Goal: Find contact information: Find contact information

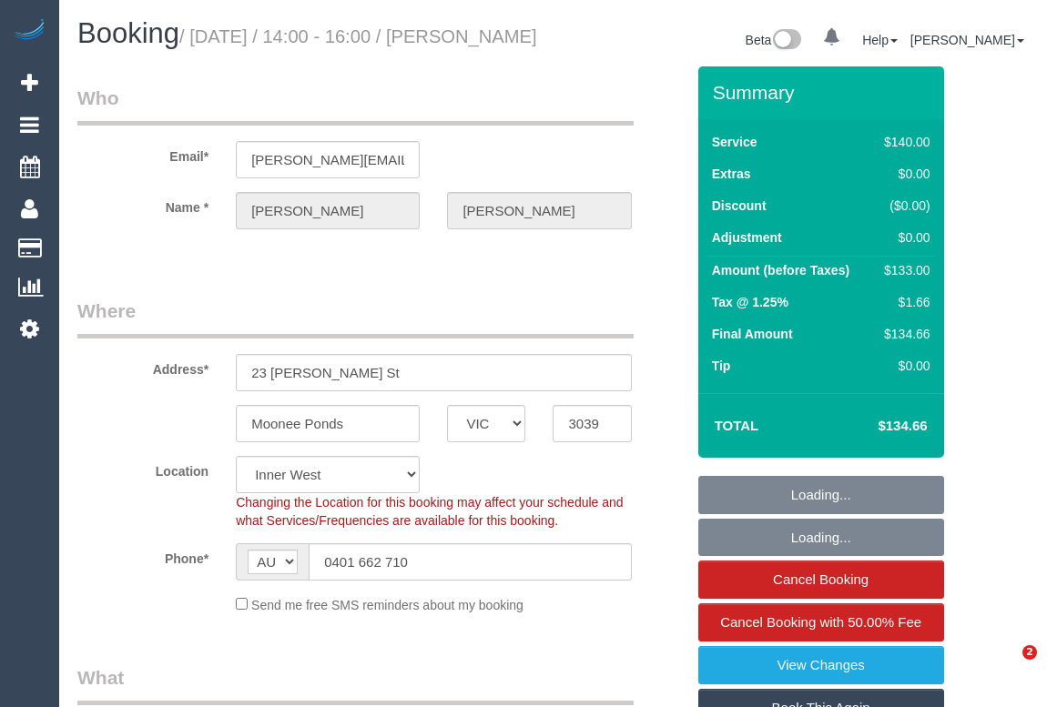
select select "VIC"
select select "number:28"
select select "number:14"
select select "number:19"
select select "number:22"
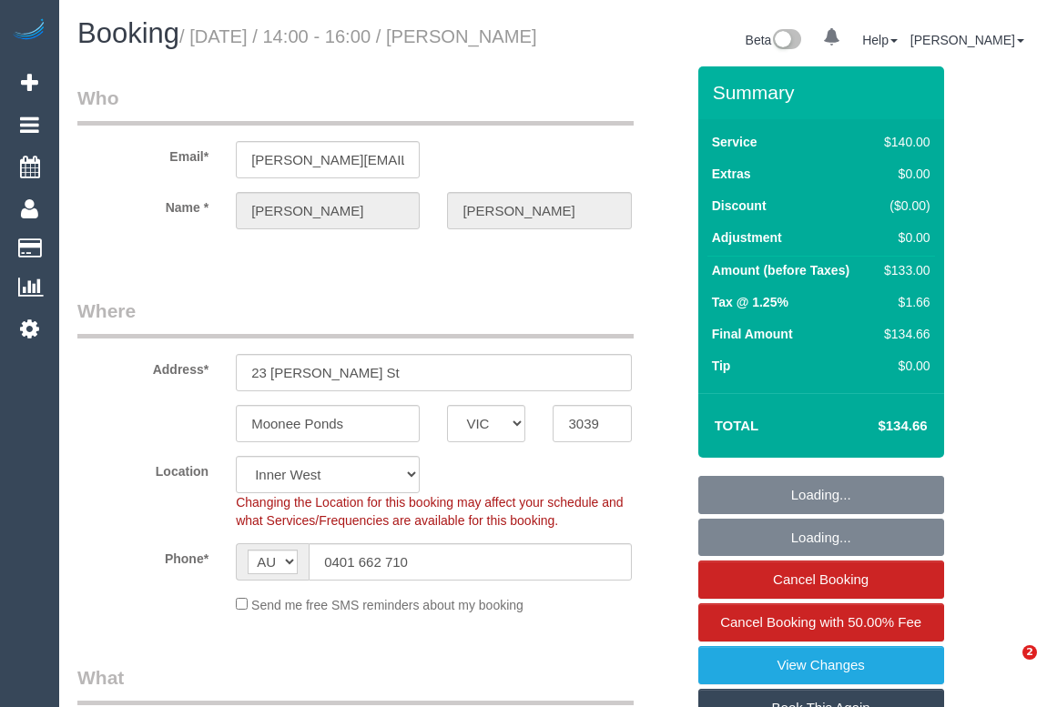
select select "number:34"
select select "number:11"
select select "object:1571"
select select "string:stripe-pm_1PciSf2GScqysDRVFaC1dnTx"
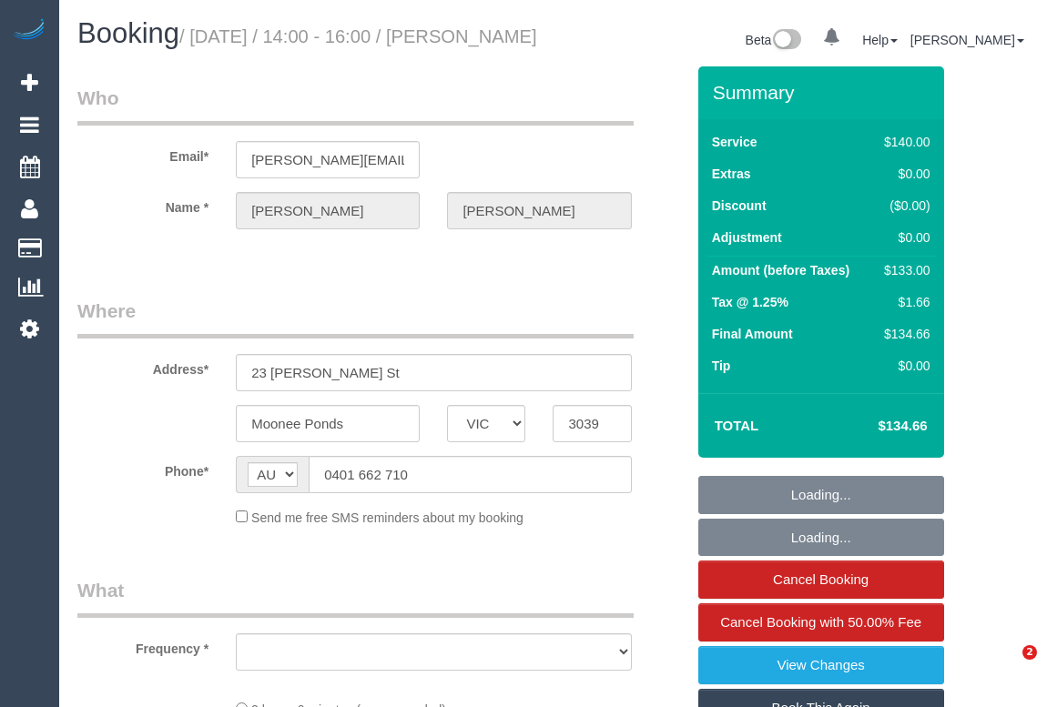
select select "VIC"
select select "object:532"
select select "string:stripe-pm_1PciSf2GScqysDRVFaC1dnTx"
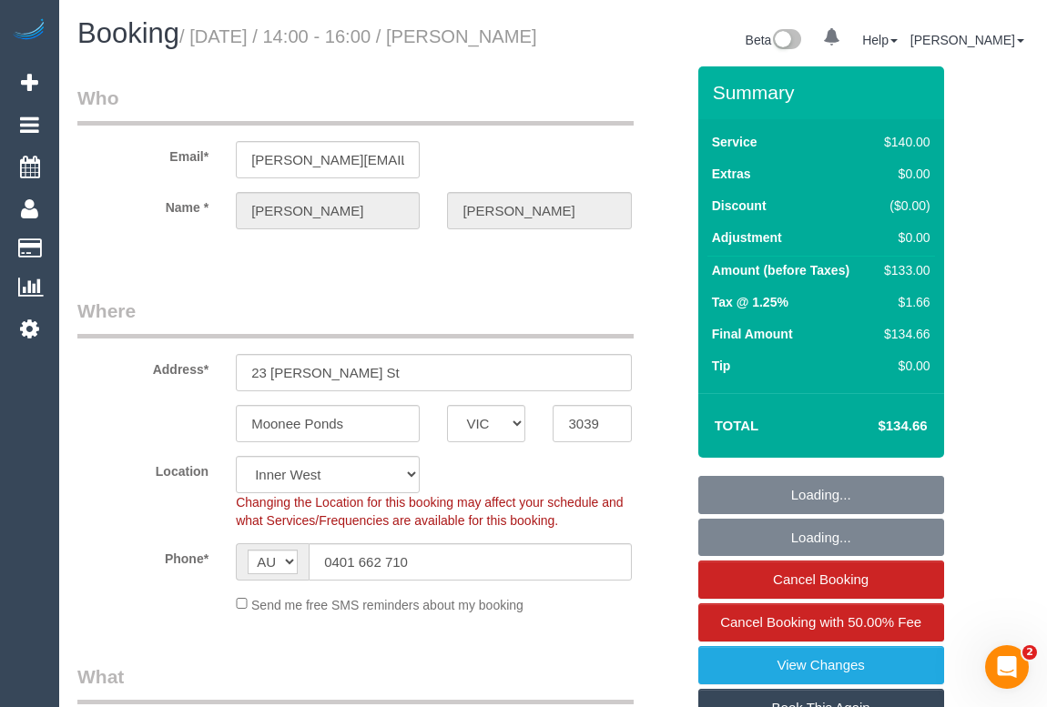
select select "number:28"
select select "number:14"
select select "number:19"
select select "number:22"
select select "number:34"
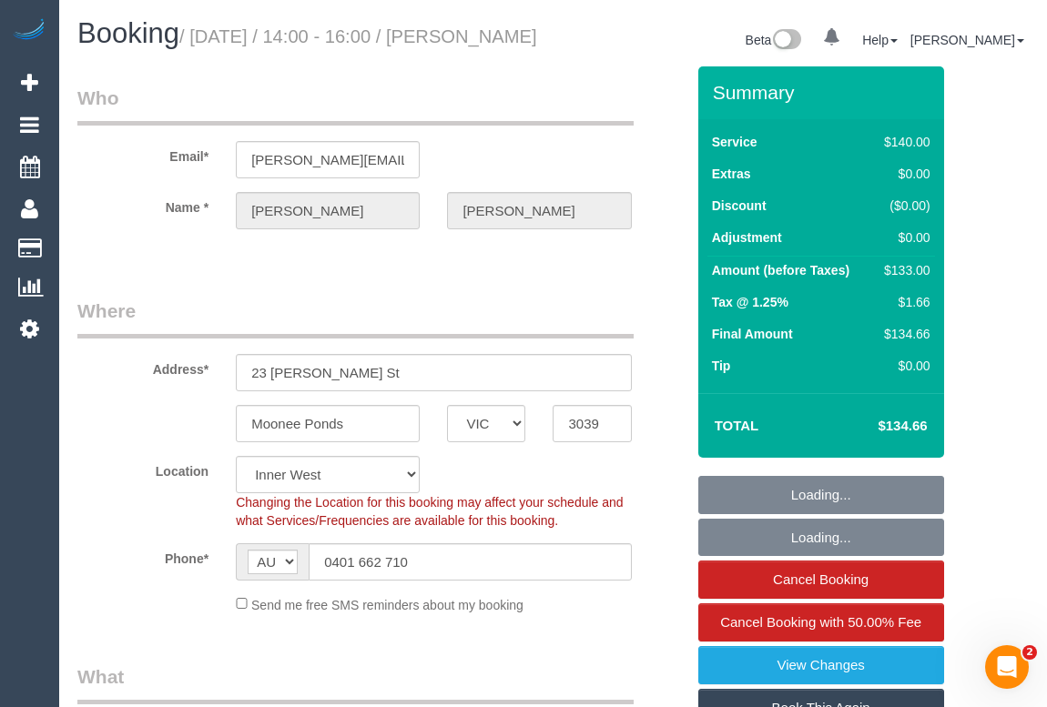
select select "number:11"
select select "object:849"
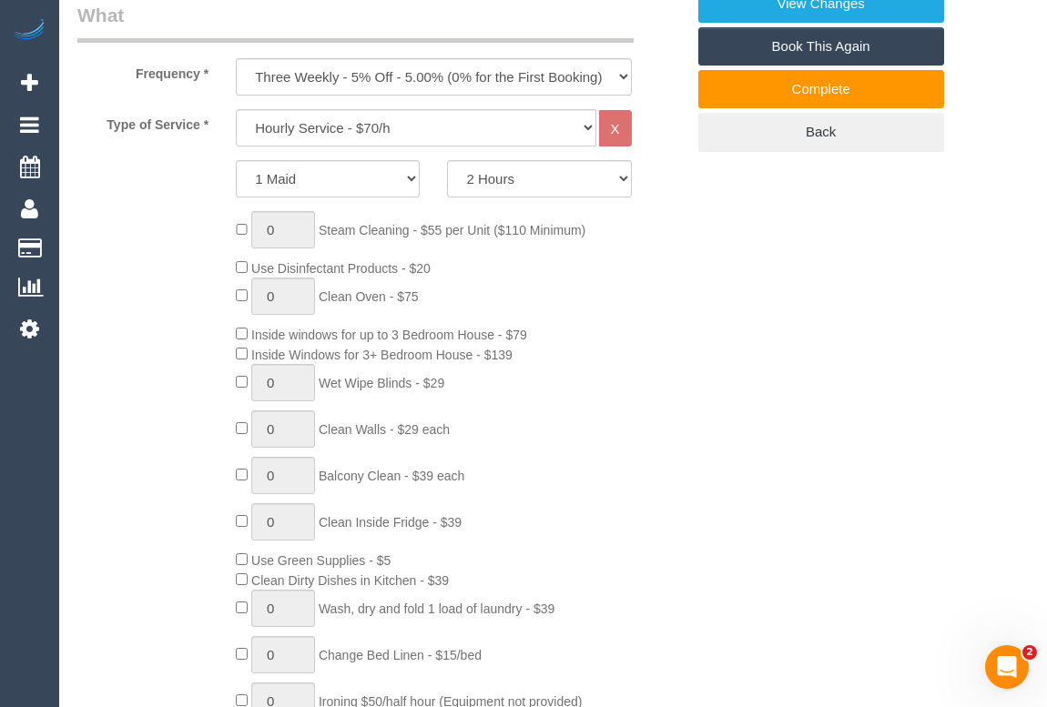
scroll to position [165, 0]
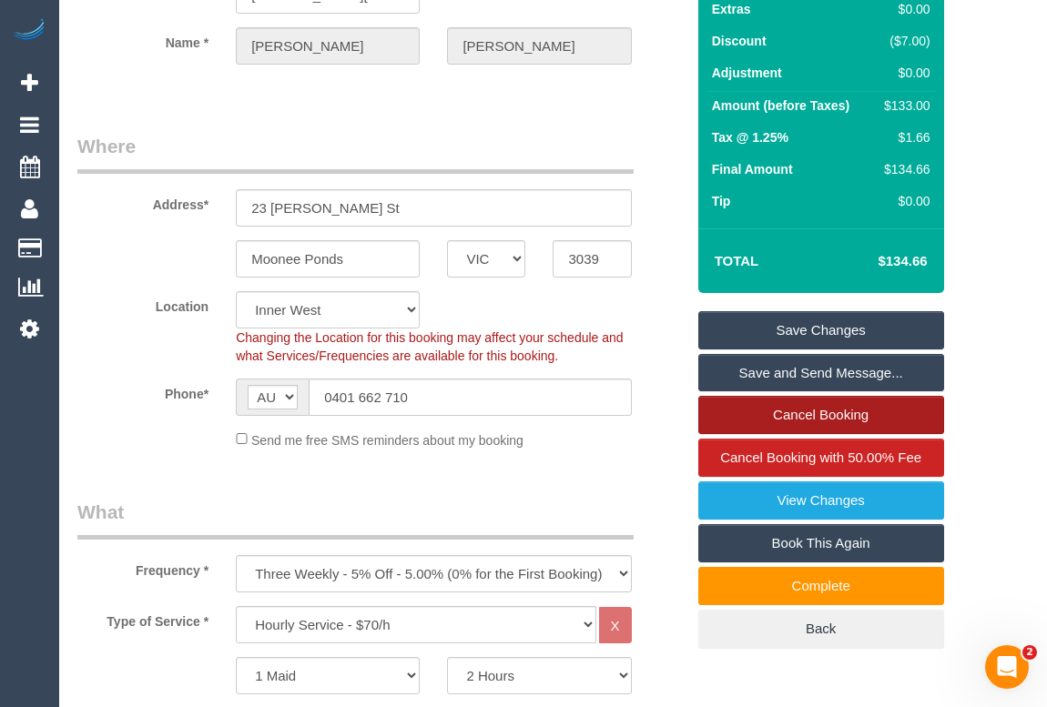
click at [776, 434] on link "Cancel Booking" at bounding box center [821, 415] width 246 height 38
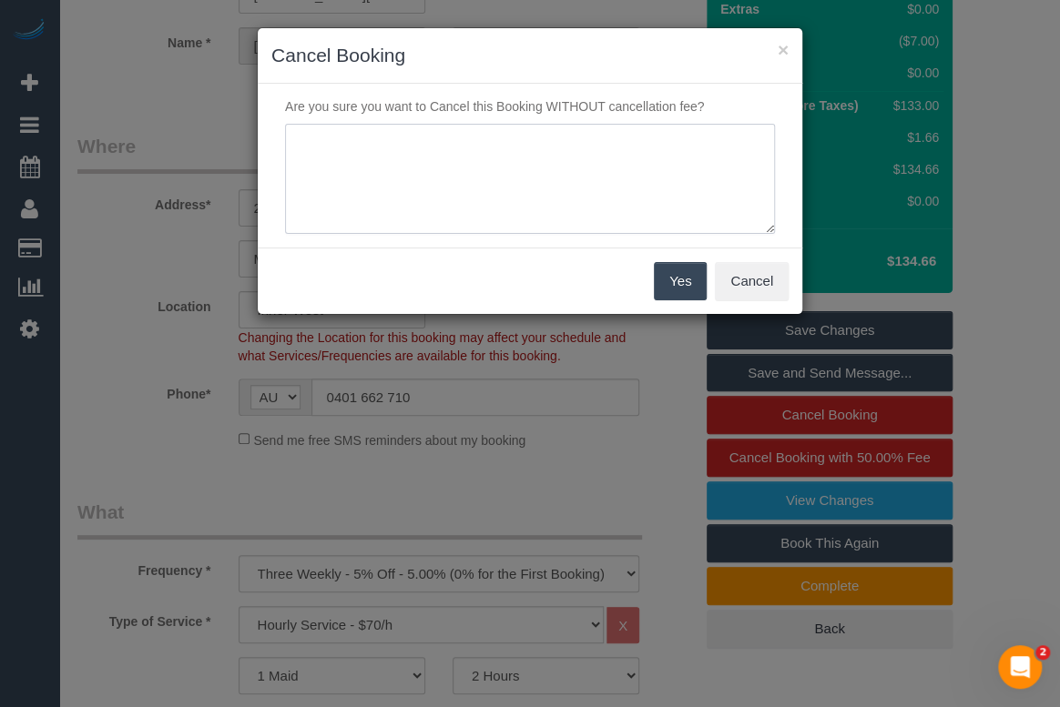
click at [428, 154] on textarea at bounding box center [530, 179] width 490 height 111
click at [554, 145] on textarea at bounding box center [530, 179] width 490 height 111
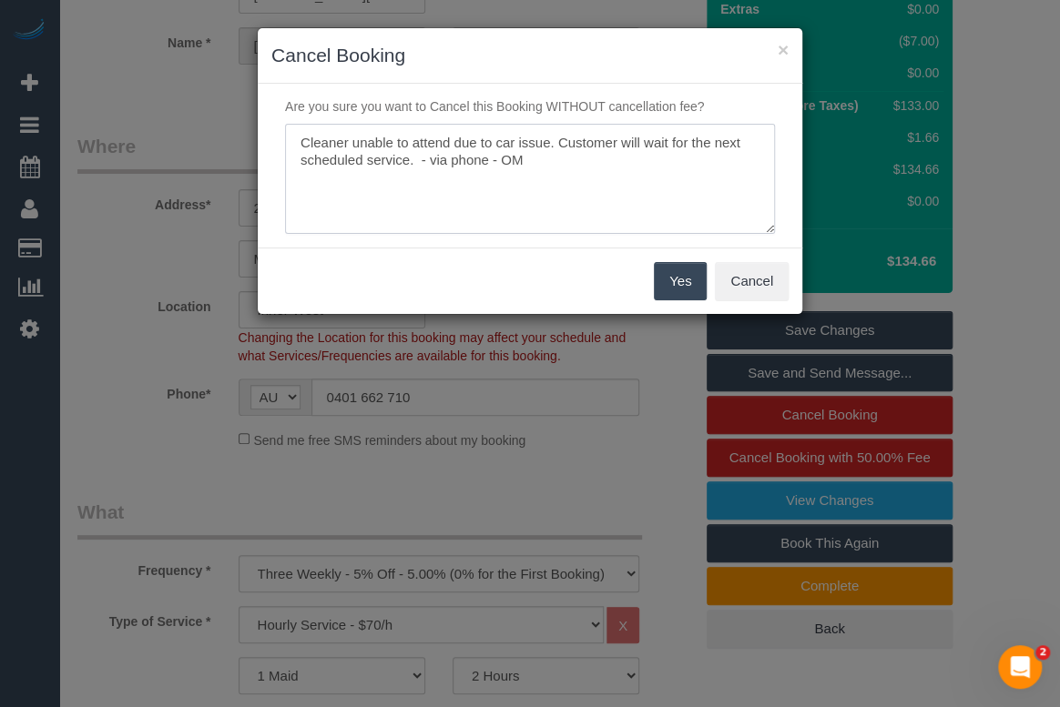
click at [646, 138] on textarea at bounding box center [530, 179] width 490 height 111
type textarea "Cleaner unable to attend due to car issue. Customer will not reschedule and wil…"
click at [687, 282] on button "Yes" at bounding box center [680, 281] width 53 height 38
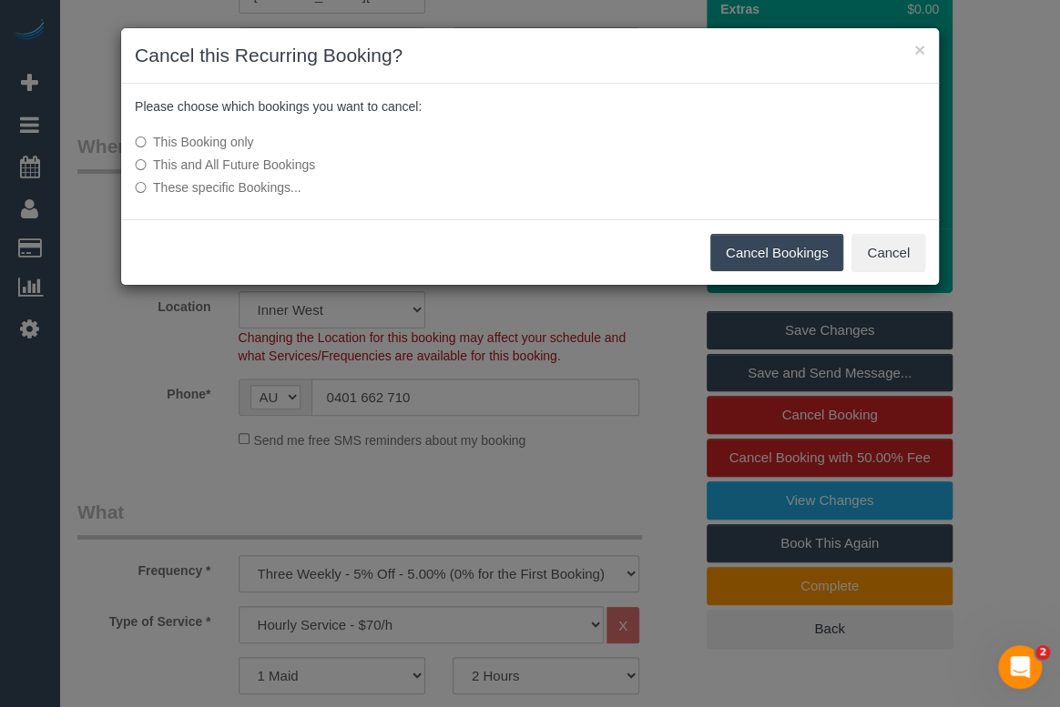
click at [795, 252] on button "Cancel Bookings" at bounding box center [777, 253] width 134 height 38
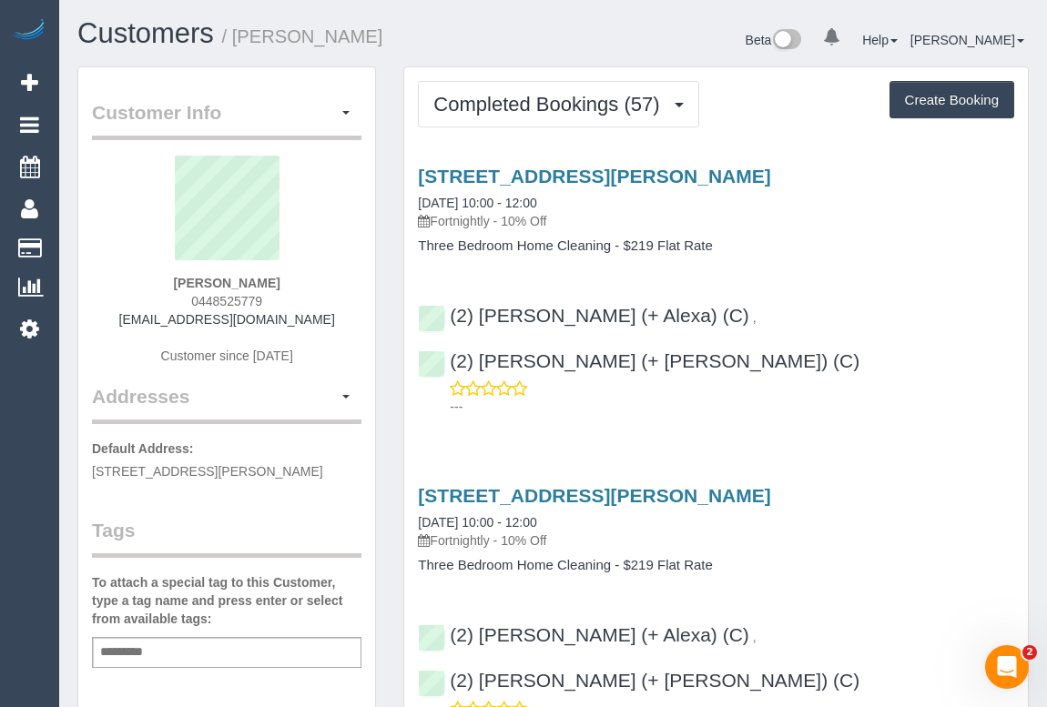
click at [891, 240] on h4 "Three Bedroom Home Cleaning - $219 Flat Rate" at bounding box center [716, 246] width 596 height 15
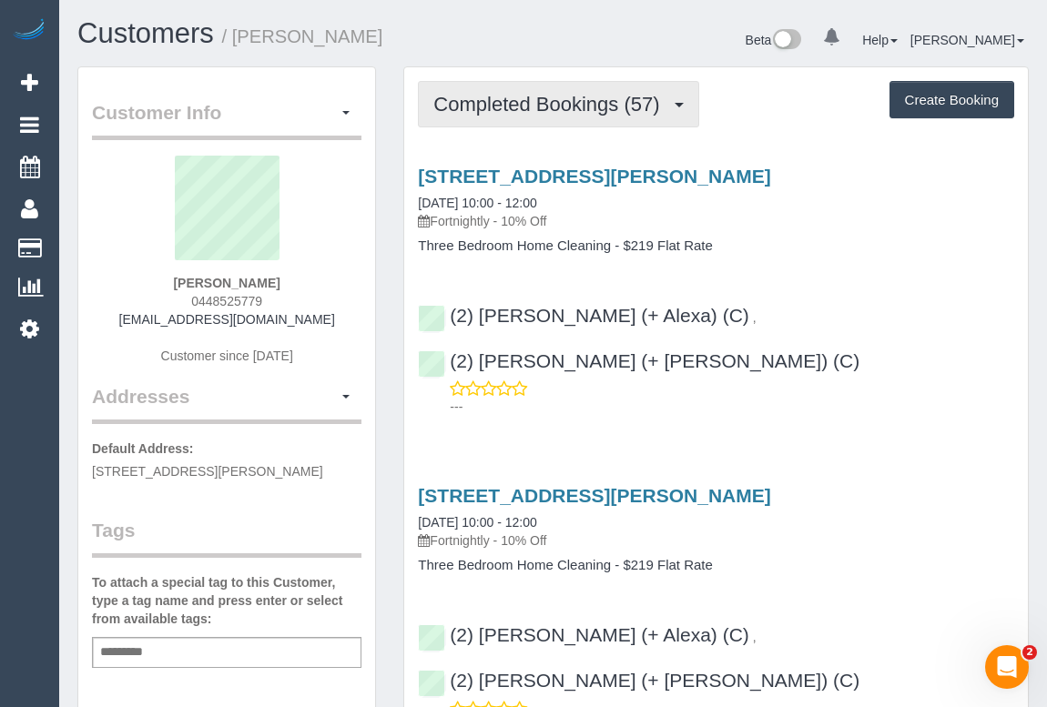
click at [481, 116] on button "Completed Bookings (57)" at bounding box center [558, 104] width 280 height 46
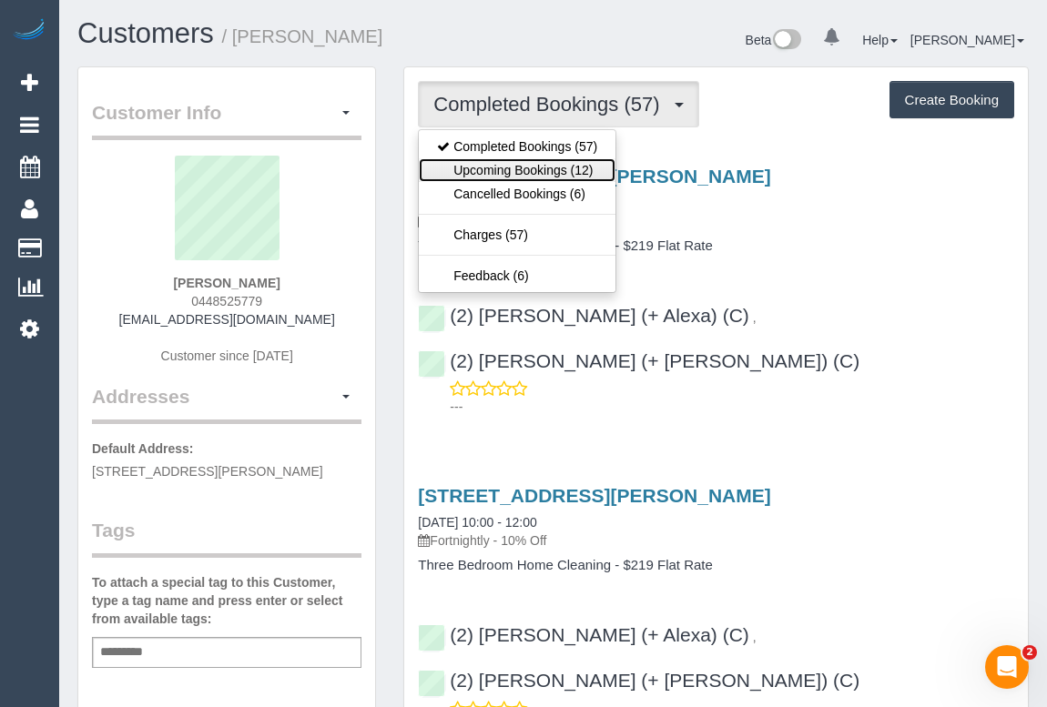
click at [498, 163] on link "Upcoming Bookings (12)" at bounding box center [517, 170] width 197 height 24
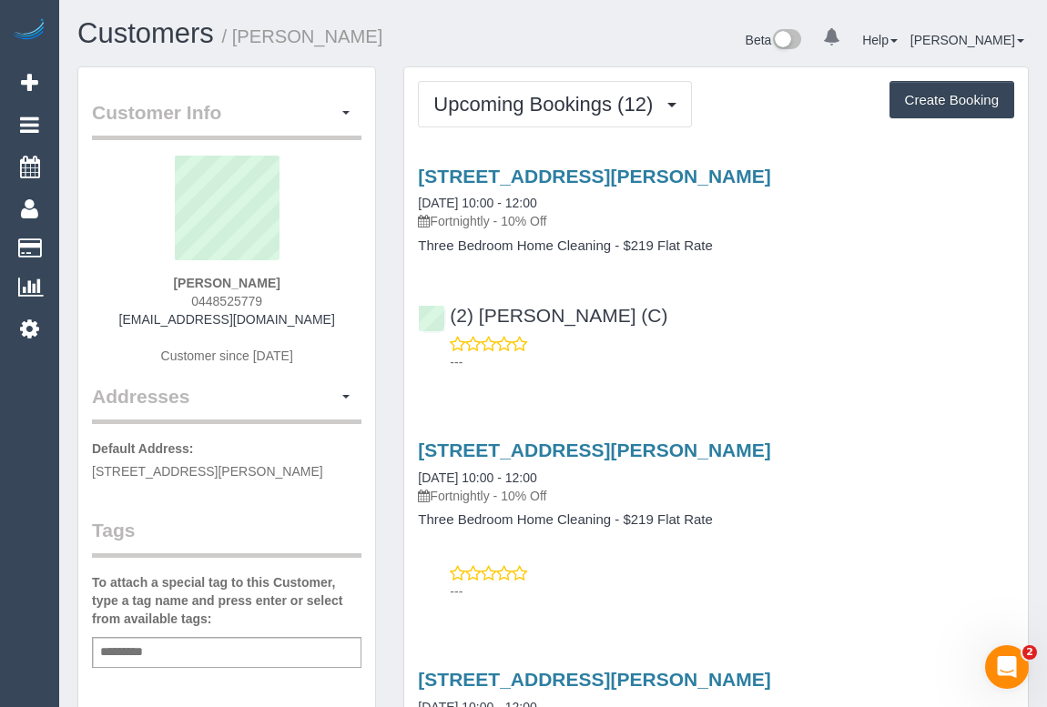
click at [761, 350] on div "---" at bounding box center [716, 353] width 596 height 36
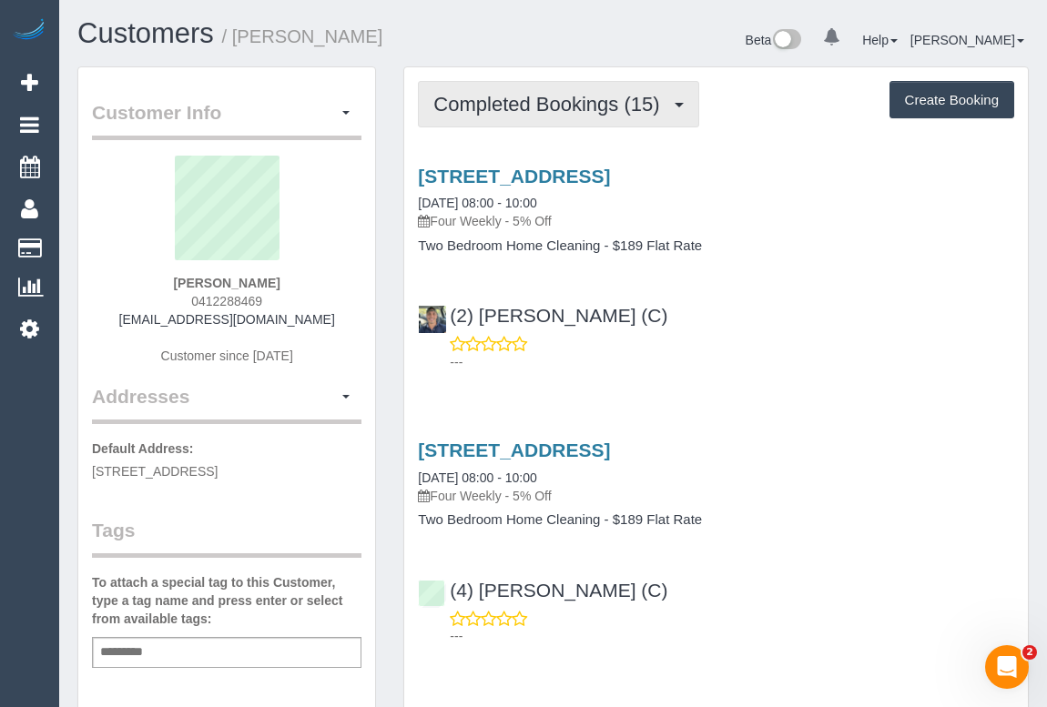
click at [517, 106] on span "Completed Bookings (15)" at bounding box center [550, 104] width 235 height 23
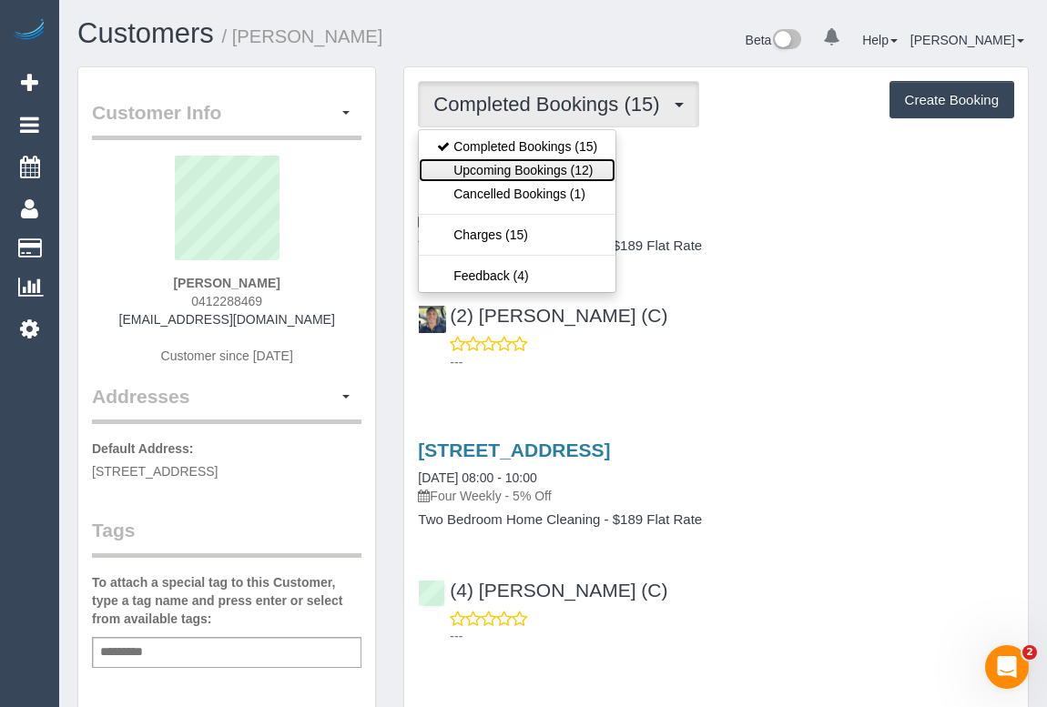
click at [513, 168] on link "Upcoming Bookings (12)" at bounding box center [517, 170] width 197 height 24
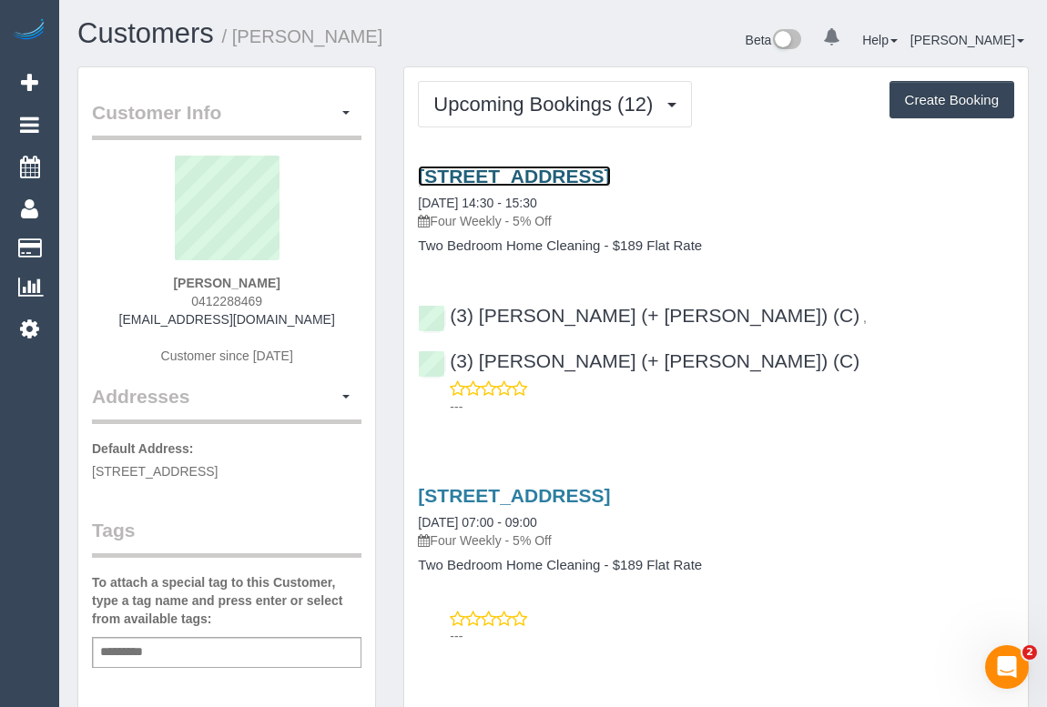
click at [610, 170] on link "1a Trafford Street, Brunswick, VIC 3056" at bounding box center [514, 176] width 192 height 21
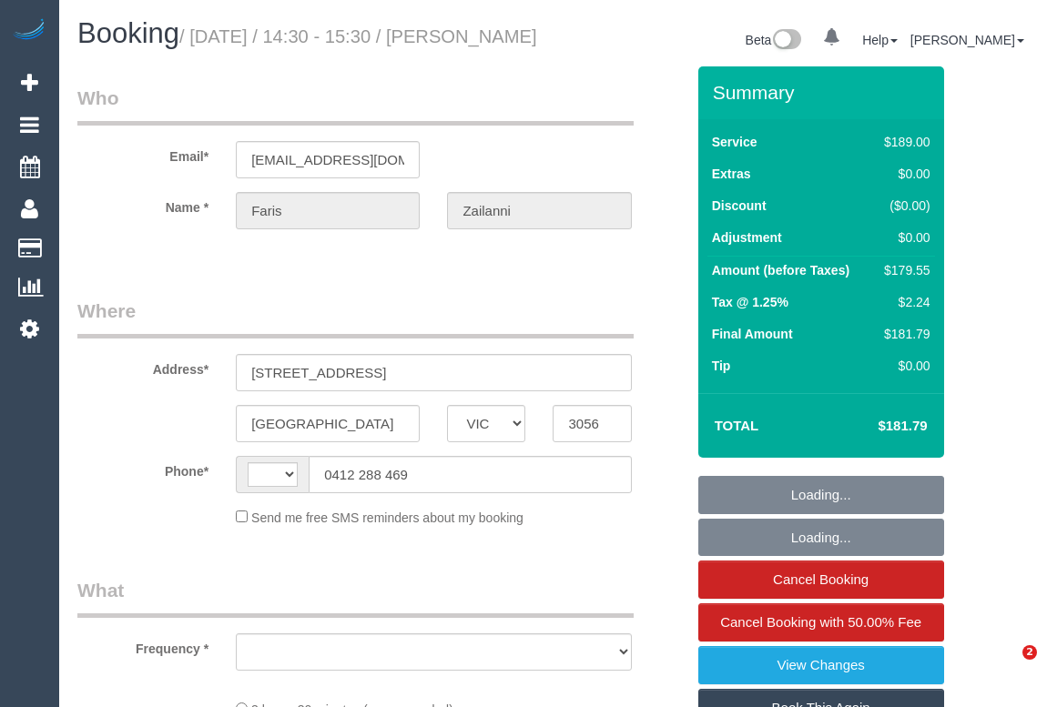
select select "VIC"
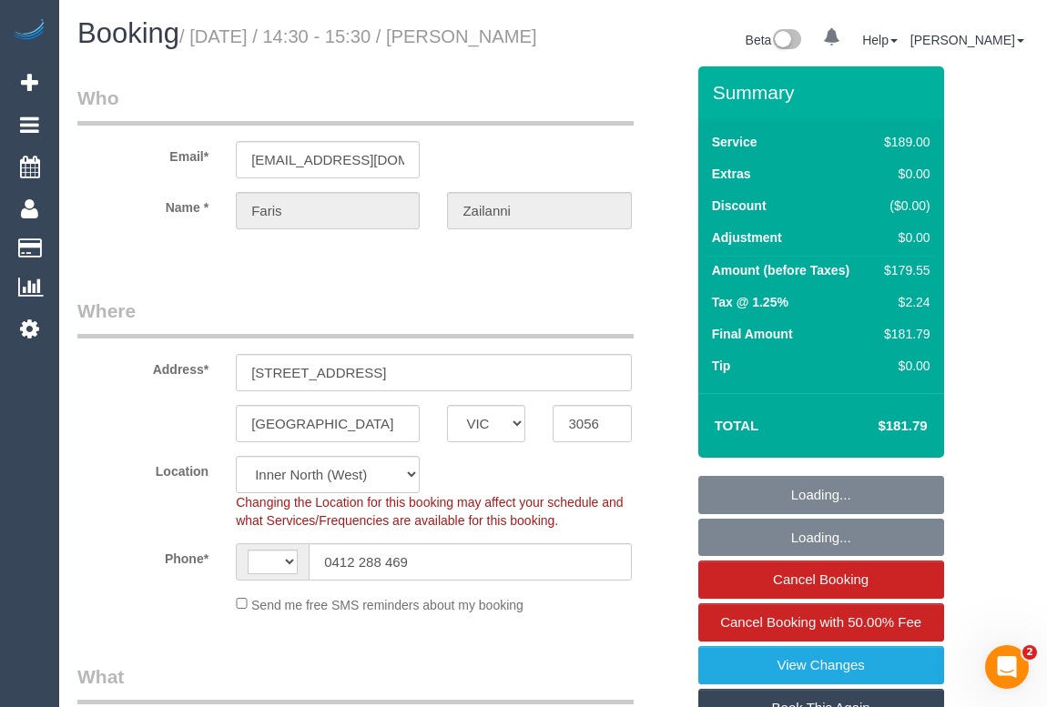
select select "object:639"
select select "string:AU"
select select "string:stripe-pm_1Pn7RG2GScqysDRVw11QzItn"
select select "number:28"
select select "number:14"
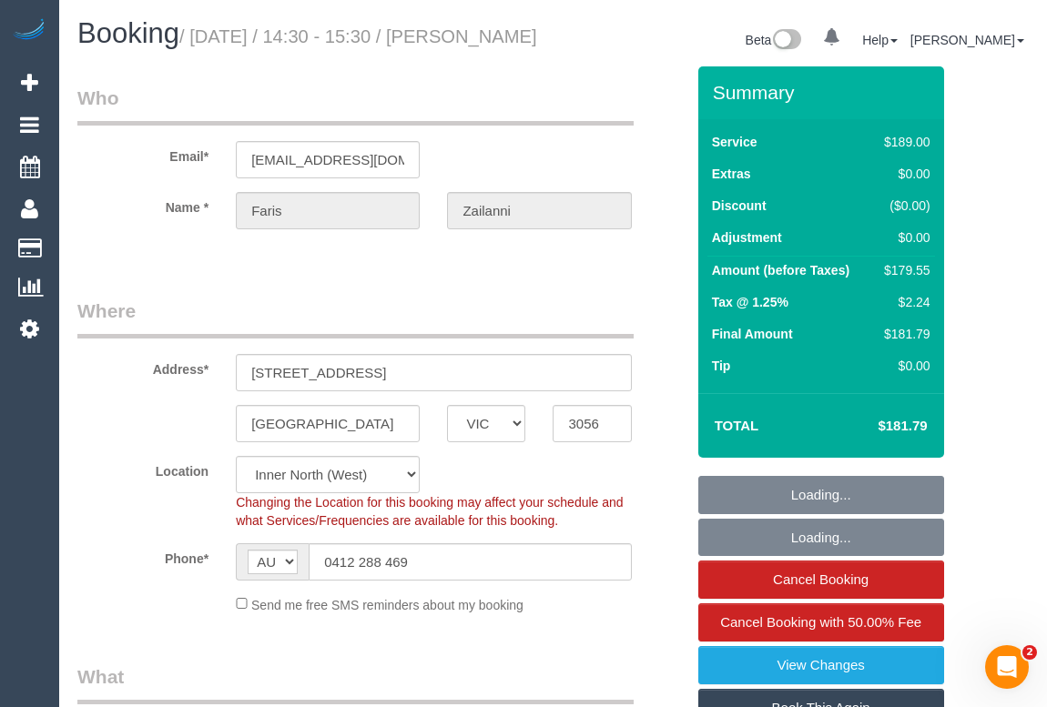
select select "number:19"
select select "number:24"
select select "number:34"
select select "number:26"
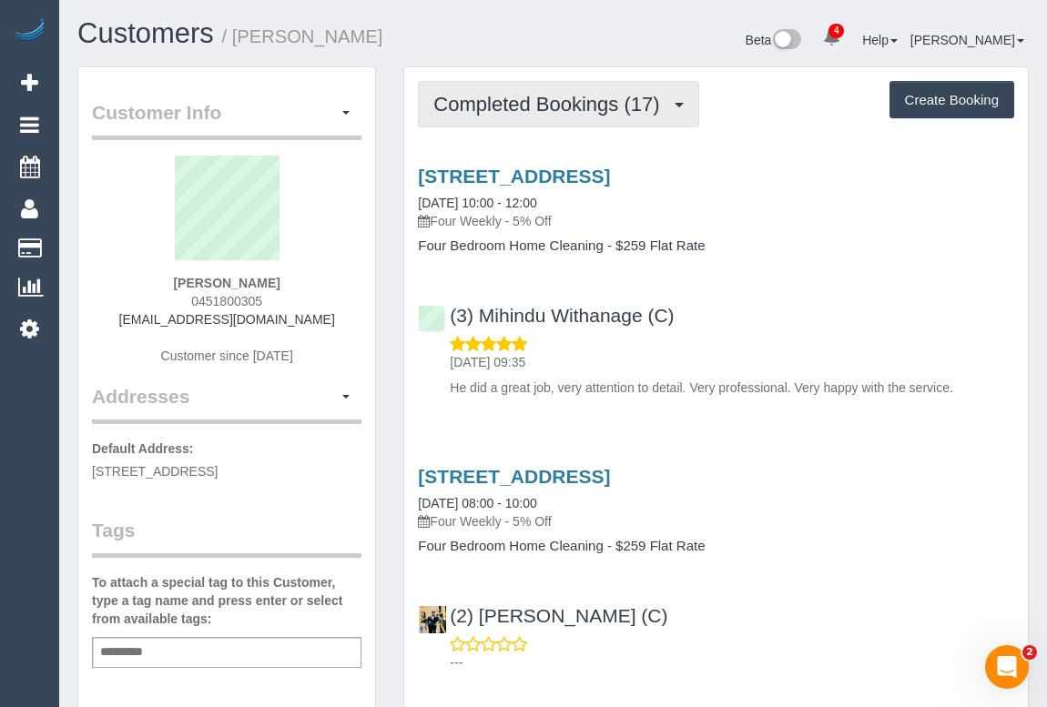
click at [559, 106] on span "Completed Bookings (17)" at bounding box center [550, 104] width 235 height 23
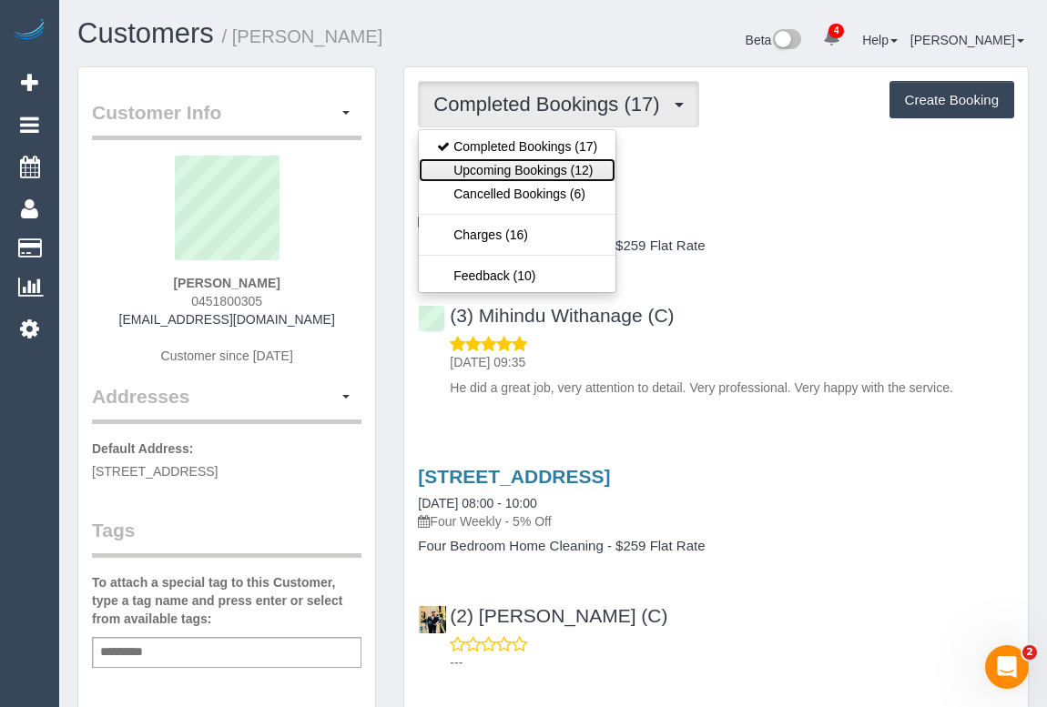
click at [534, 178] on link "Upcoming Bookings (12)" at bounding box center [517, 170] width 197 height 24
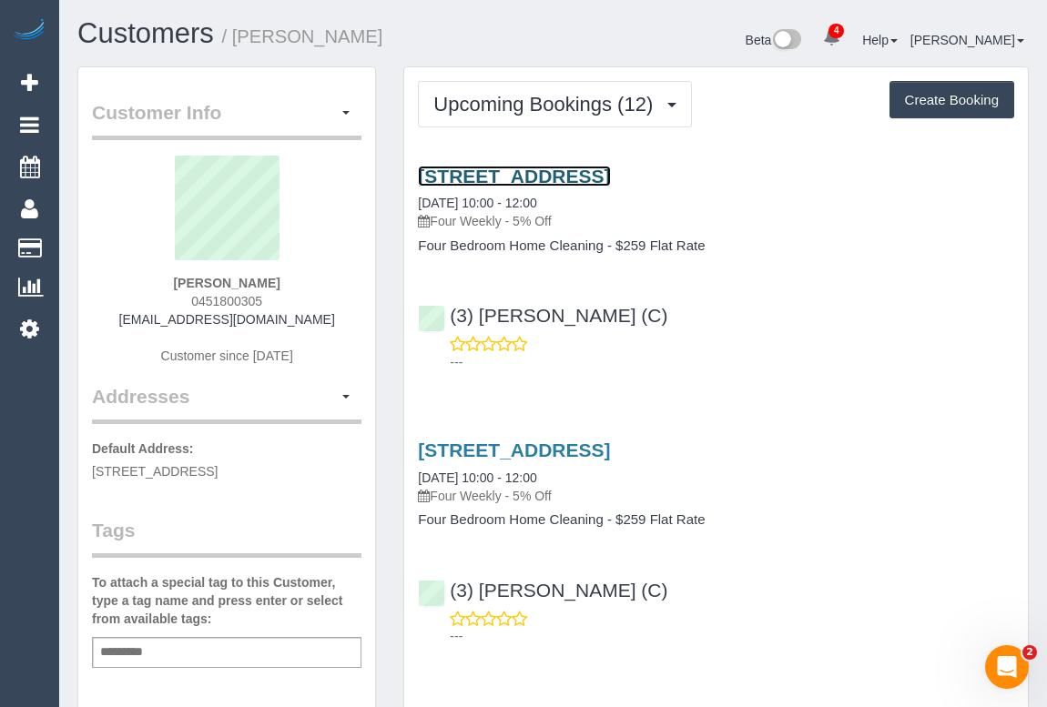
click at [543, 173] on link "[STREET_ADDRESS]" at bounding box center [514, 176] width 192 height 21
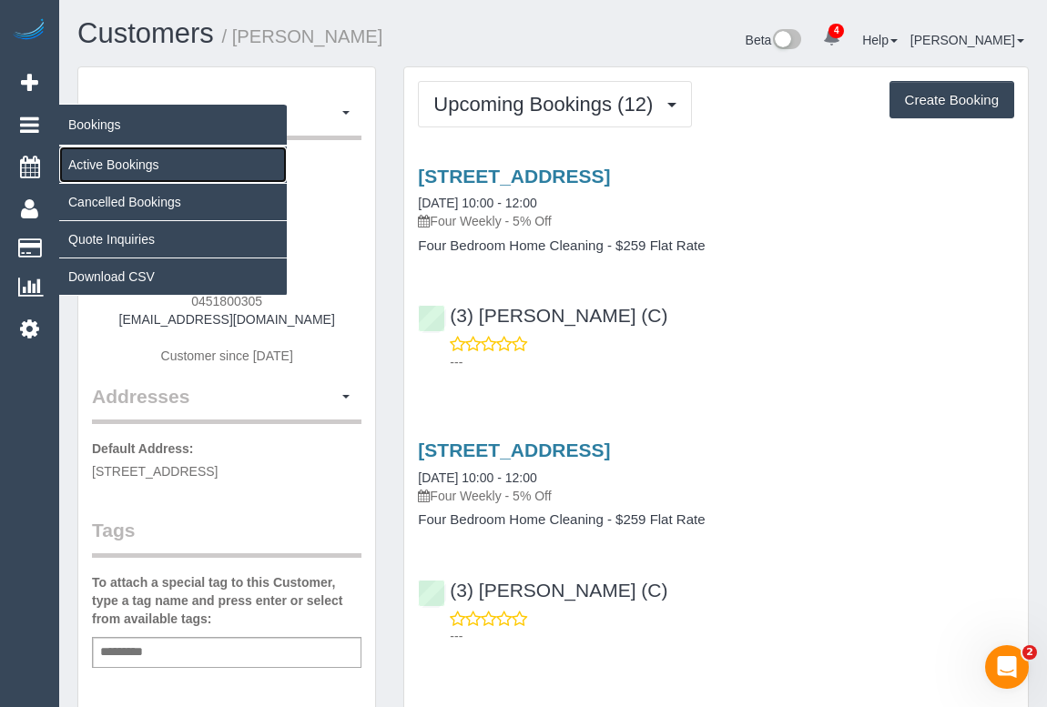
click at [136, 160] on link "Active Bookings" at bounding box center [173, 165] width 228 height 36
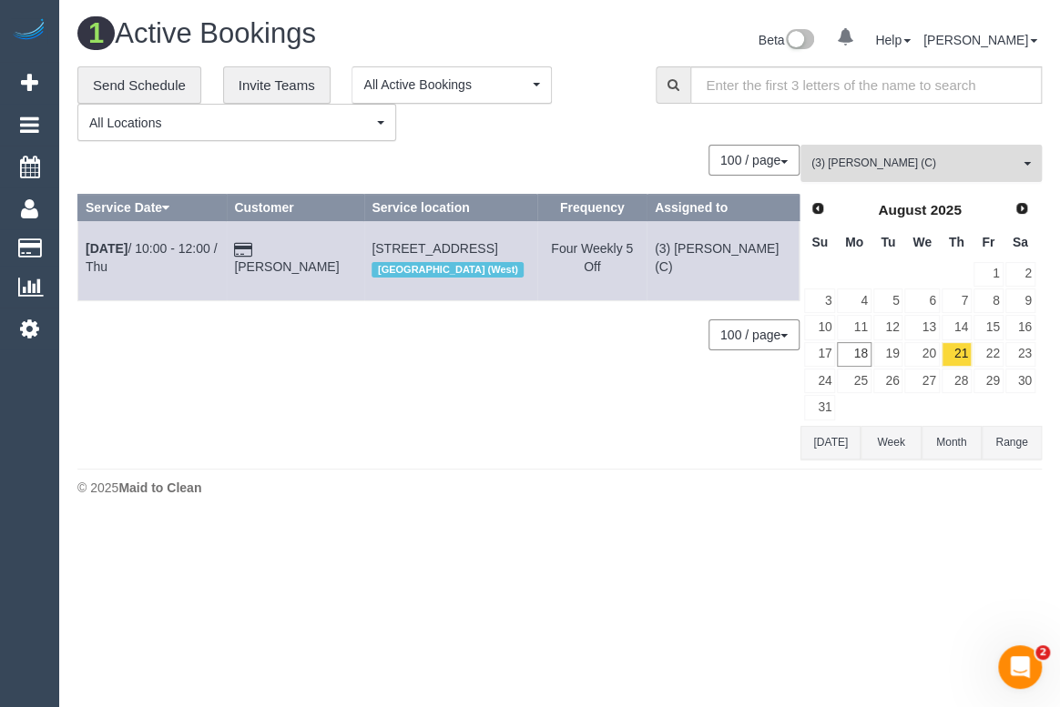
drag, startPoint x: 899, startPoint y: 168, endPoint x: 914, endPoint y: 199, distance: 34.2
click at [899, 168] on span "(3) [PERSON_NAME] (C)" at bounding box center [915, 163] width 208 height 15
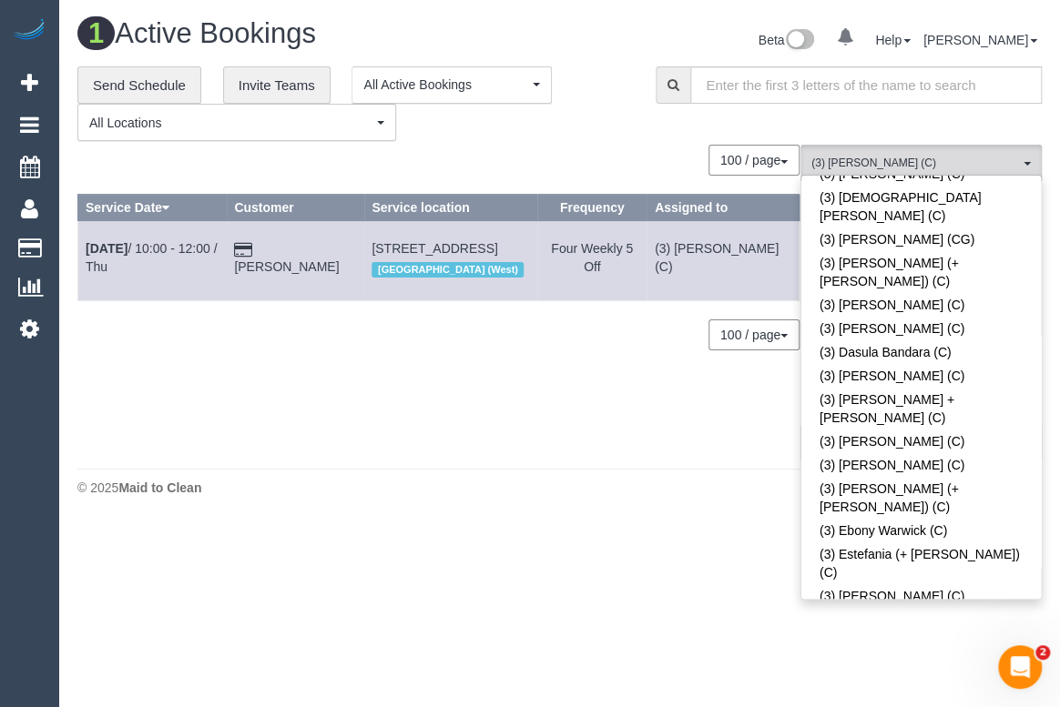
scroll to position [2679, 0]
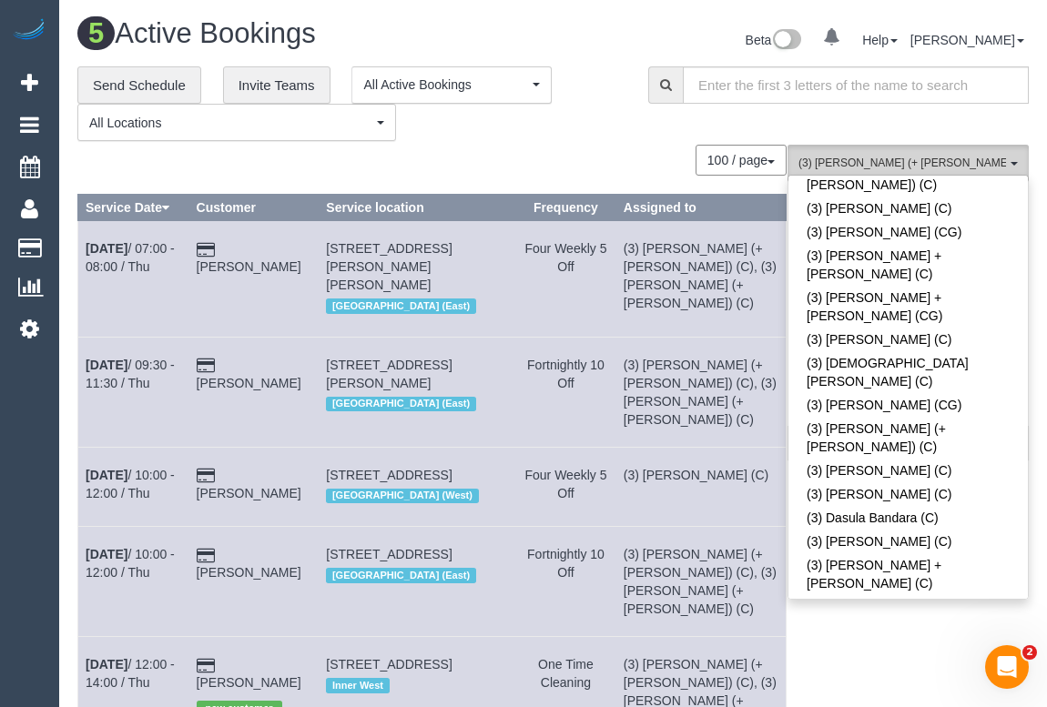
click at [908, 159] on span "(3) [PERSON_NAME] (+ [PERSON_NAME]) (C) , (3) [PERSON_NAME] (C)" at bounding box center [902, 163] width 208 height 15
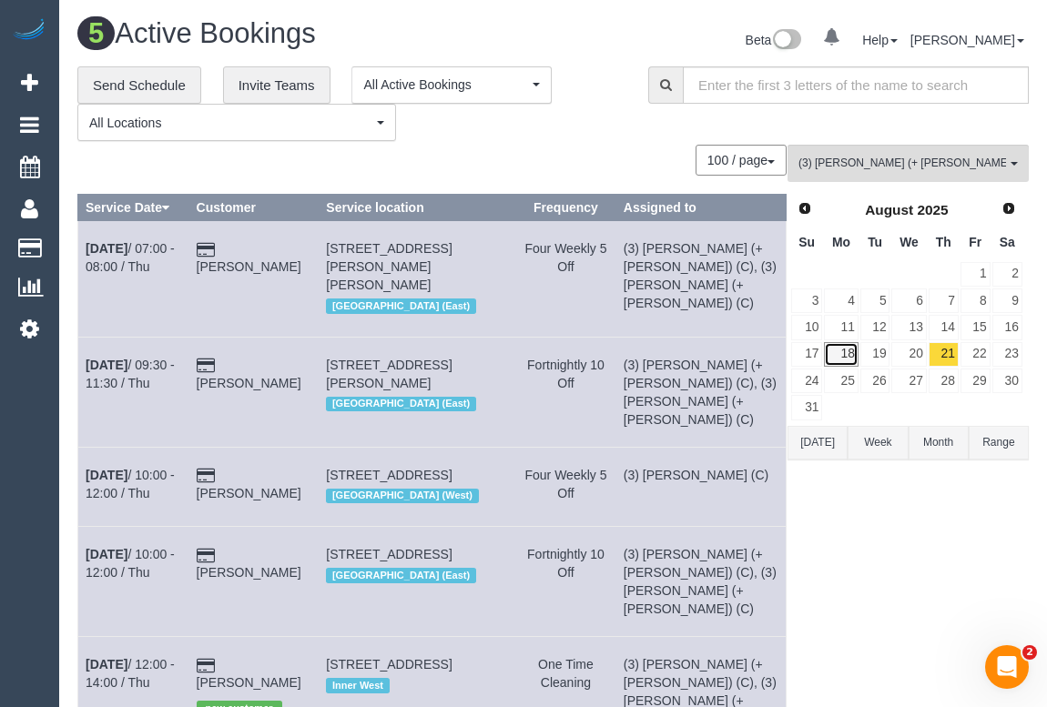
click at [846, 353] on link "18" at bounding box center [841, 354] width 34 height 25
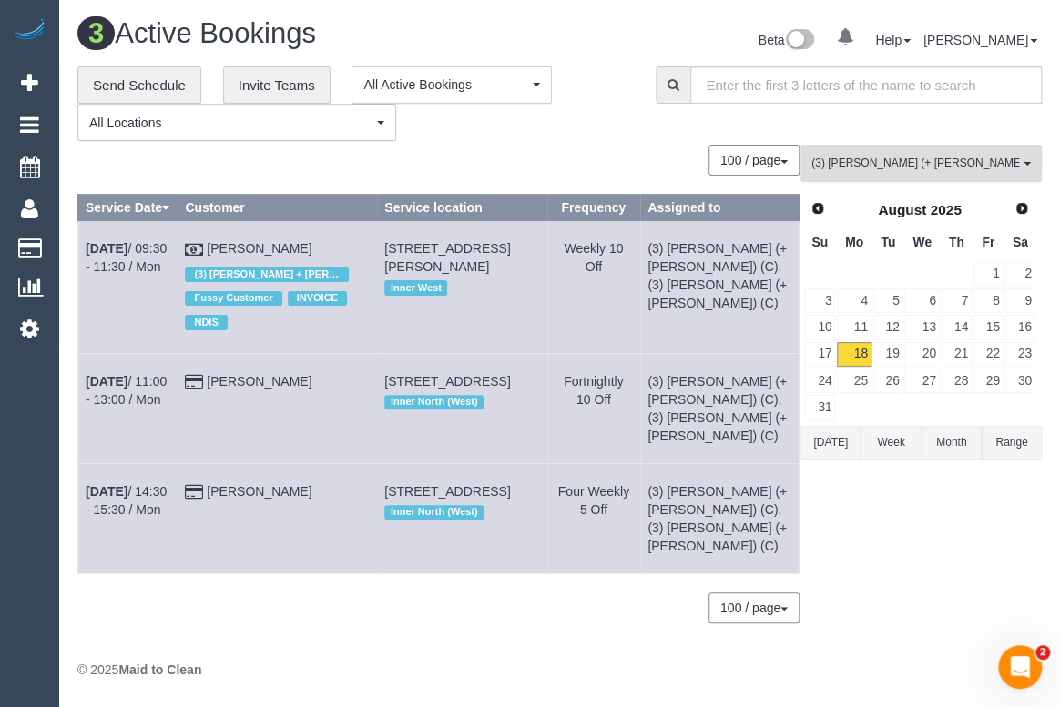
click at [934, 164] on span "(3) [PERSON_NAME] (+ [PERSON_NAME]) (C) , (3) [PERSON_NAME] (C)" at bounding box center [915, 163] width 208 height 15
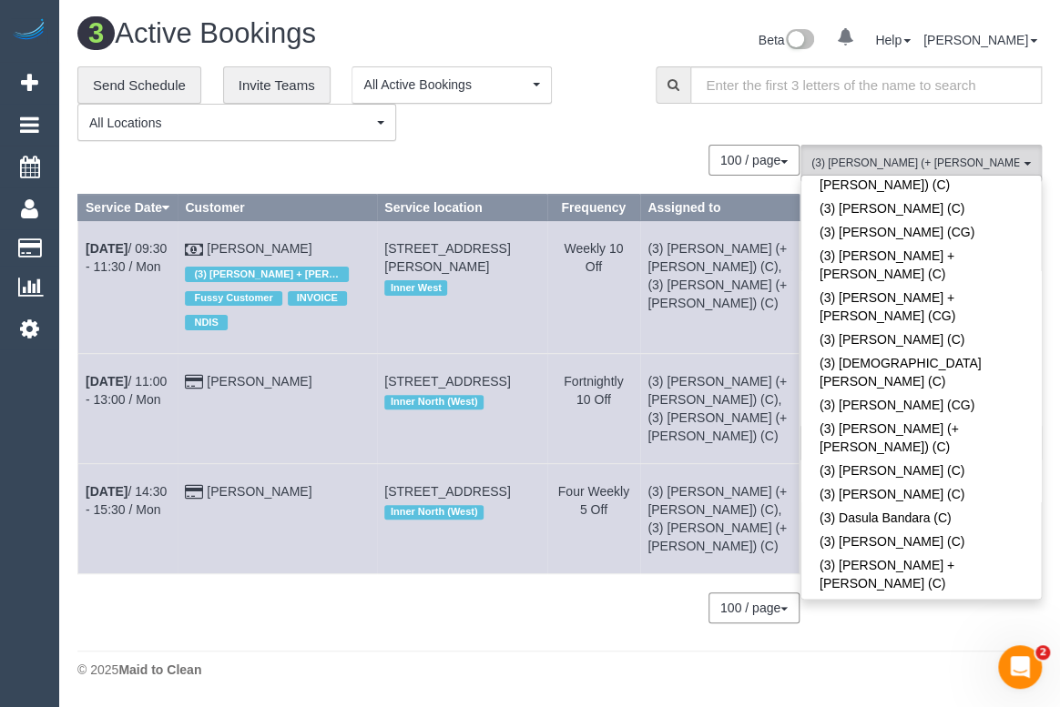
drag, startPoint x: 567, startPoint y: 635, endPoint x: 581, endPoint y: 635, distance: 13.7
click at [570, 651] on footer "© 2025 Maid to Clean" at bounding box center [559, 669] width 964 height 36
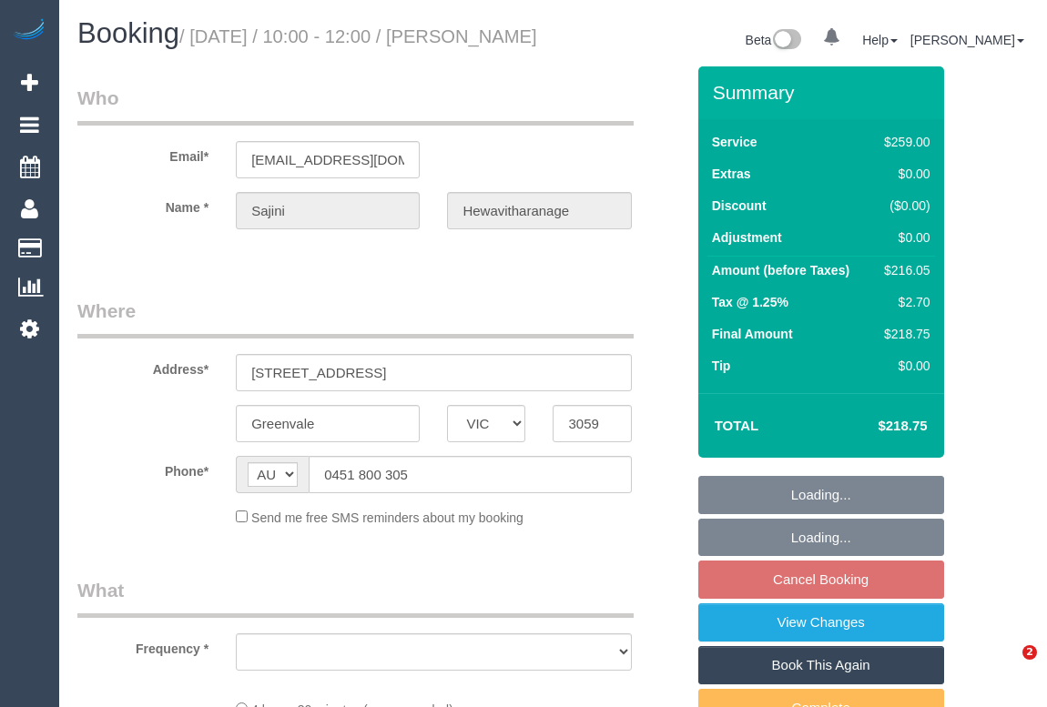
select select "VIC"
select select "number:27"
select select "number:14"
select select "number:18"
select select "number:22"
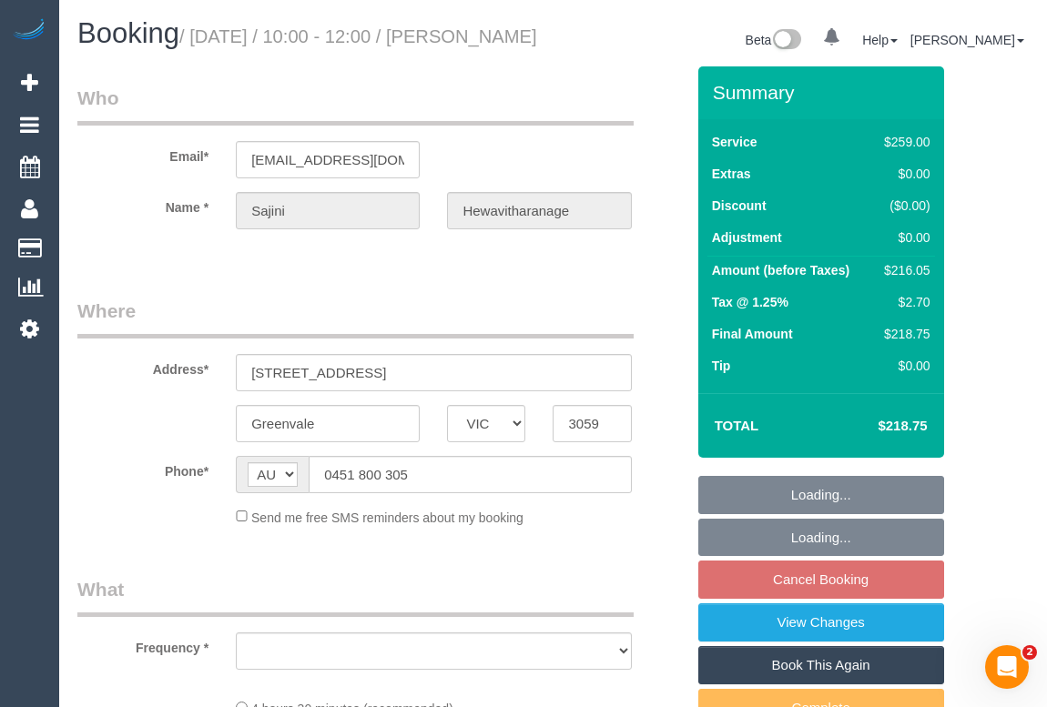
select select "number:34"
select select "number:12"
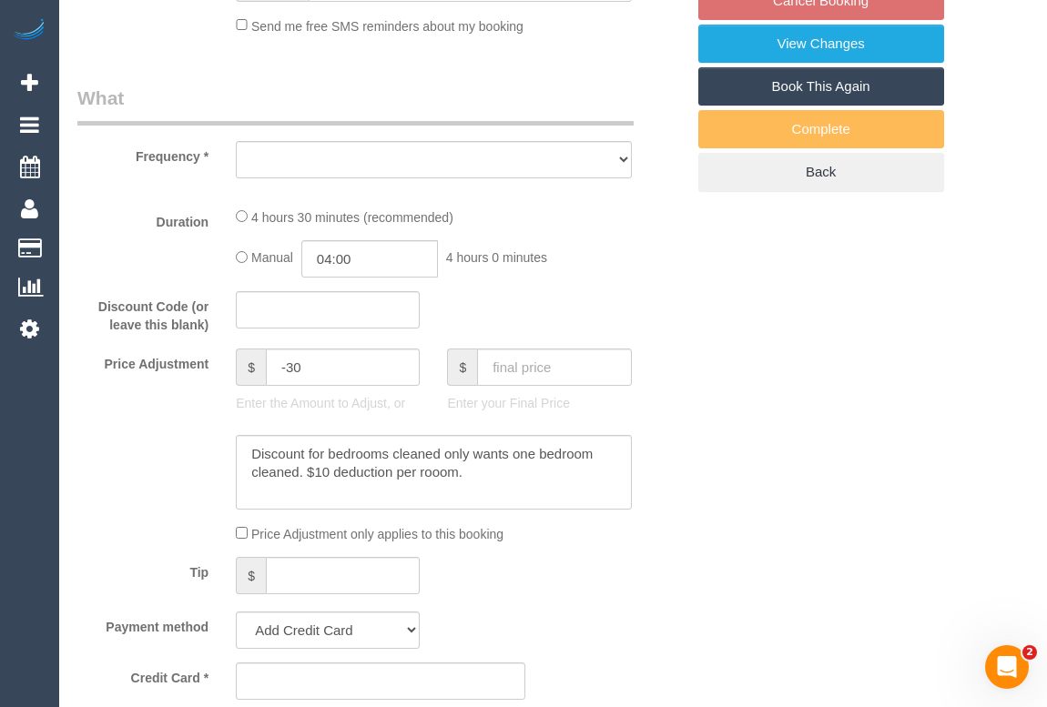
select select "object:697"
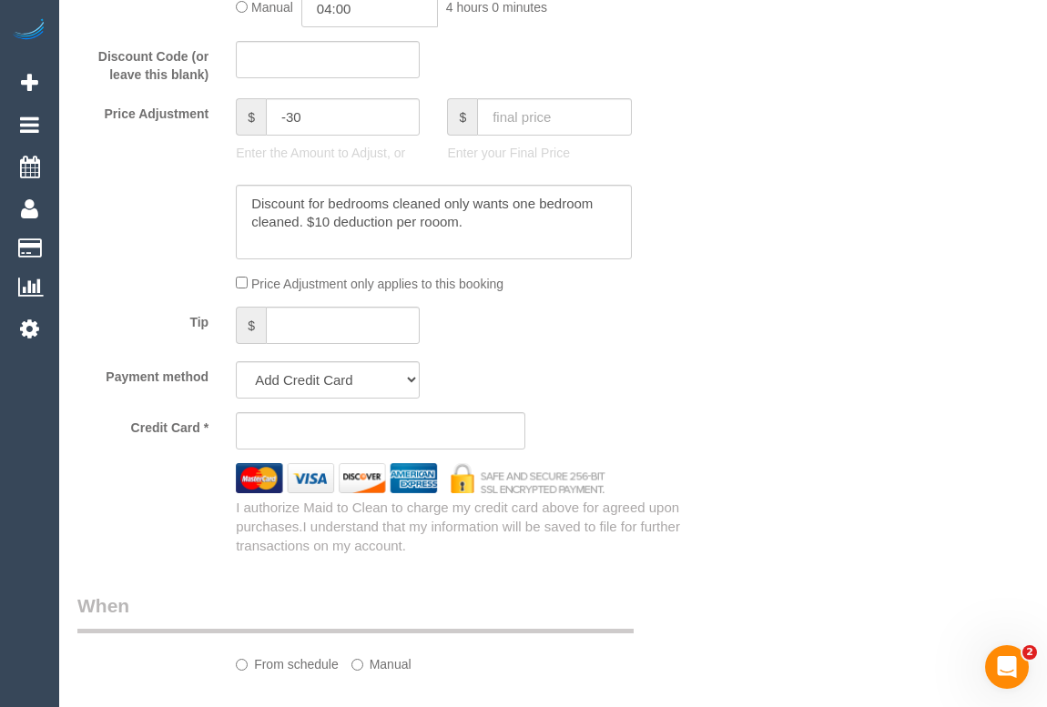
select select "string:stripe-pm_1Odr4E2GScqysDRVVS4QzLt3"
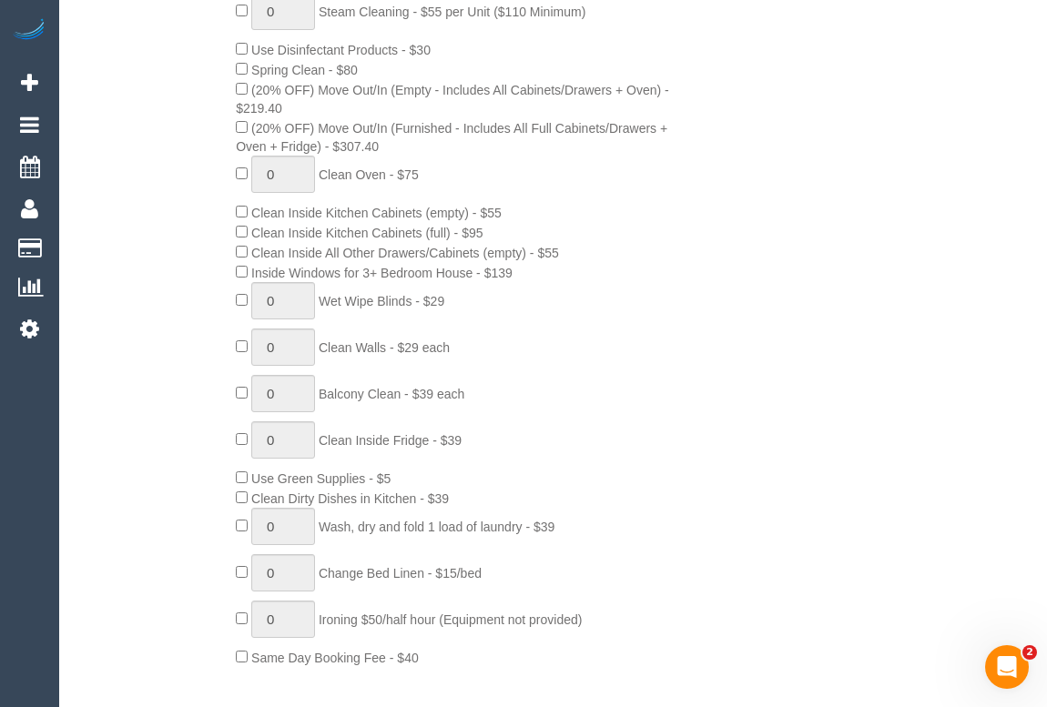
select select "object:1074"
select select "spot1"
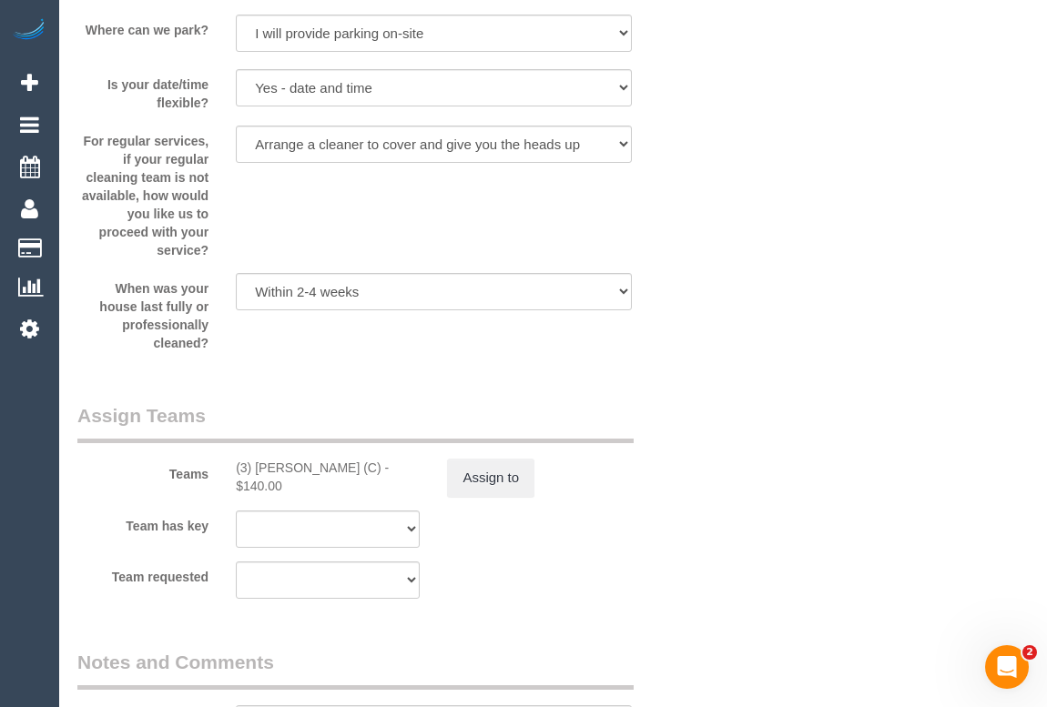
scroll to position [2669, 0]
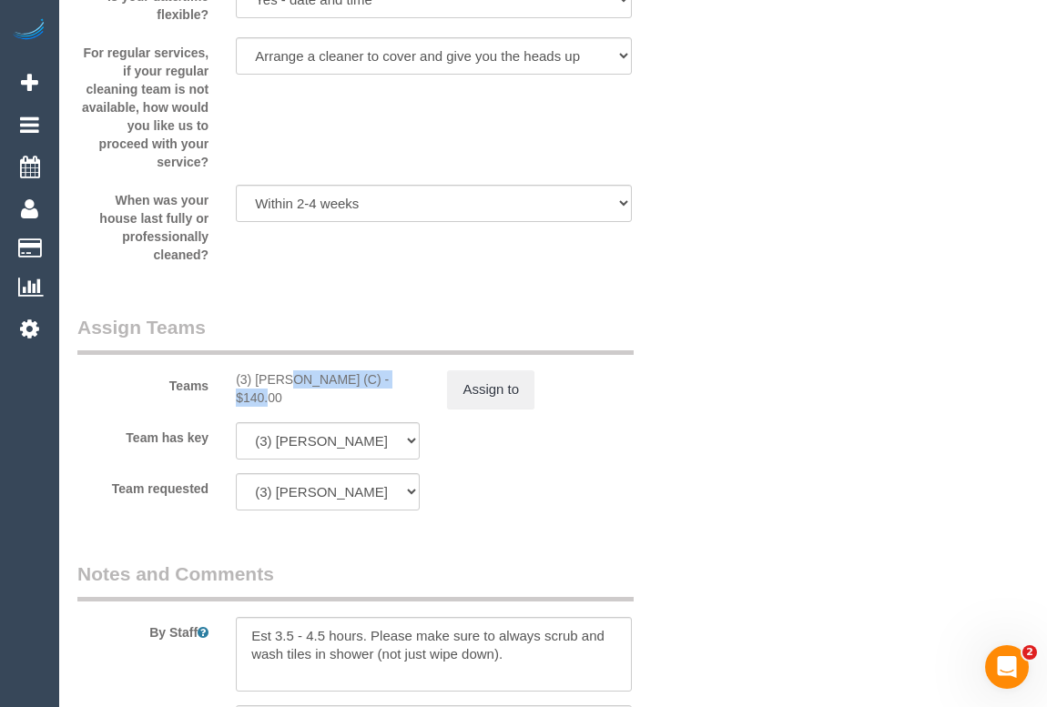
drag, startPoint x: 225, startPoint y: 398, endPoint x: 359, endPoint y: 403, distance: 133.9
click at [359, 403] on div "(3) Shebaaz Khan (C) - $140.00" at bounding box center [327, 389] width 211 height 36
click at [492, 409] on button "Assign to" at bounding box center [490, 390] width 87 height 38
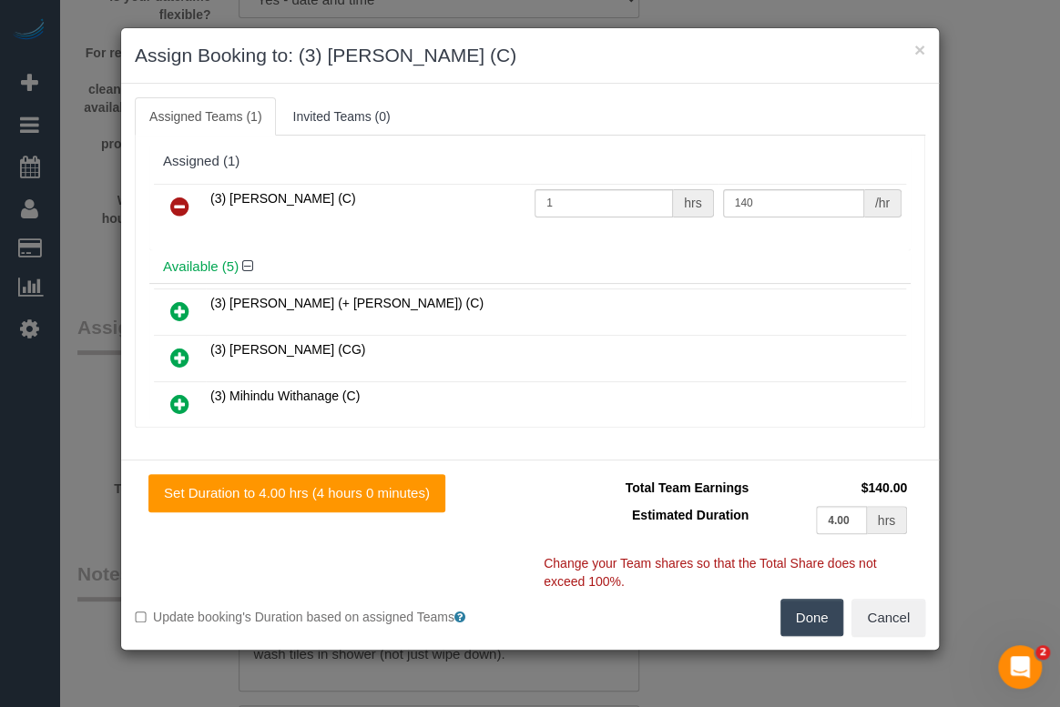
click at [178, 204] on icon at bounding box center [179, 207] width 19 height 22
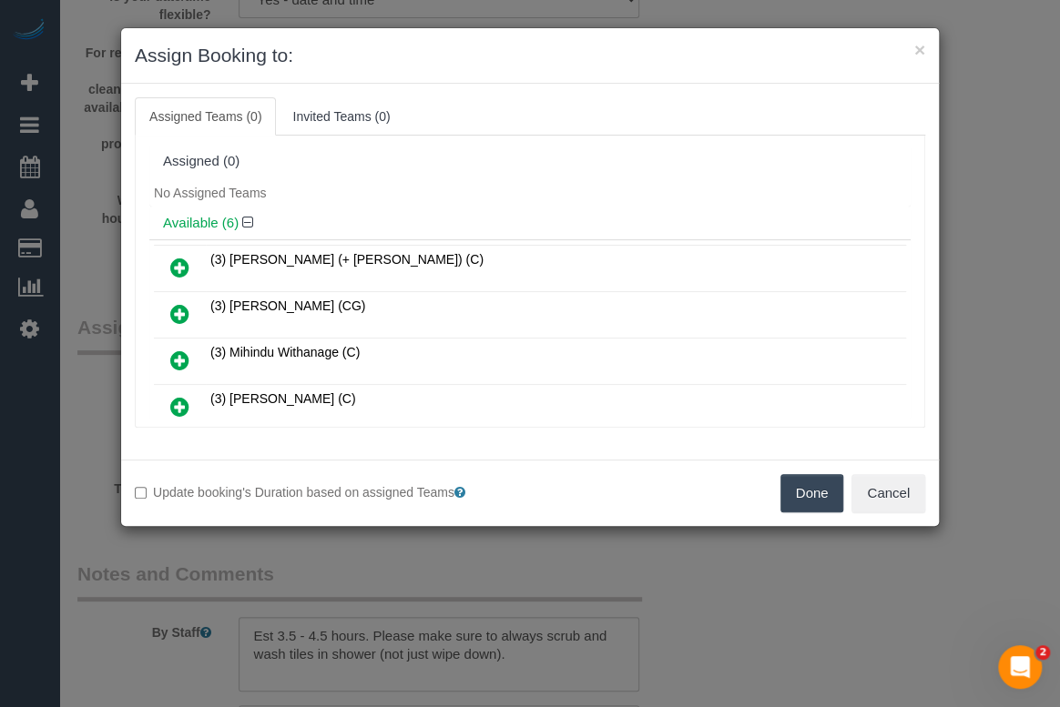
click at [818, 492] on button "Done" at bounding box center [812, 493] width 64 height 38
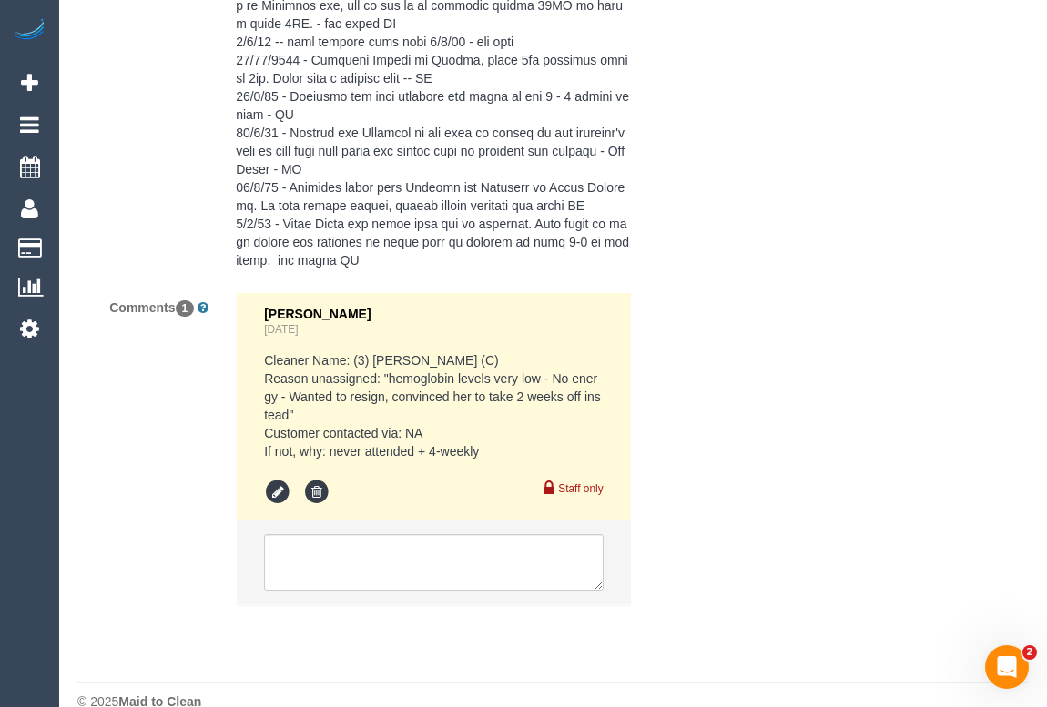
scroll to position [3782, 0]
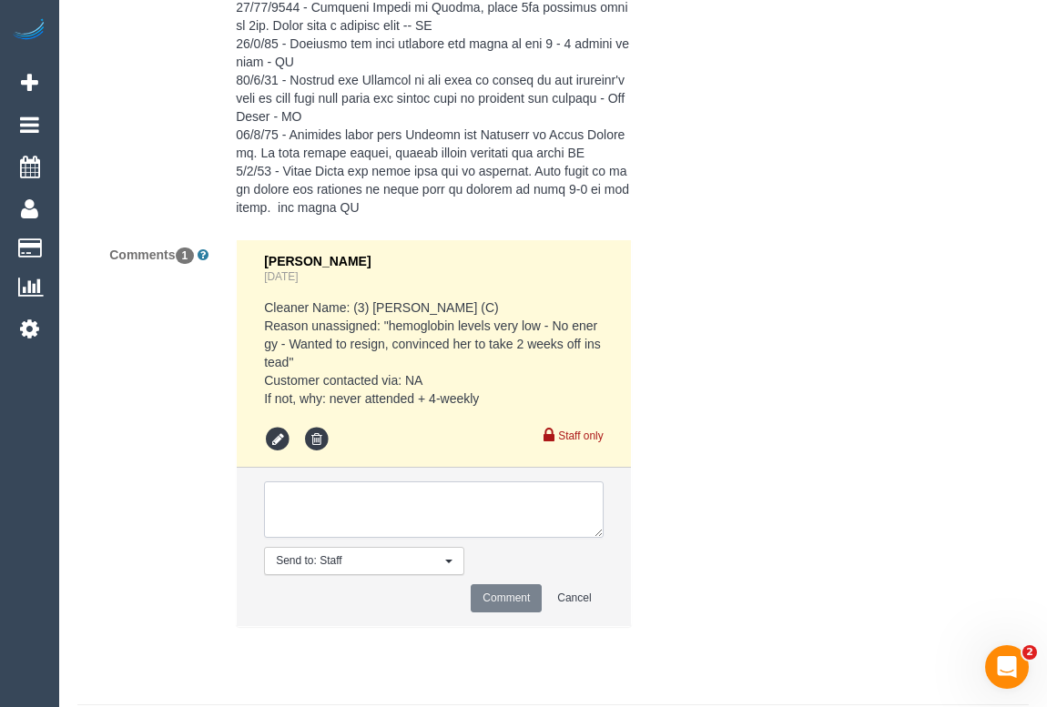
click at [343, 534] on textarea at bounding box center [433, 510] width 339 height 56
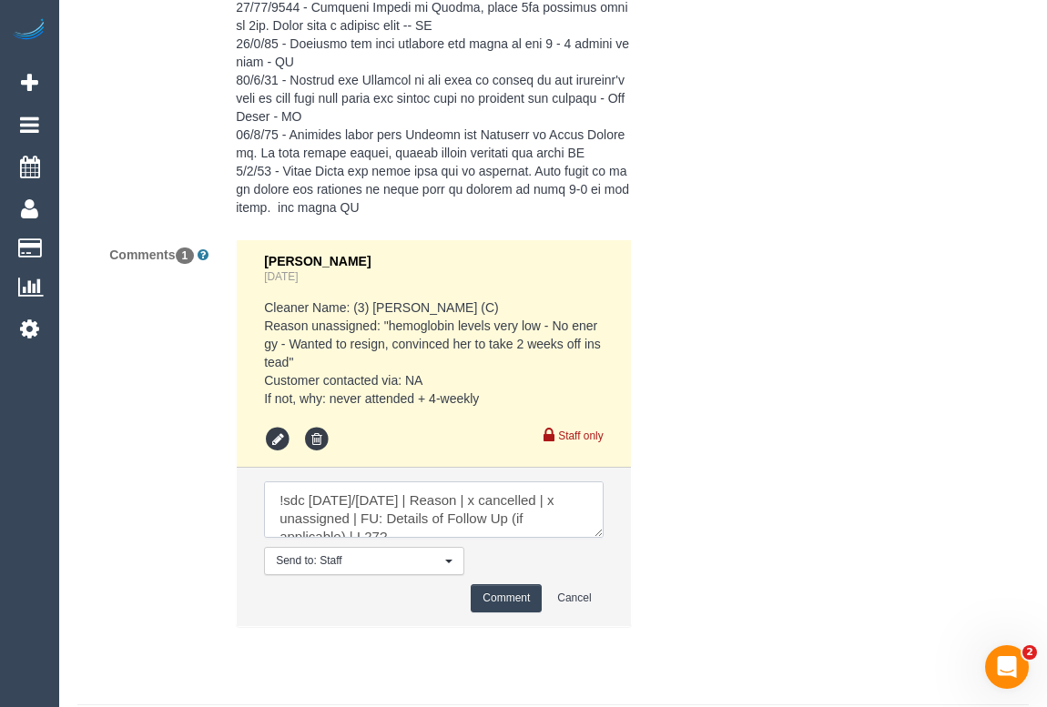
click at [432, 538] on textarea at bounding box center [433, 510] width 339 height 56
drag, startPoint x: 422, startPoint y: 559, endPoint x: 395, endPoint y: 551, distance: 27.6
click at [395, 538] on textarea at bounding box center [433, 510] width 339 height 56
drag, startPoint x: 272, startPoint y: 528, endPoint x: 463, endPoint y: 564, distance: 194.6
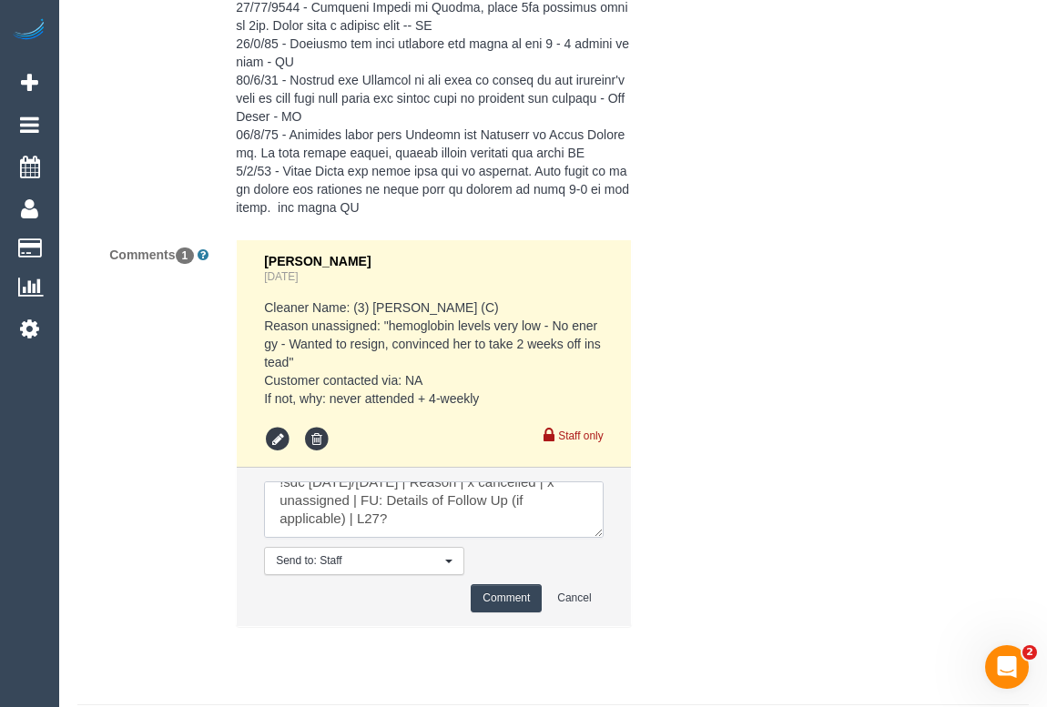
click at [463, 564] on li "Send to: Staff Nothing selected Send to: Staff Send to: Customer Send to: Team …" at bounding box center [433, 547] width 393 height 158
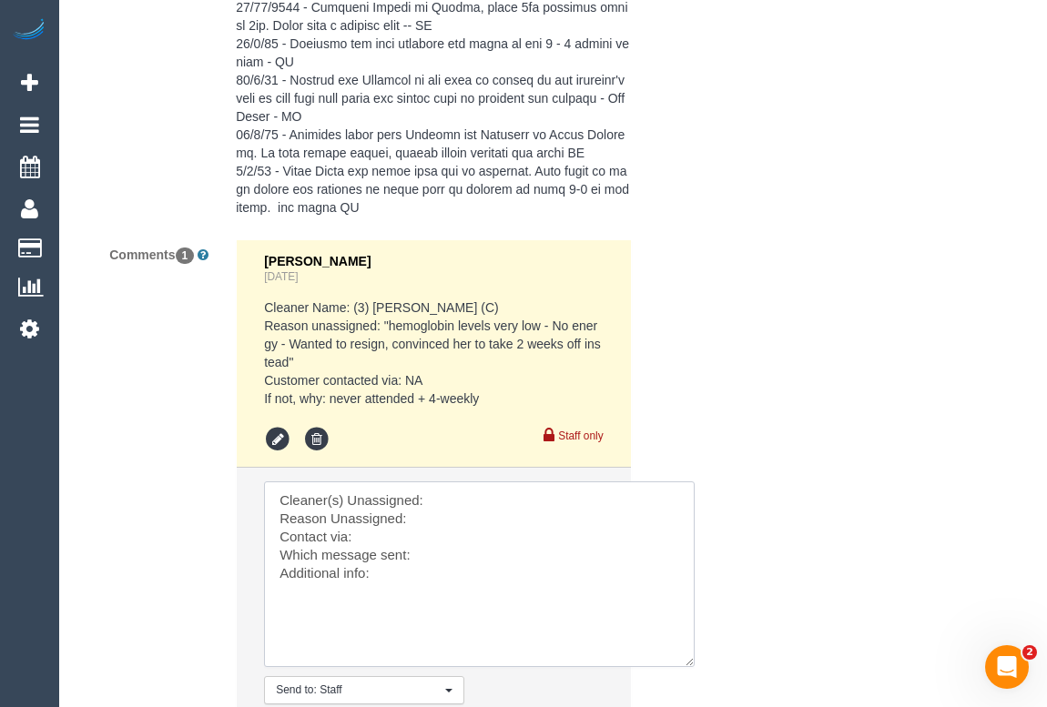
drag, startPoint x: 596, startPoint y: 552, endPoint x: 594, endPoint y: 608, distance: 56.5
click at [689, 667] on textarea at bounding box center [479, 575] width 431 height 186
click at [476, 522] on textarea at bounding box center [480, 568] width 432 height 172
paste textarea "(3) Shebaaz Khan (C)"
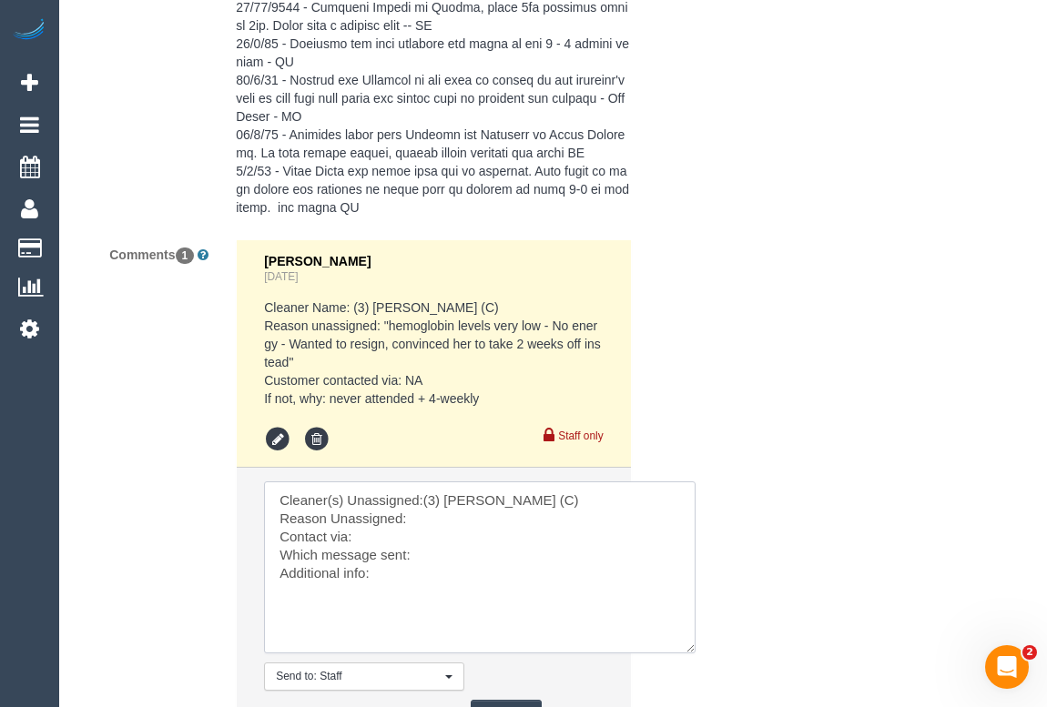
click at [453, 550] on textarea at bounding box center [480, 568] width 432 height 172
click at [361, 555] on textarea at bounding box center [480, 568] width 432 height 172
type textarea "Cleaner(s) Unassigned:(3) Shebaaz Khan (C) Reason Unassigned: Gastro Contact vi…"
click at [436, 575] on textarea at bounding box center [480, 568] width 432 height 172
drag, startPoint x: 398, startPoint y: 605, endPoint x: 248, endPoint y: 514, distance: 175.6
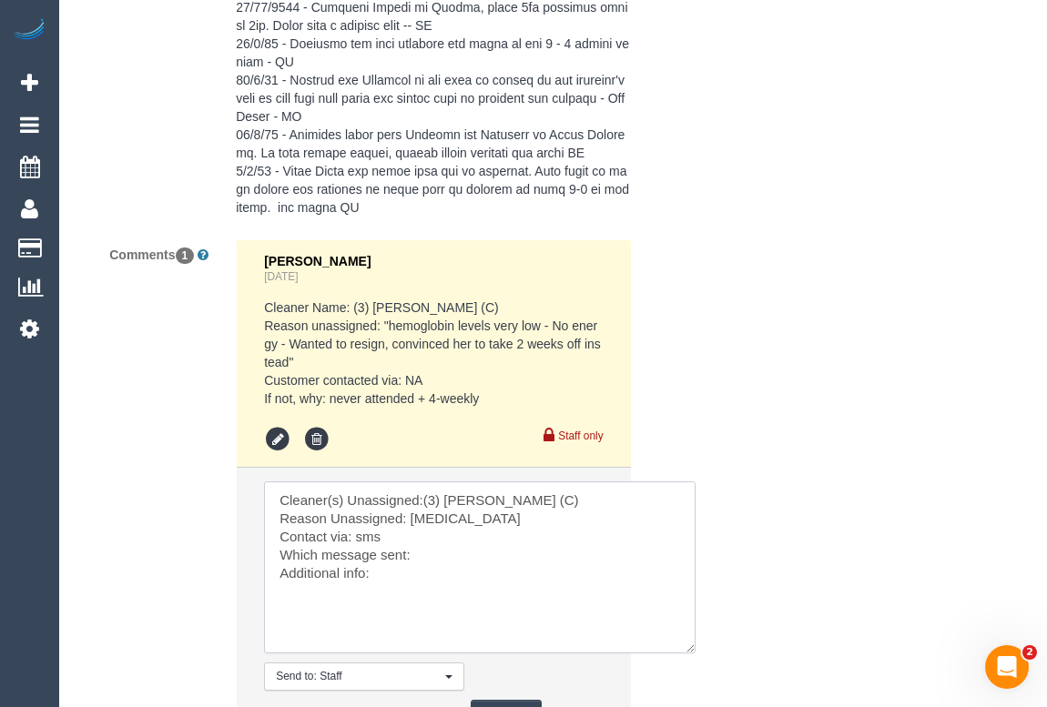
click at [248, 514] on li "Send to: Staff Nothing selected Send to: Staff Send to: Customer Send to: Team …" at bounding box center [433, 605] width 393 height 274
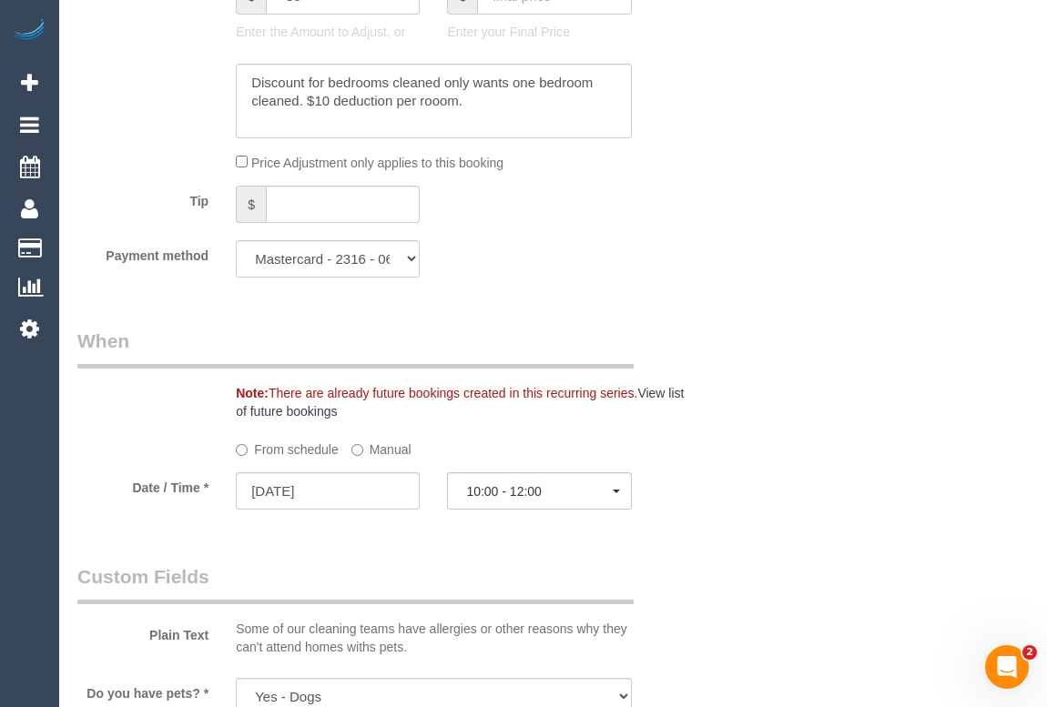
scroll to position [1216, 0]
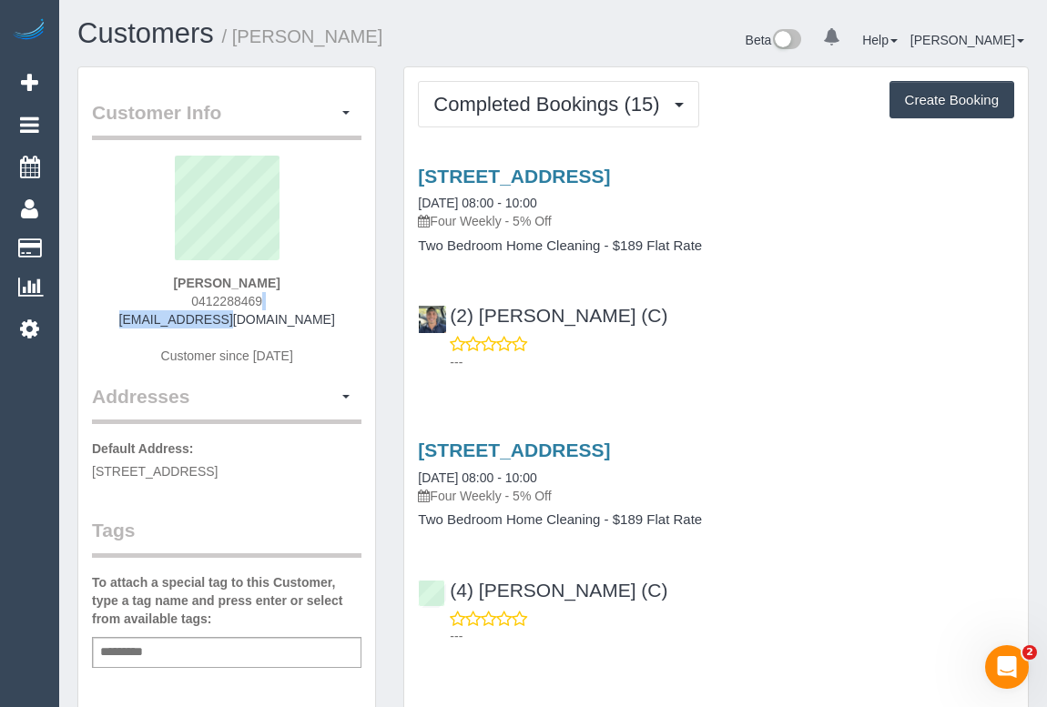
drag, startPoint x: 184, startPoint y: 310, endPoint x: 218, endPoint y: 310, distance: 33.7
click at [278, 300] on div "[PERSON_NAME] 0412288469 [EMAIL_ADDRESS][DOMAIN_NAME] Customer since [DATE]" at bounding box center [226, 270] width 269 height 228
click at [179, 295] on div "[PERSON_NAME] 0412288469 [EMAIL_ADDRESS][DOMAIN_NAME] Customer since [DATE]" at bounding box center [226, 270] width 269 height 228
drag, startPoint x: 180, startPoint y: 300, endPoint x: 280, endPoint y: 300, distance: 100.1
click at [280, 300] on div "[PERSON_NAME] 0412288469 [EMAIL_ADDRESS][DOMAIN_NAME] Customer since [DATE]" at bounding box center [226, 270] width 269 height 228
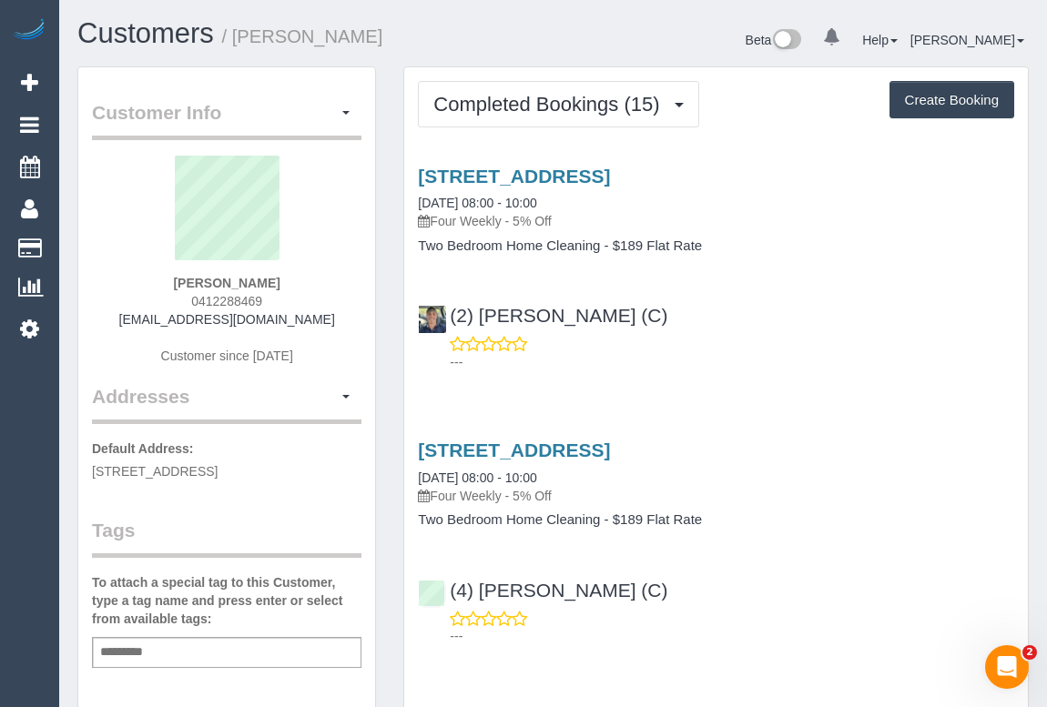
copy span "0412288469"
click at [164, 305] on div "[PERSON_NAME] 0412288469 [EMAIL_ADDRESS][DOMAIN_NAME] Customer since [DATE]" at bounding box center [226, 270] width 269 height 228
drag, startPoint x: 174, startPoint y: 297, endPoint x: 287, endPoint y: 297, distance: 112.9
click at [287, 297] on div "[PERSON_NAME] 0412288469 [EMAIL_ADDRESS][DOMAIN_NAME] Customer since [DATE]" at bounding box center [226, 270] width 269 height 228
copy span "0412288469"
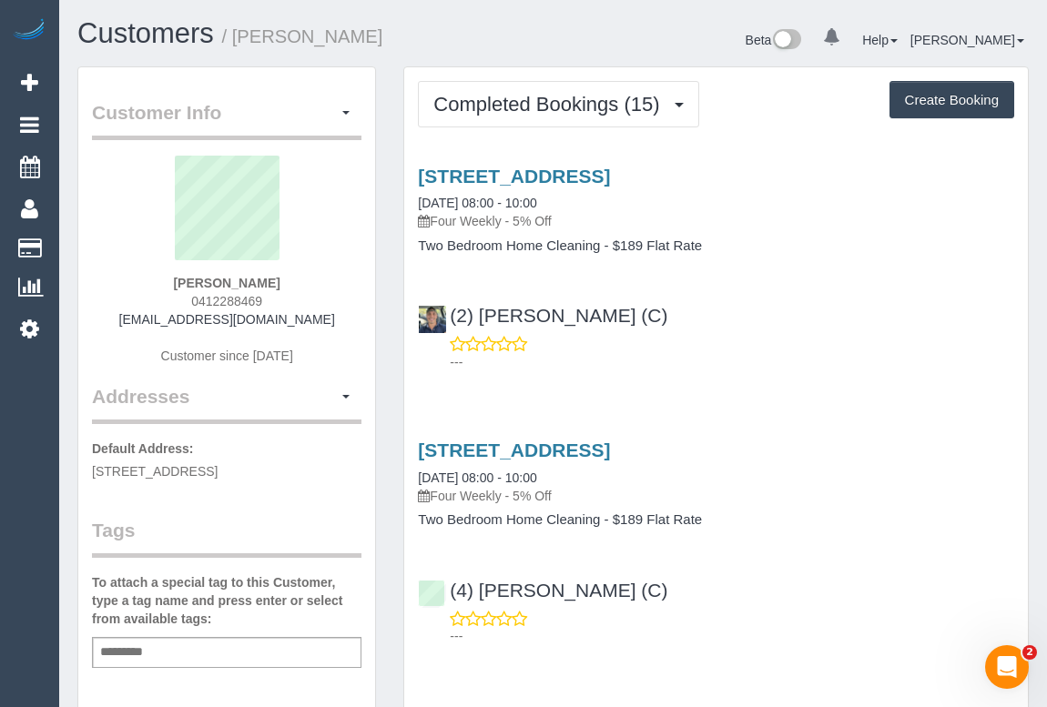
drag, startPoint x: 180, startPoint y: 300, endPoint x: 323, endPoint y: 319, distance: 144.1
click at [319, 301] on div "[PERSON_NAME] 0412288469 [EMAIL_ADDRESS][DOMAIN_NAME] Customer since [DATE]" at bounding box center [226, 270] width 269 height 228
copy span "0412288469"
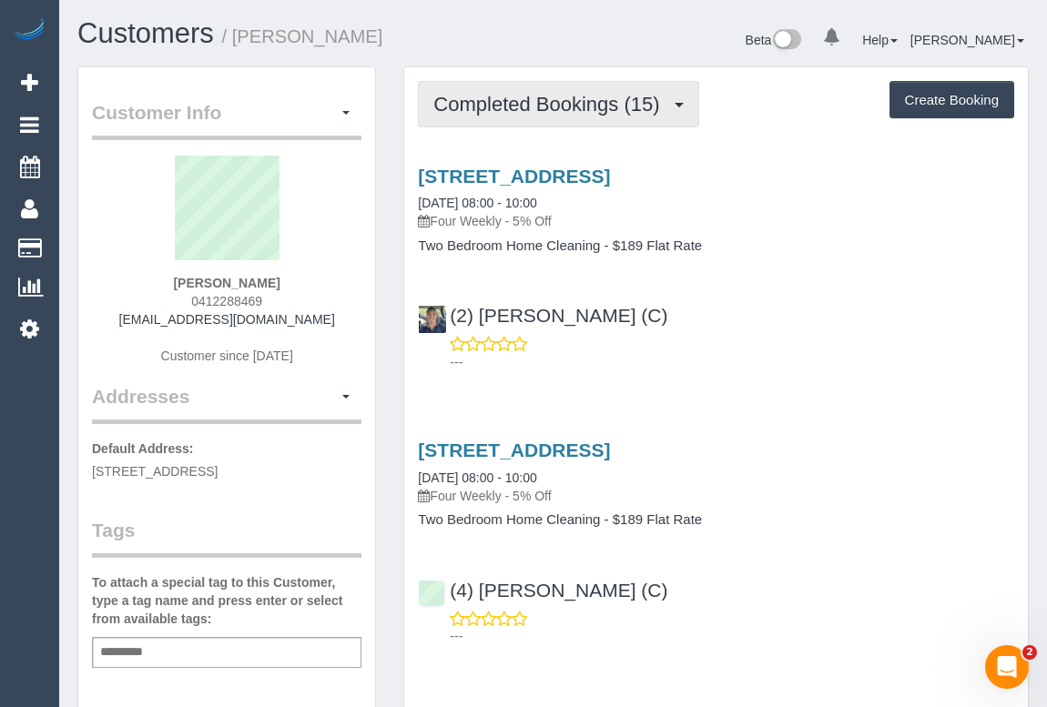
drag, startPoint x: 579, startPoint y: 107, endPoint x: 555, endPoint y: 166, distance: 63.7
click at [579, 107] on span "Completed Bookings (15)" at bounding box center [550, 104] width 235 height 23
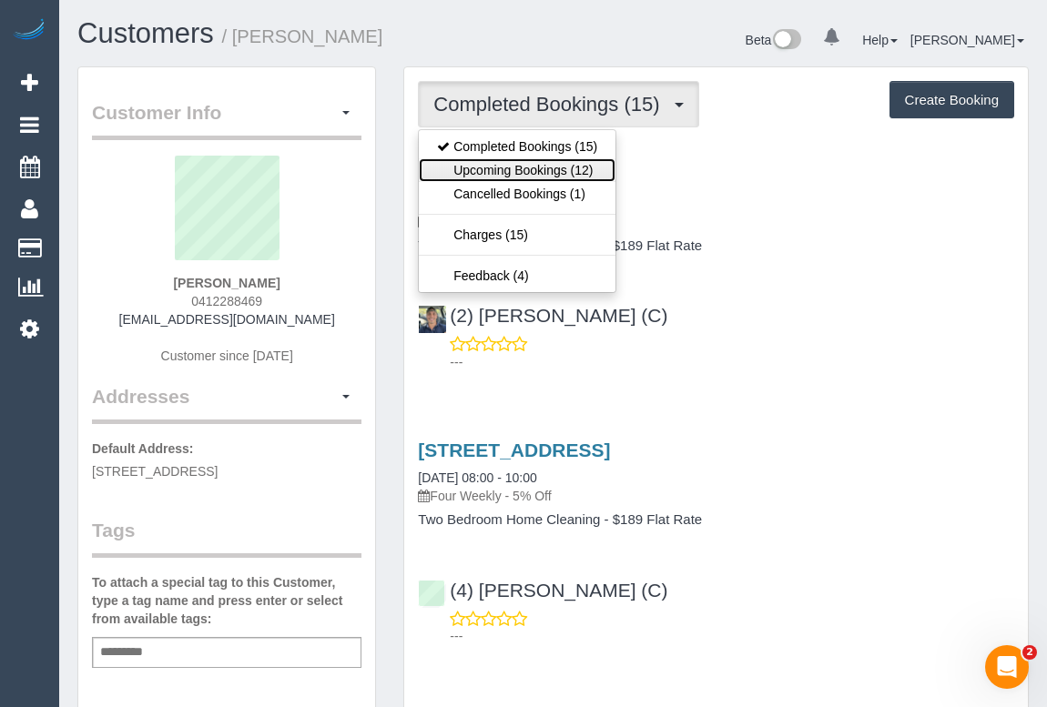
click at [543, 173] on link "Upcoming Bookings (12)" at bounding box center [517, 170] width 197 height 24
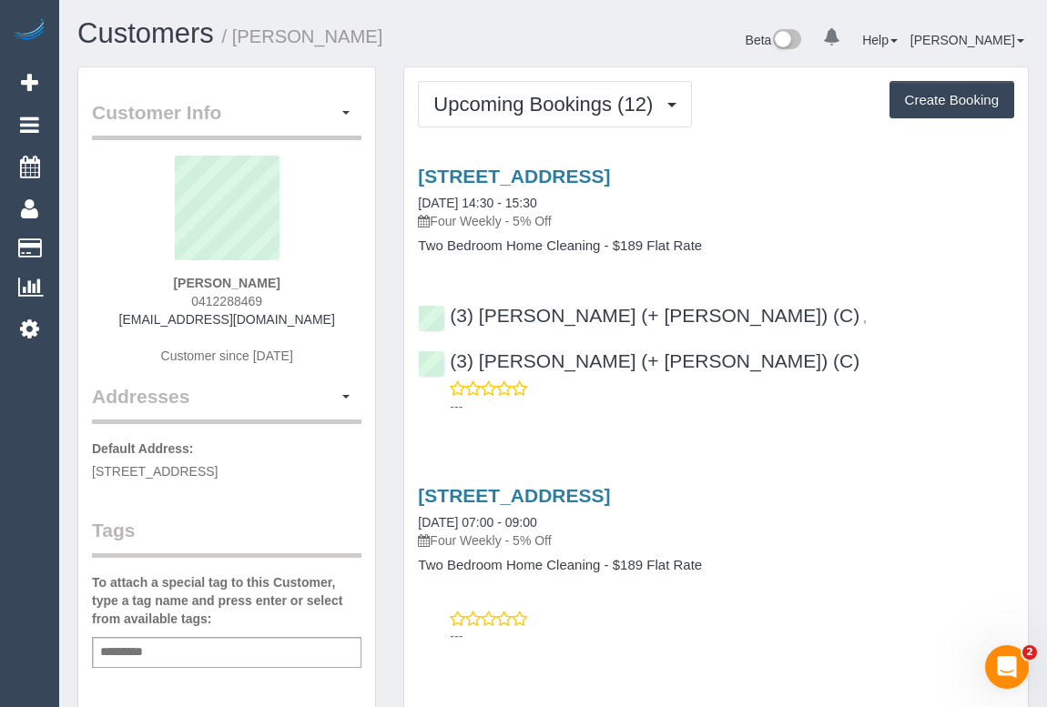
click at [855, 239] on h4 "Two Bedroom Home Cleaning - $189 Flat Rate" at bounding box center [716, 246] width 596 height 15
click at [589, 182] on link "1a Trafford Street, Brunswick, VIC 3056" at bounding box center [514, 176] width 192 height 21
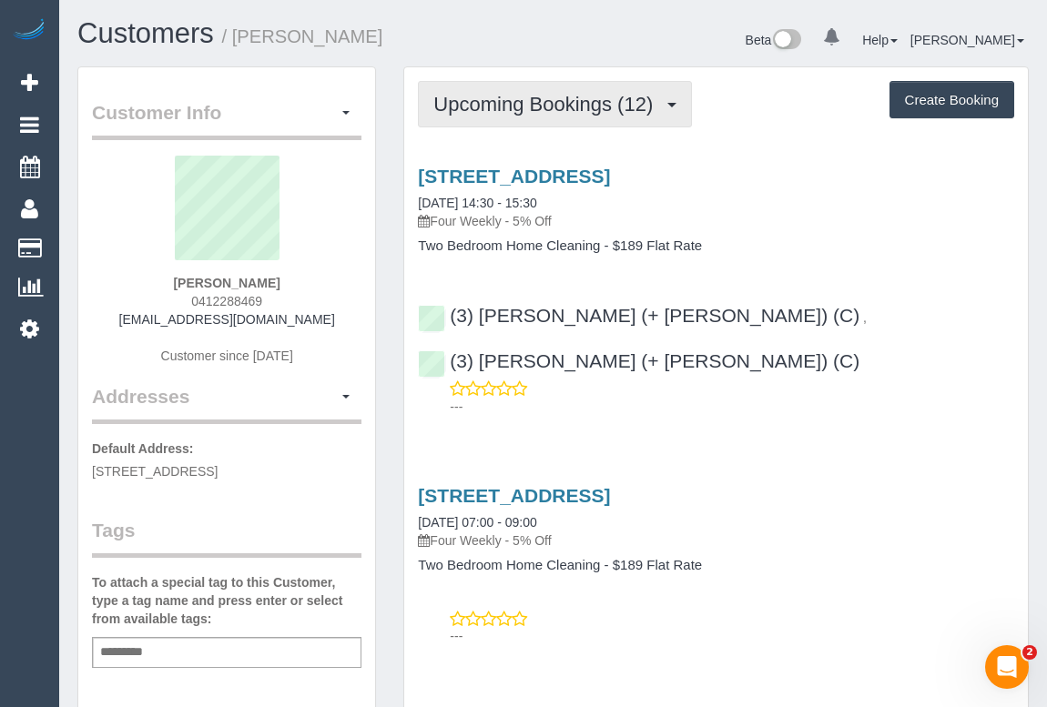
click at [551, 112] on span "Upcoming Bookings (12)" at bounding box center [547, 104] width 229 height 23
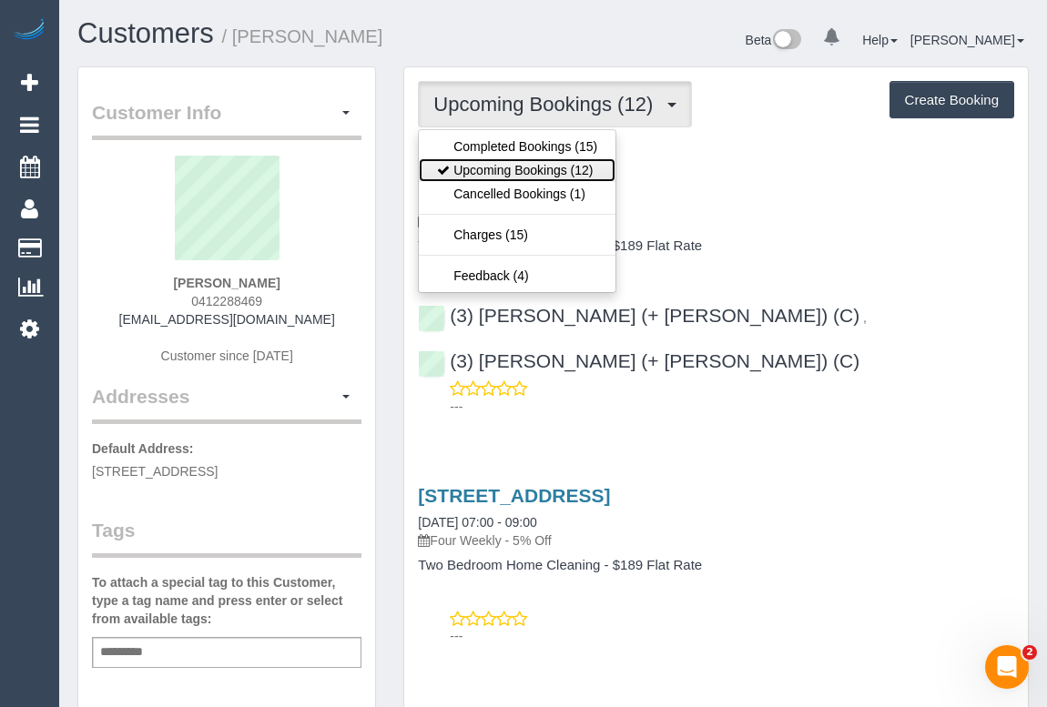
click at [549, 158] on link "Upcoming Bookings (12)" at bounding box center [517, 170] width 197 height 24
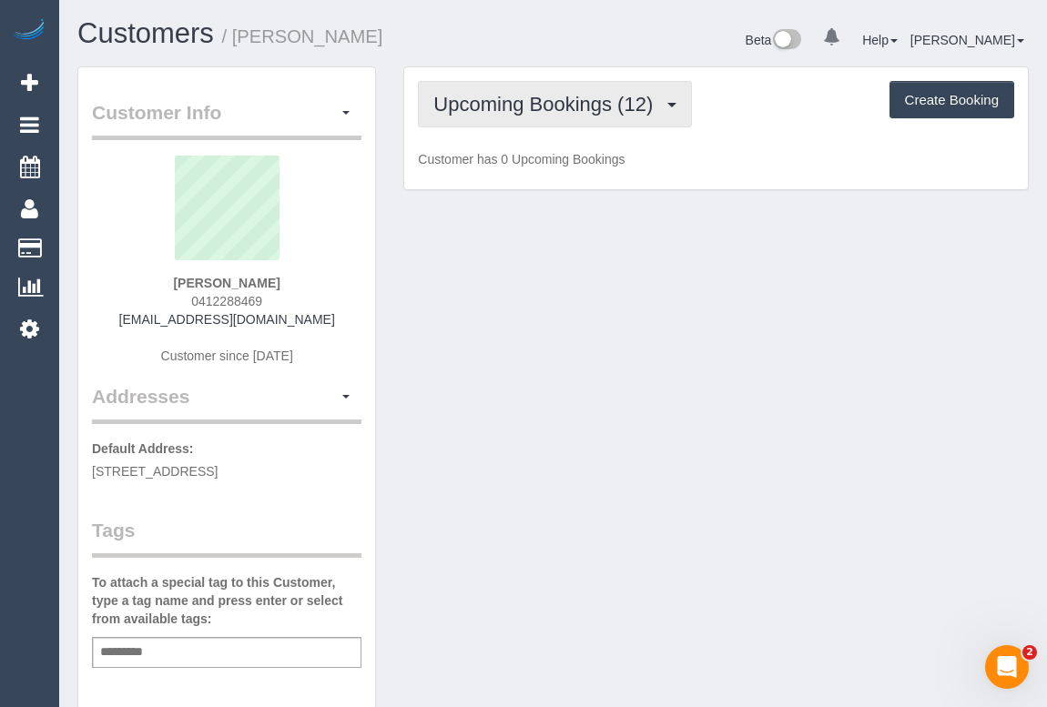
click at [538, 115] on button "Upcoming Bookings (12)" at bounding box center [555, 104] width 274 height 46
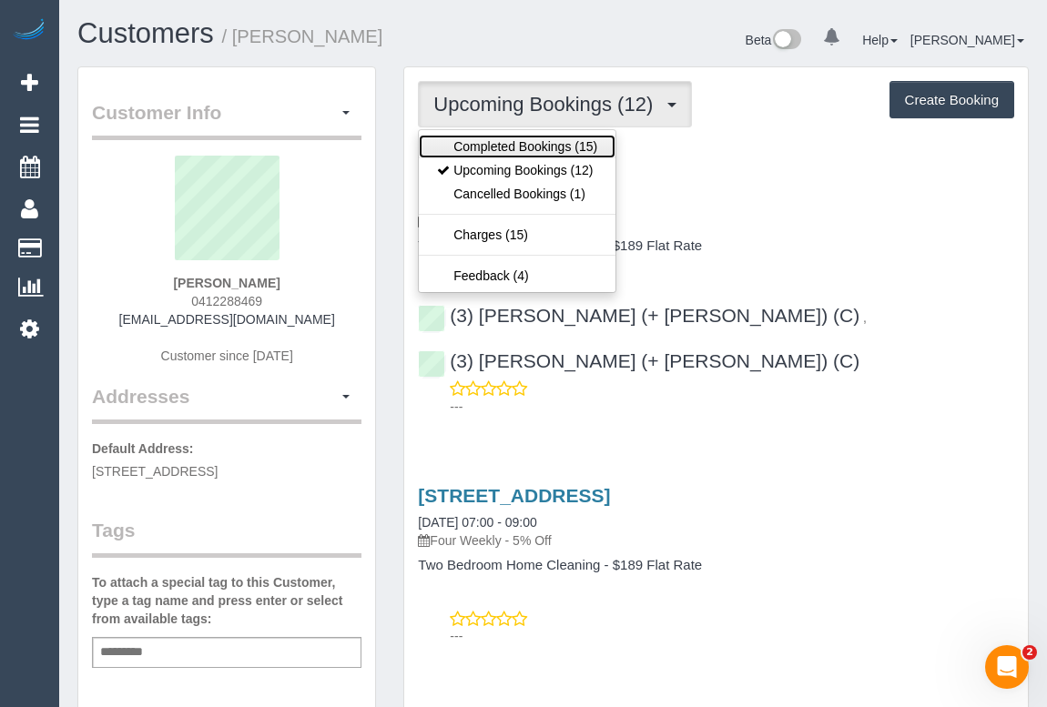
click at [537, 141] on link "Completed Bookings (15)" at bounding box center [517, 147] width 197 height 24
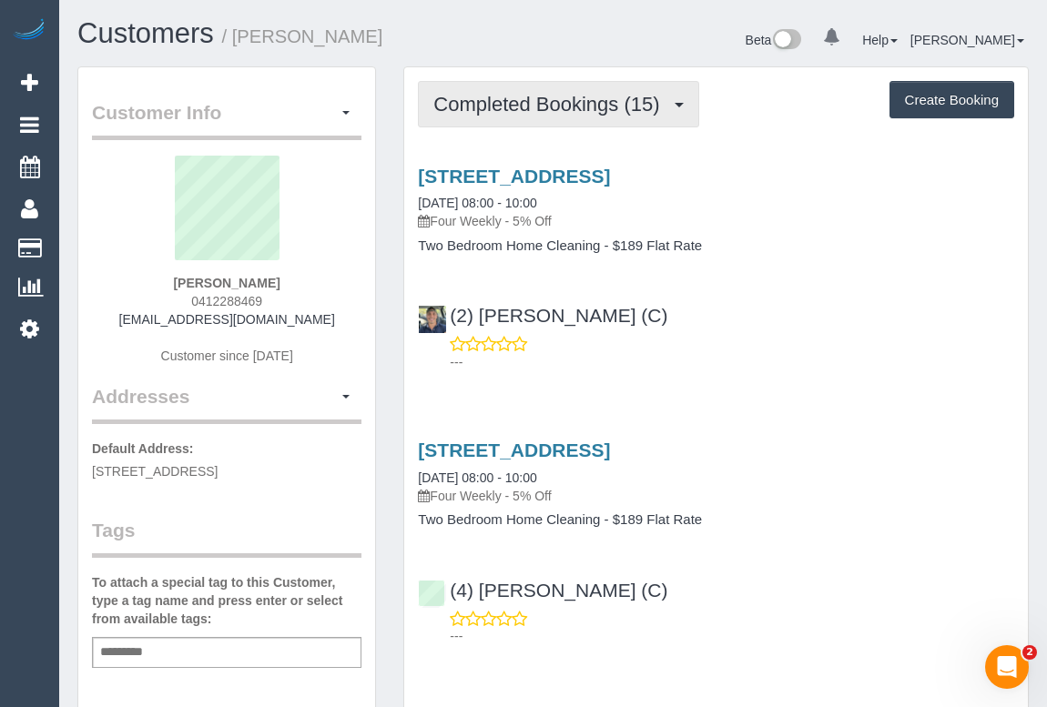
click at [607, 102] on span "Completed Bookings (15)" at bounding box center [550, 104] width 235 height 23
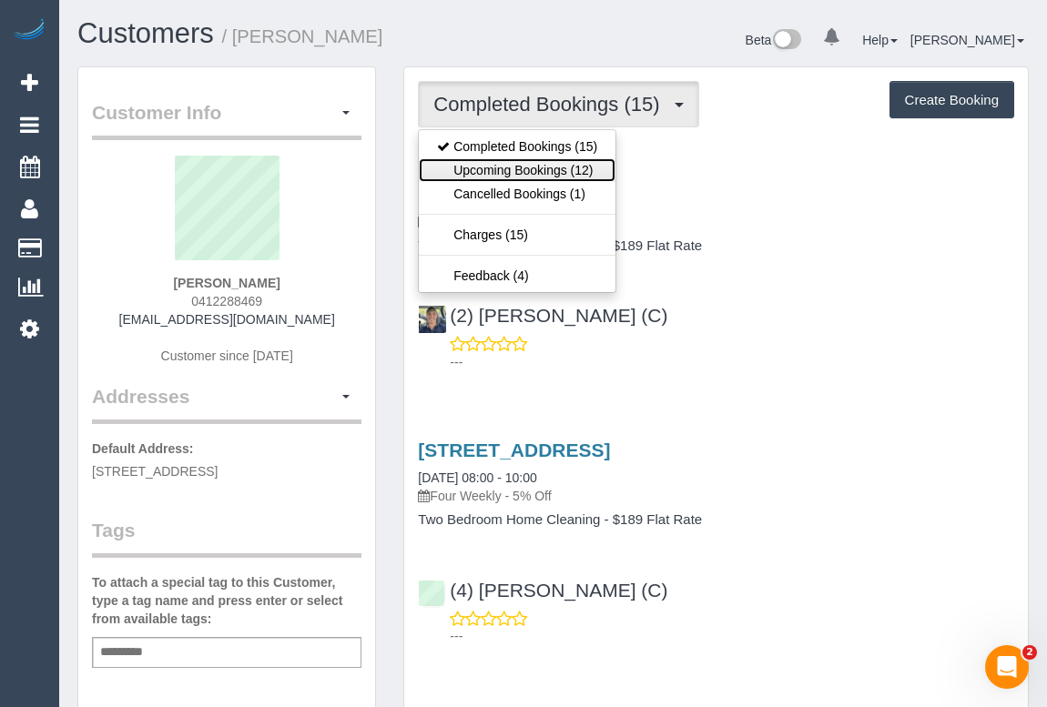
click at [552, 169] on link "Upcoming Bookings (12)" at bounding box center [517, 170] width 197 height 24
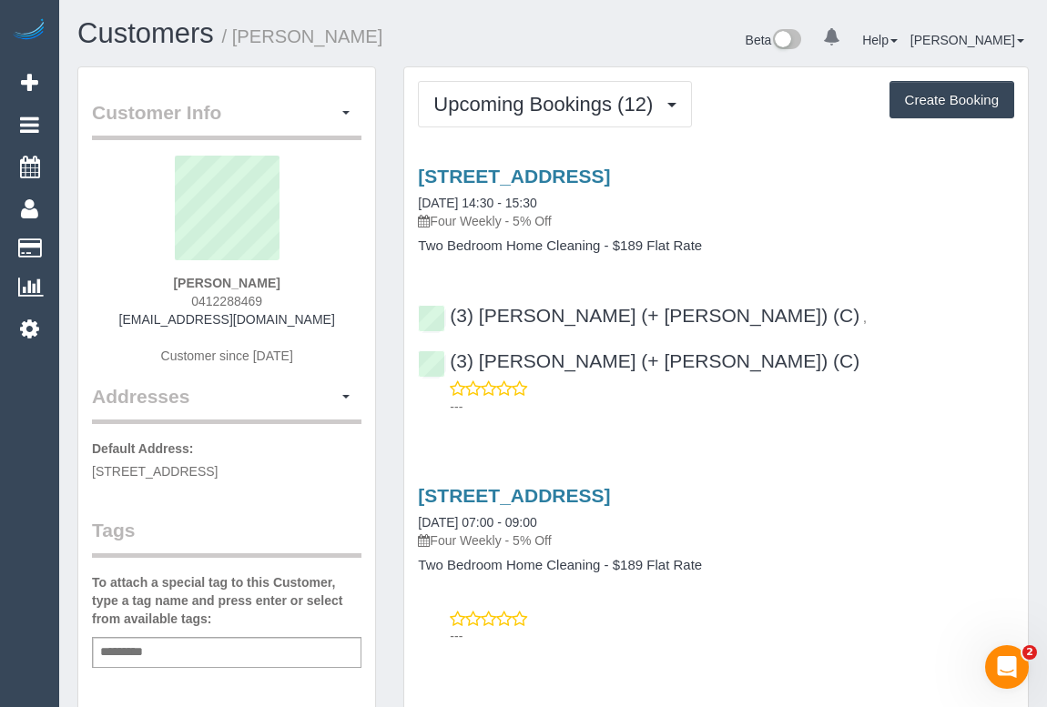
click at [778, 157] on div "1a Trafford Street, Brunswick, VIC 3056 18/08/2025 14:30 - 15:30 Four Weekly - …" at bounding box center [716, 287] width 624 height 274
click at [855, 243] on h4 "Two Bedroom Home Cleaning - $189 Flat Rate" at bounding box center [716, 246] width 596 height 15
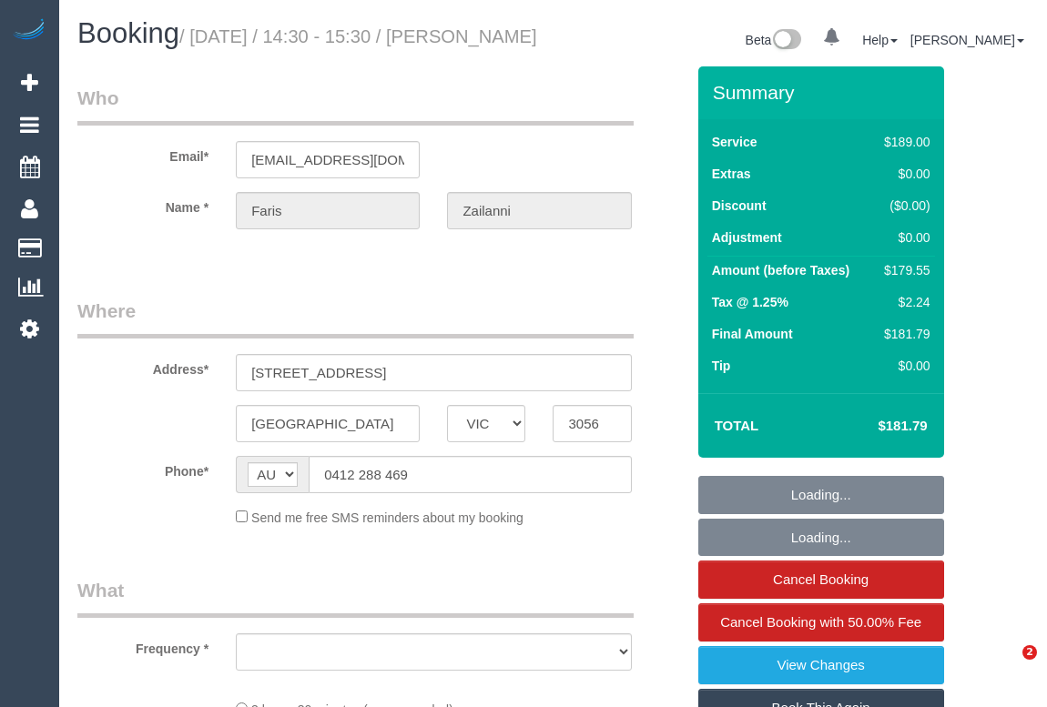
select select "VIC"
select select "object:863"
select select "string:stripe-pm_1Pn7RG2GScqysDRVw11QzItn"
select select "number:28"
select select "number:14"
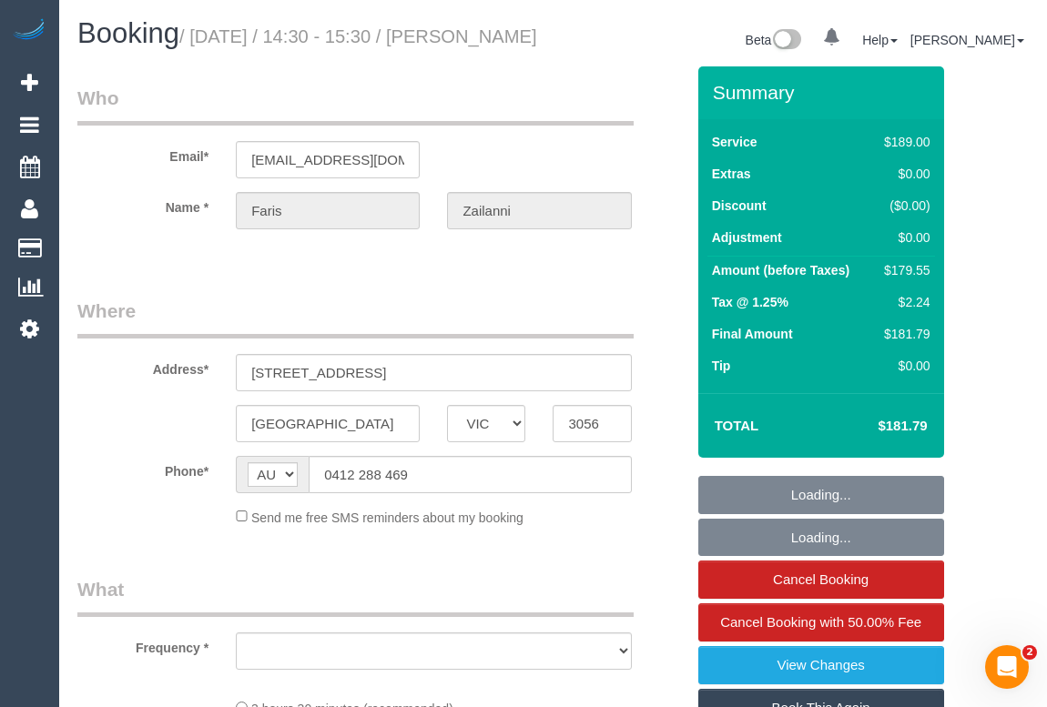
select select "number:19"
select select "number:24"
select select "number:34"
select select "number:26"
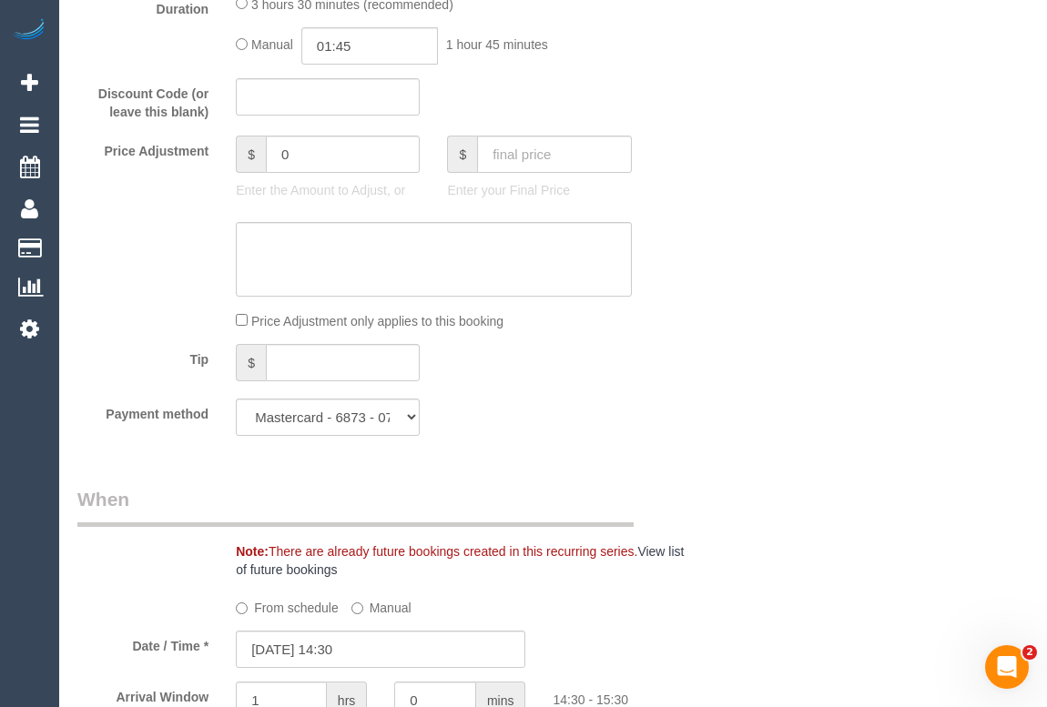
scroll to position [1407, 0]
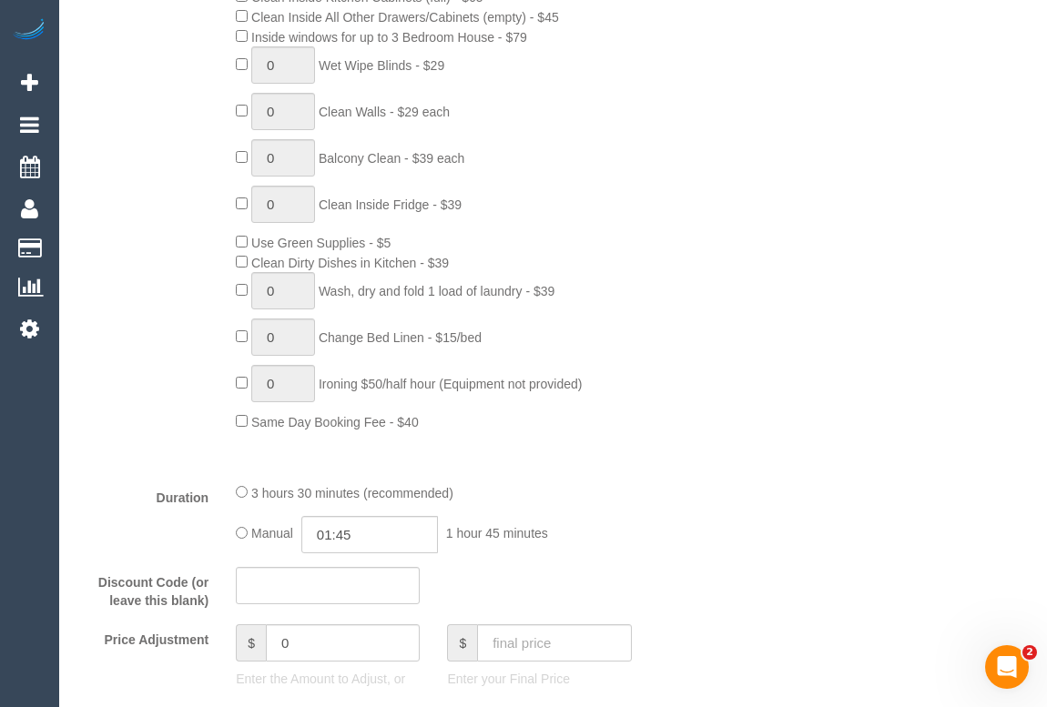
scroll to position [1158, 0]
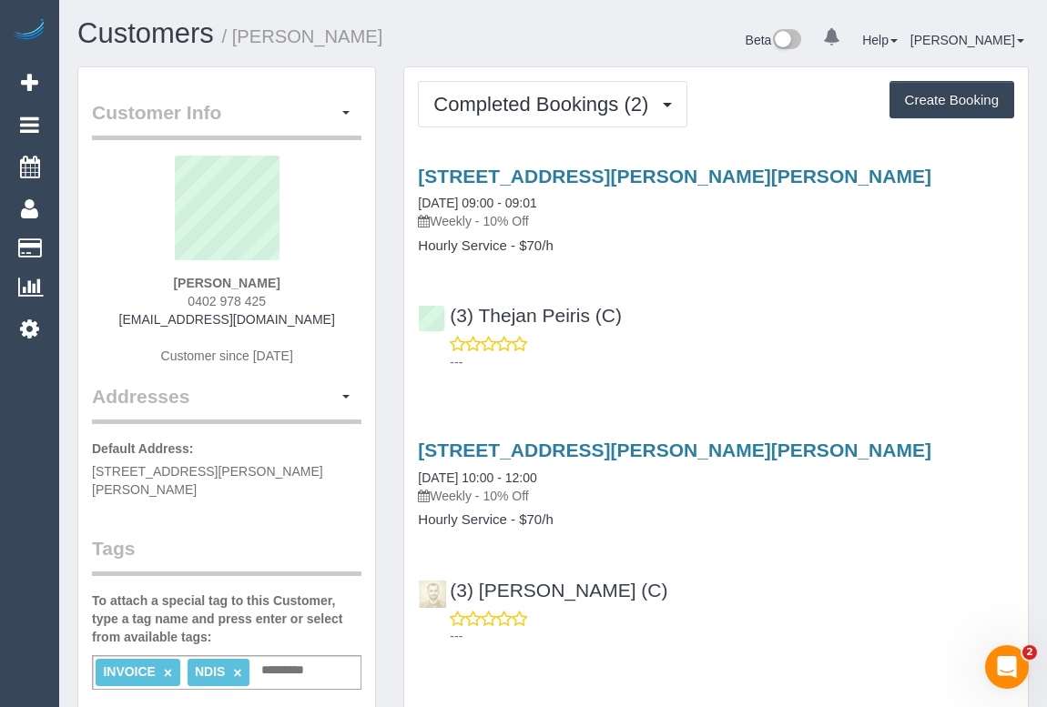
drag, startPoint x: 183, startPoint y: 300, endPoint x: 292, endPoint y: 299, distance: 109.3
click at [292, 299] on div "Sam Mancuso 0402 978 425 sebla.a@carecouncil.au Customer since 2025" at bounding box center [226, 270] width 269 height 228
copy span "0402 978 425"
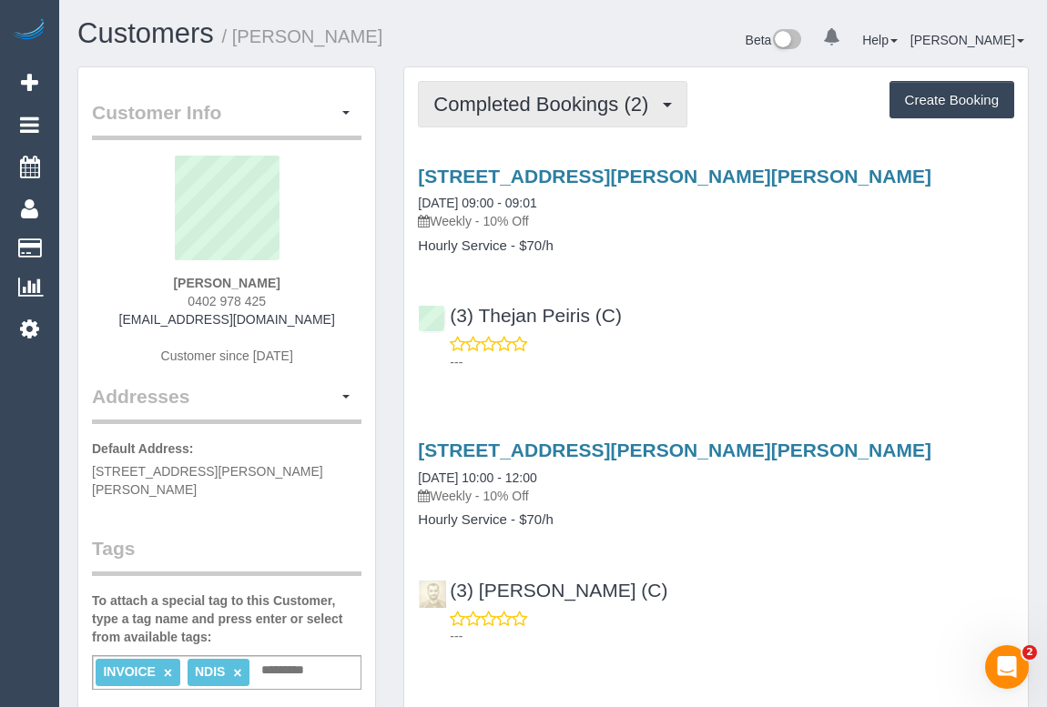
click at [591, 119] on button "Completed Bookings (2)" at bounding box center [552, 104] width 269 height 46
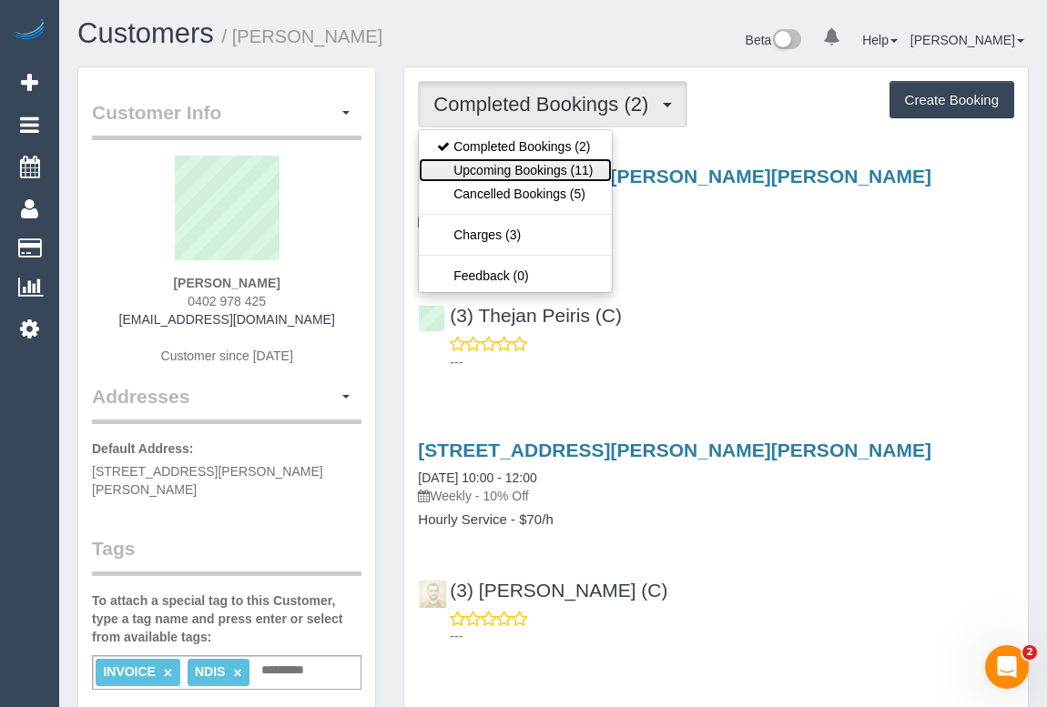
click at [563, 170] on link "Upcoming Bookings (11)" at bounding box center [515, 170] width 192 height 24
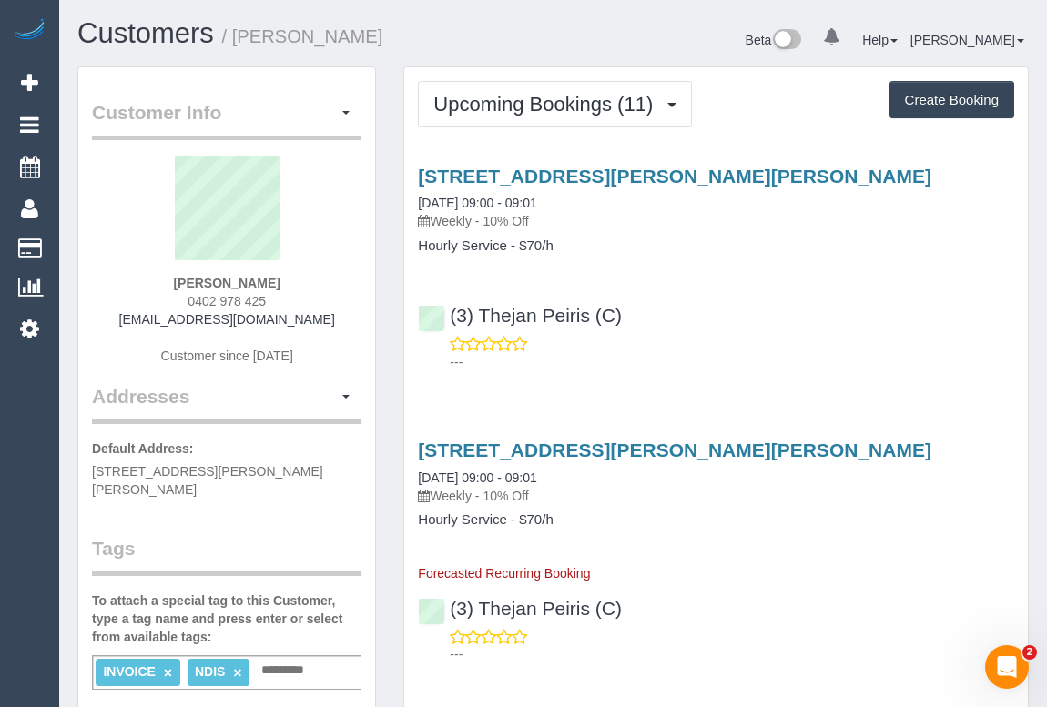
copy span "0402 978 425"
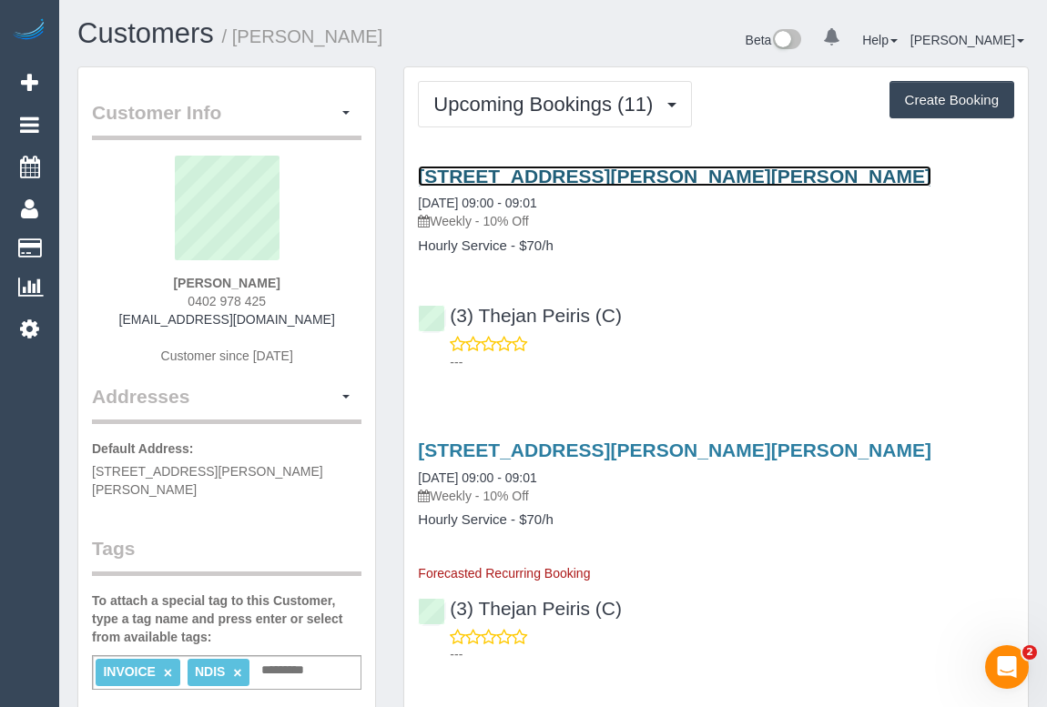
click at [600, 169] on link "96 Cramer Street, Preston, VIC 3072" at bounding box center [674, 176] width 513 height 21
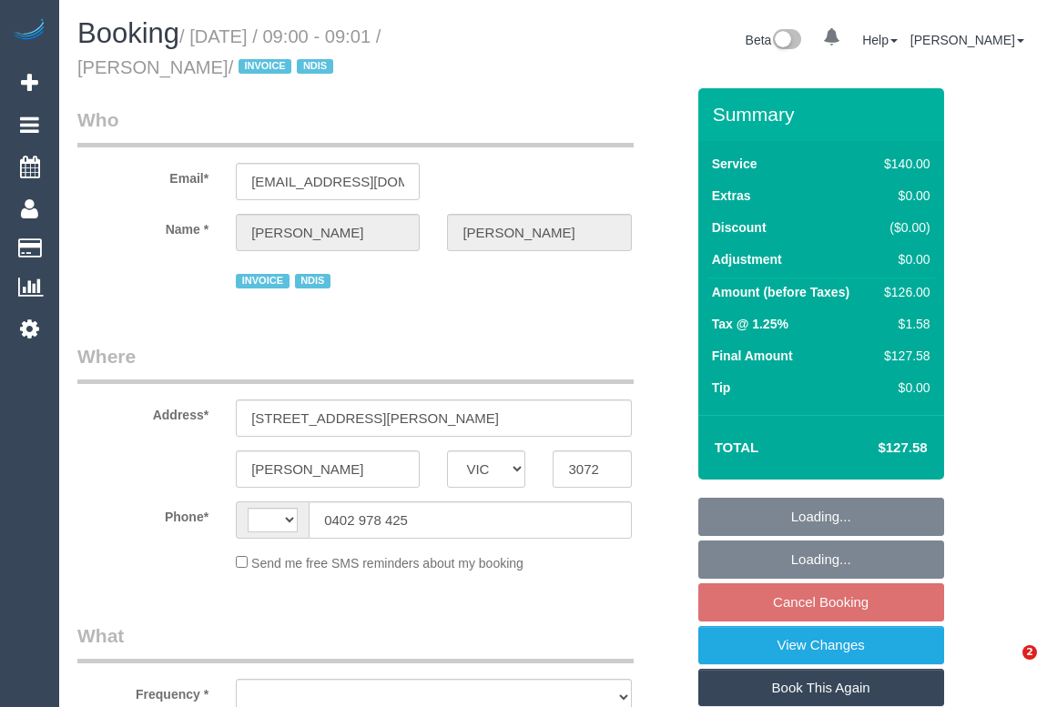
select select "VIC"
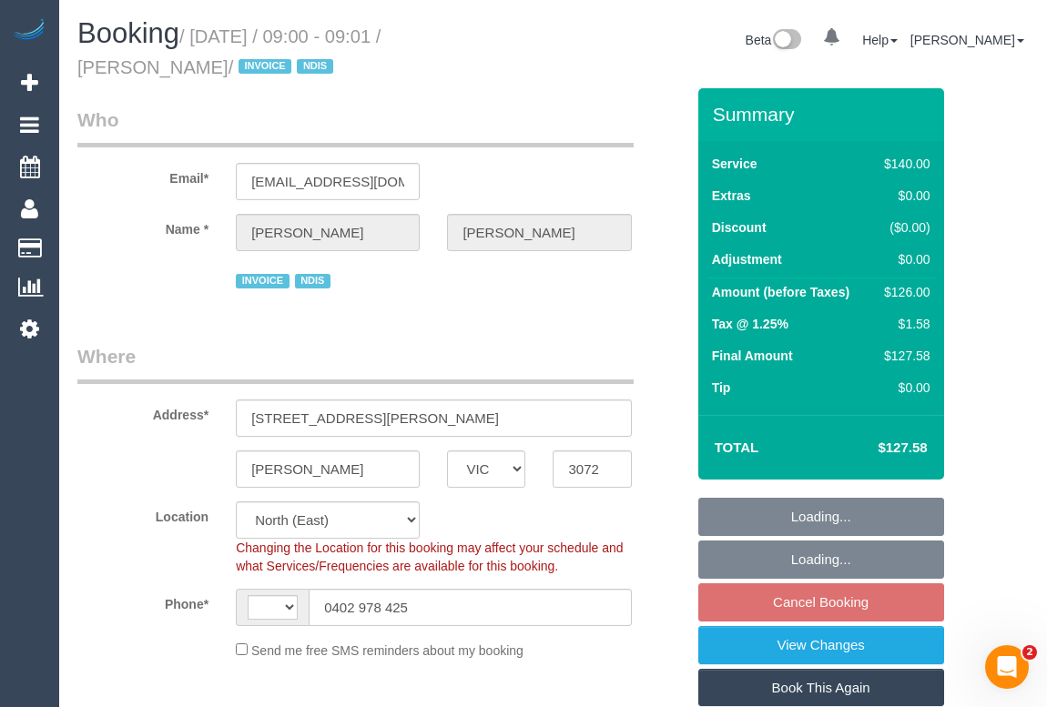
select select "object:595"
select select "string:AU"
select select "number:28"
select select "number:14"
select select "number:18"
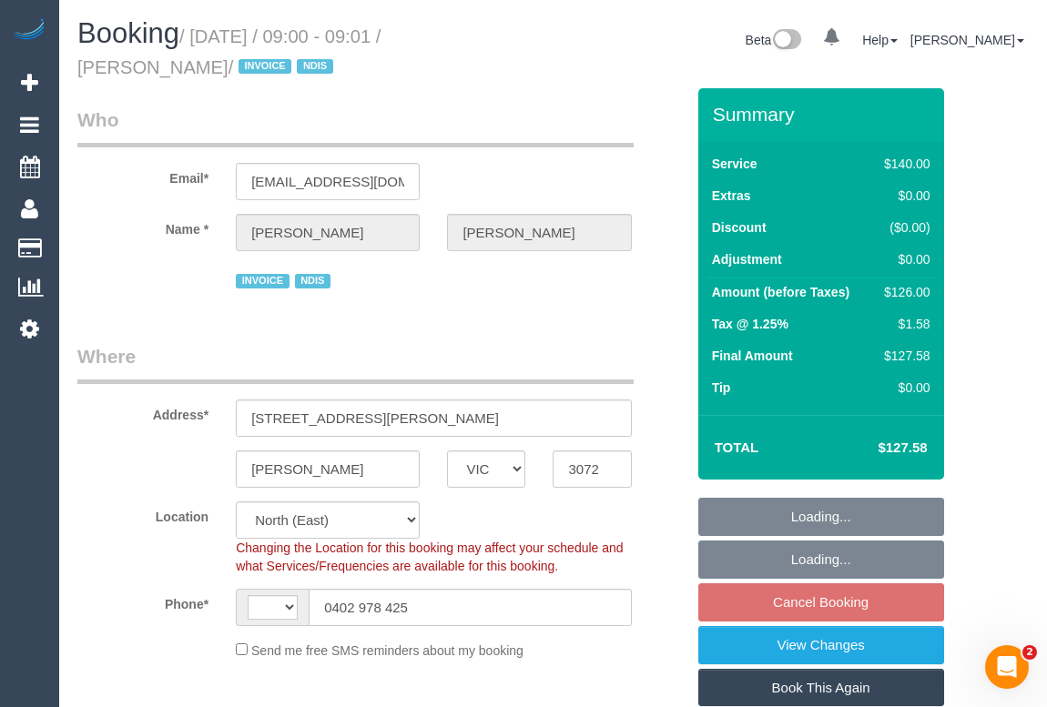
select select "number:25"
select select "number:34"
select select "number:13"
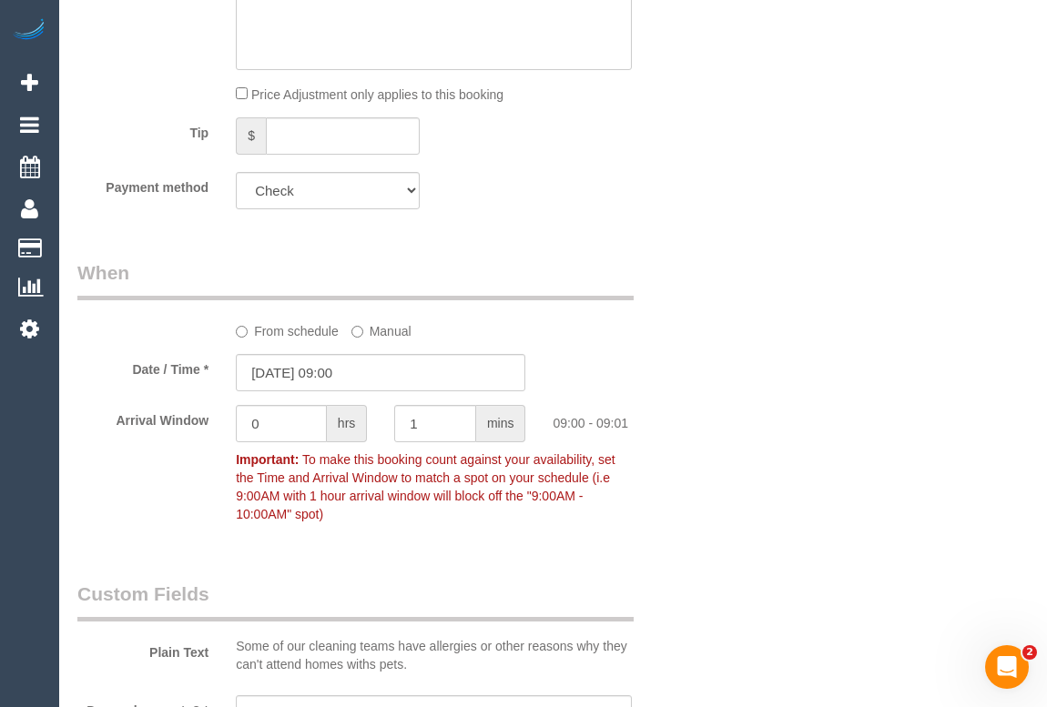
scroll to position [1903, 0]
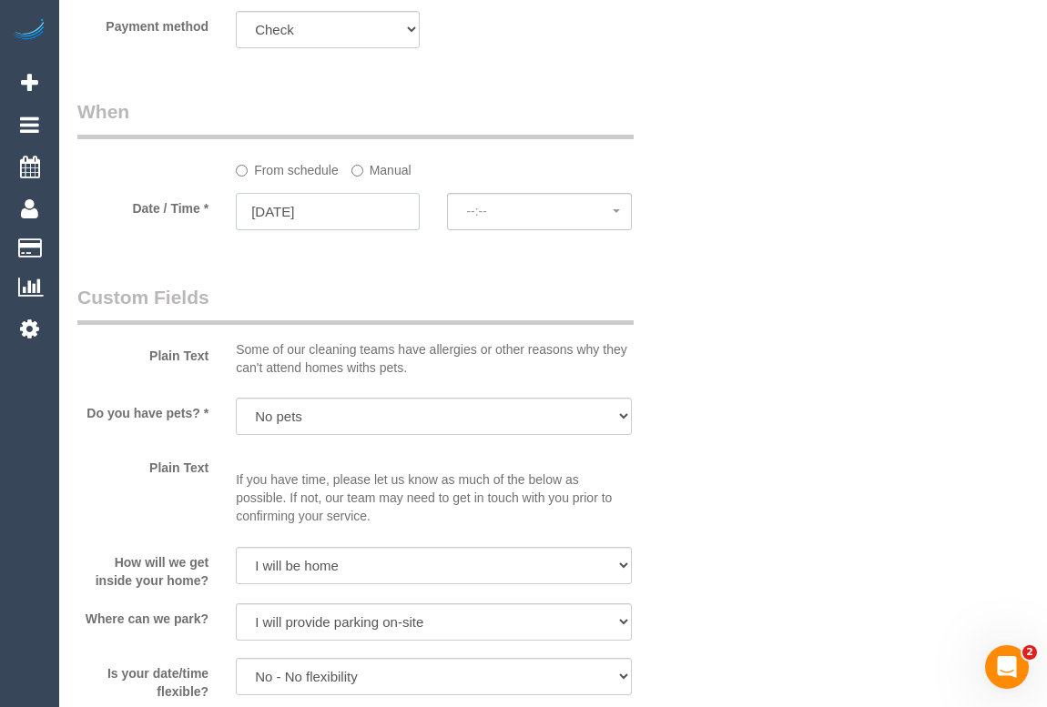
click at [312, 217] on input "20/08/2025" at bounding box center [328, 211] width 184 height 37
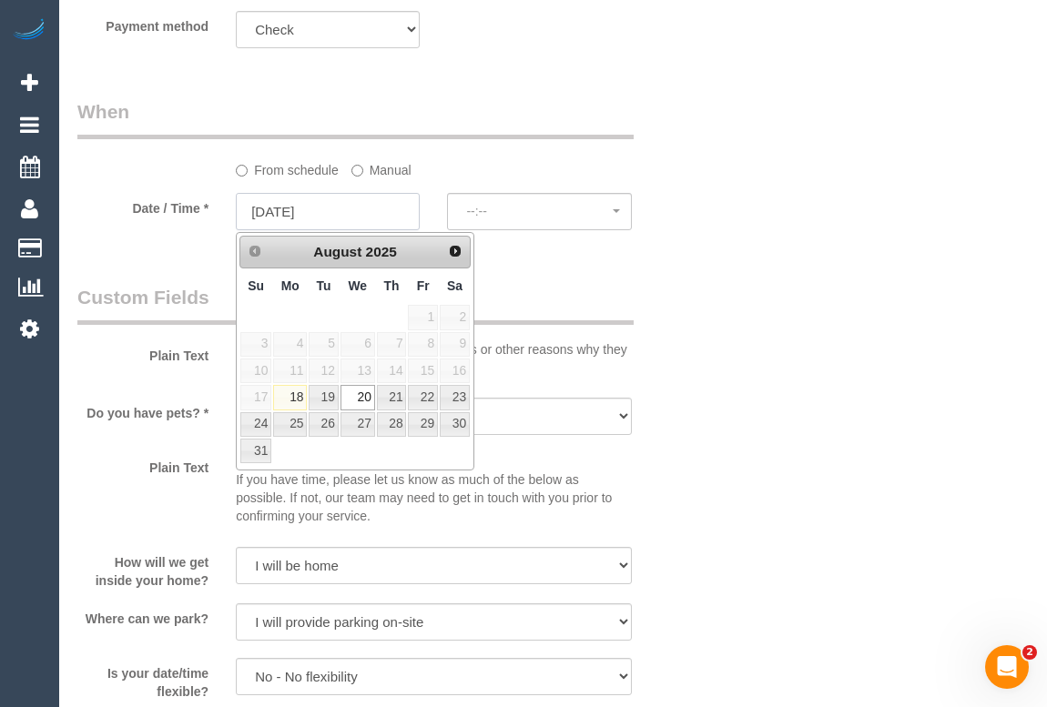
select select "spot10"
click at [421, 400] on link "22" at bounding box center [422, 397] width 29 height 25
type input "22/08/2025"
select select "spot12"
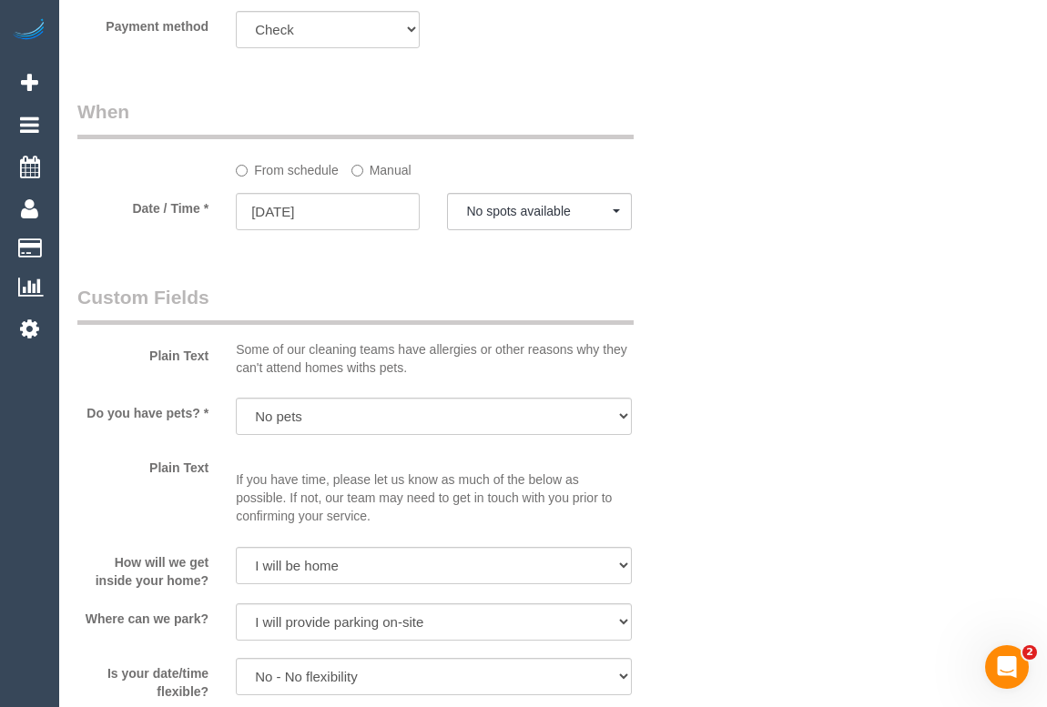
click at [835, 343] on div "Who Email* sebla.a@carecouncil.au Name * Sam Mancuso INVOICE NDIS Where Address…" at bounding box center [552, 39] width 951 height 3706
click at [545, 223] on button "No spots available" at bounding box center [539, 211] width 184 height 37
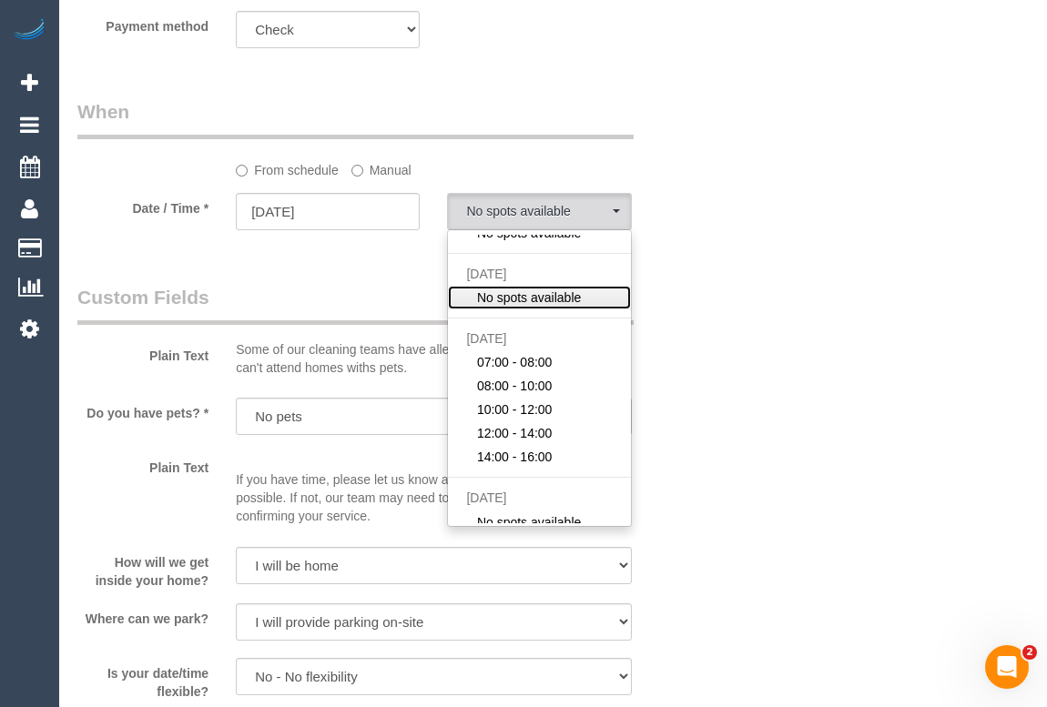
scroll to position [111, 0]
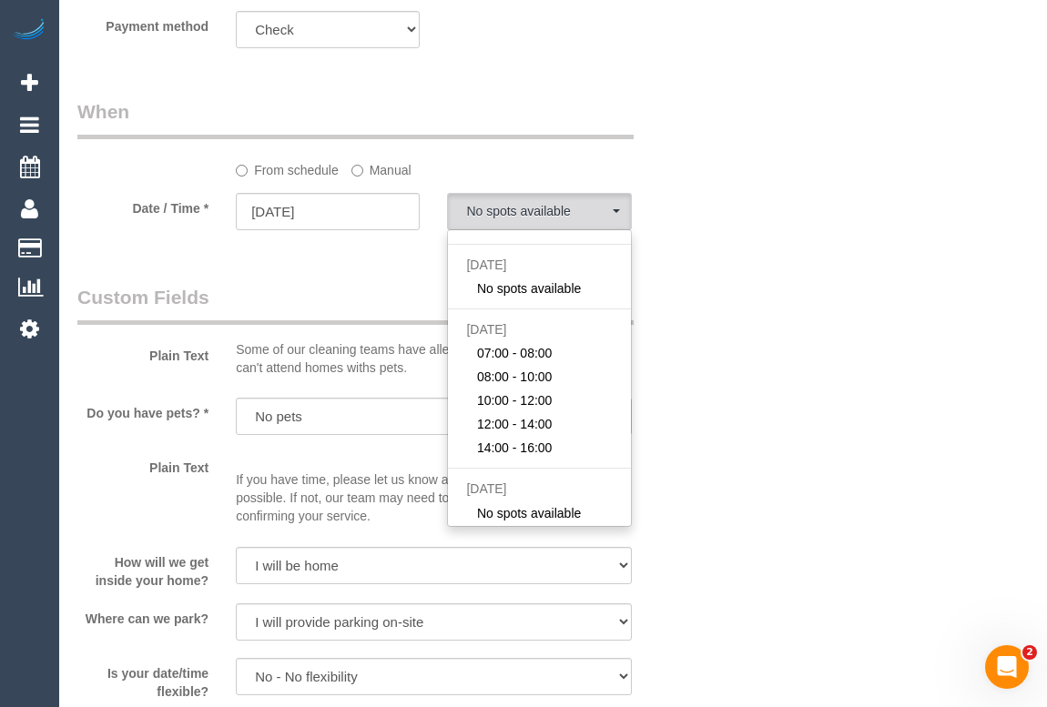
click at [708, 438] on div "Who Email* sebla.a@carecouncil.au Name * Sam Mancuso INVOICE NDIS Where Address…" at bounding box center [552, 39] width 951 height 3706
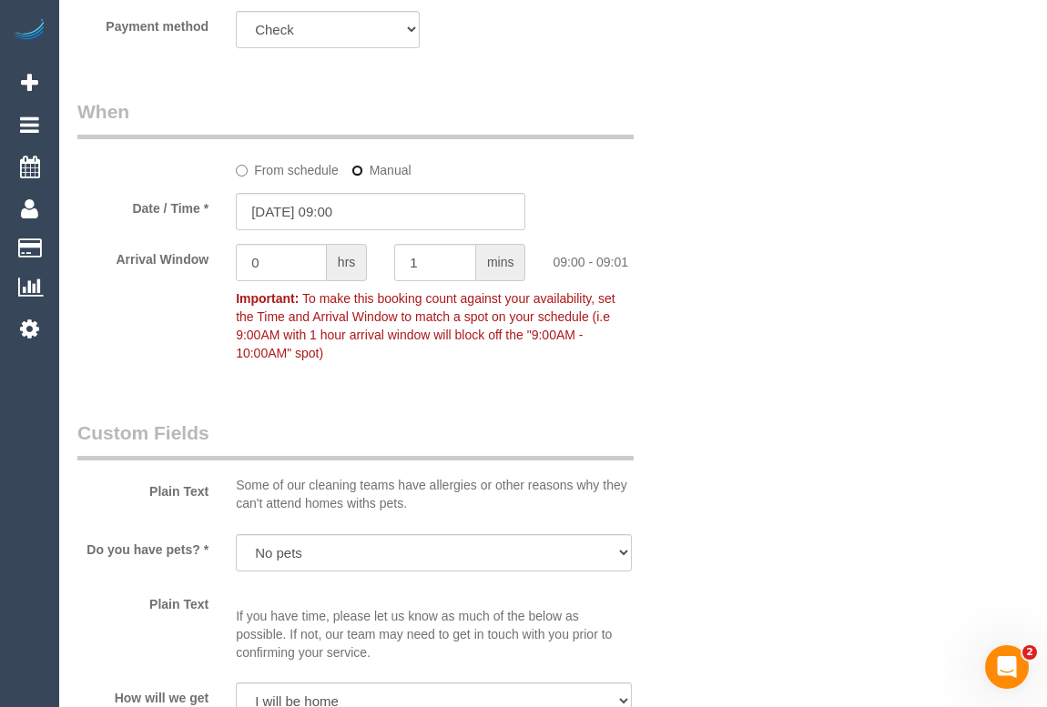
type input "22/08/2025 07:00"
click at [275, 172] on label "From schedule" at bounding box center [287, 167] width 103 height 25
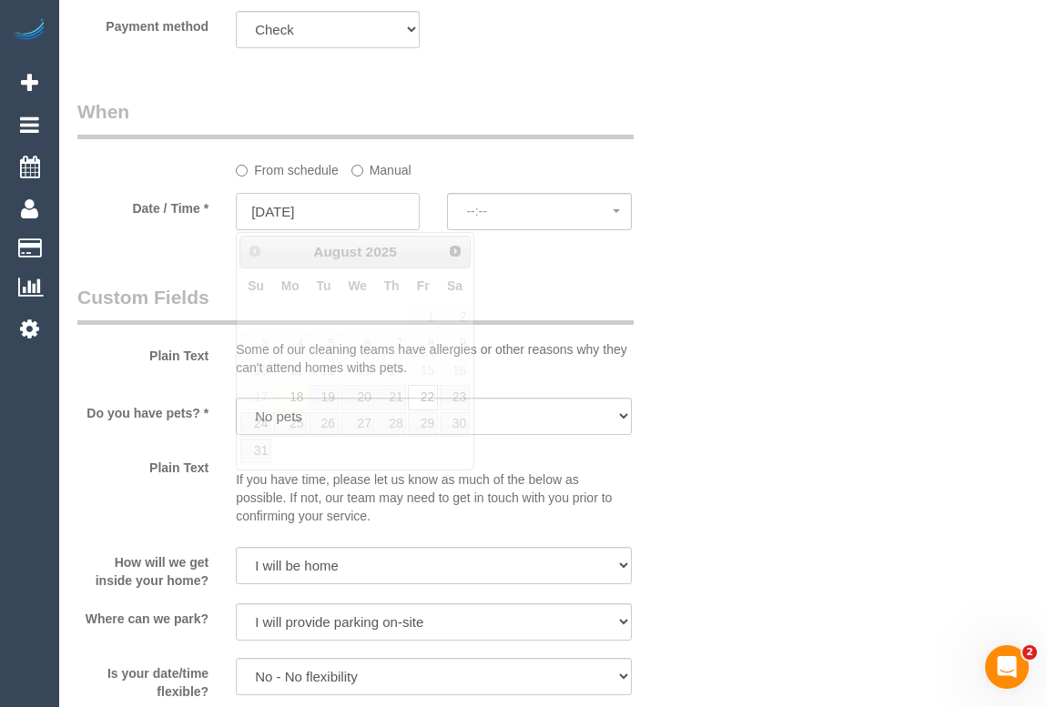
click at [313, 213] on input "22/08/2025" at bounding box center [328, 211] width 184 height 37
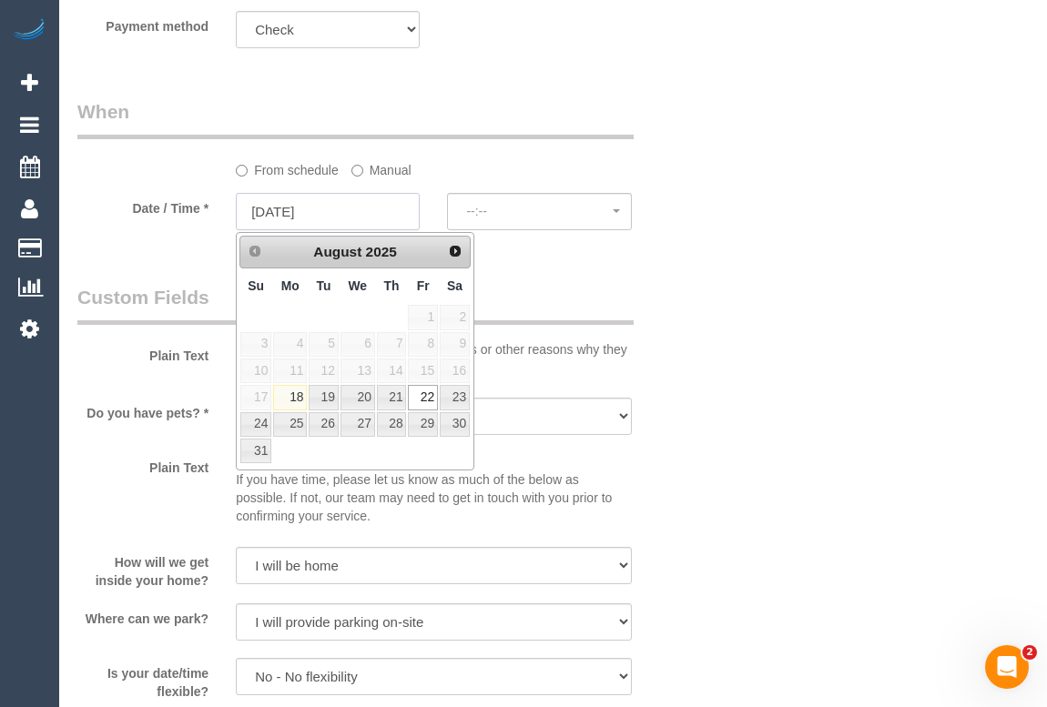
select select "spot19"
click at [655, 310] on div "Plain Text Some of our cleaning teams have allergies or other reasons why they …" at bounding box center [381, 334] width 635 height 101
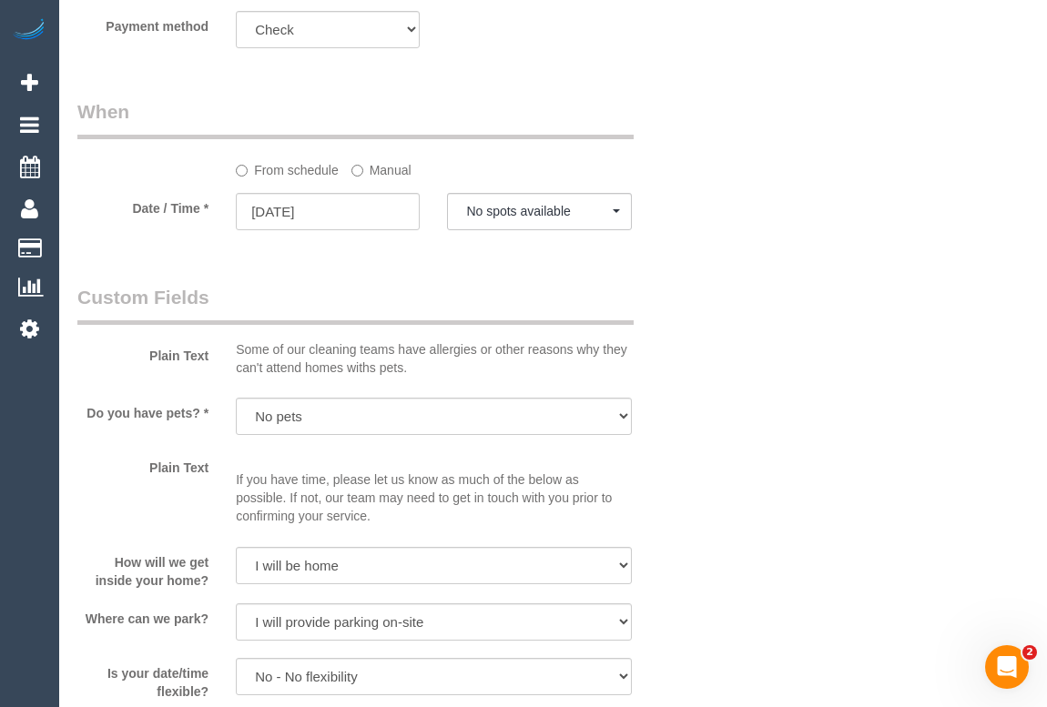
click at [706, 385] on div "Who Email* sebla.a@carecouncil.au Name * Sam Mancuso INVOICE NDIS Where Address…" at bounding box center [552, 39] width 951 height 3706
click at [818, 182] on div "Who Email* sebla.a@carecouncil.au Name * Sam Mancuso INVOICE NDIS Where Address…" at bounding box center [552, 39] width 951 height 3706
click at [704, 149] on div "Who Email* sebla.a@carecouncil.au Name * Sam Mancuso INVOICE NDIS Where Address…" at bounding box center [552, 39] width 951 height 3706
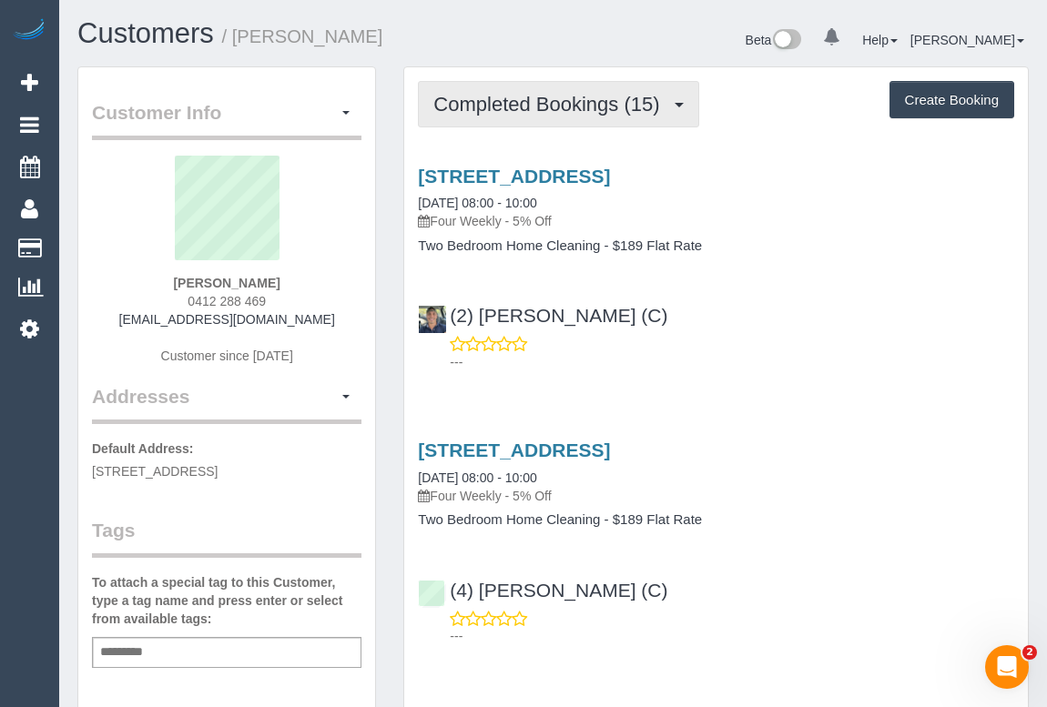
click at [478, 107] on span "Completed Bookings (15)" at bounding box center [550, 104] width 235 height 23
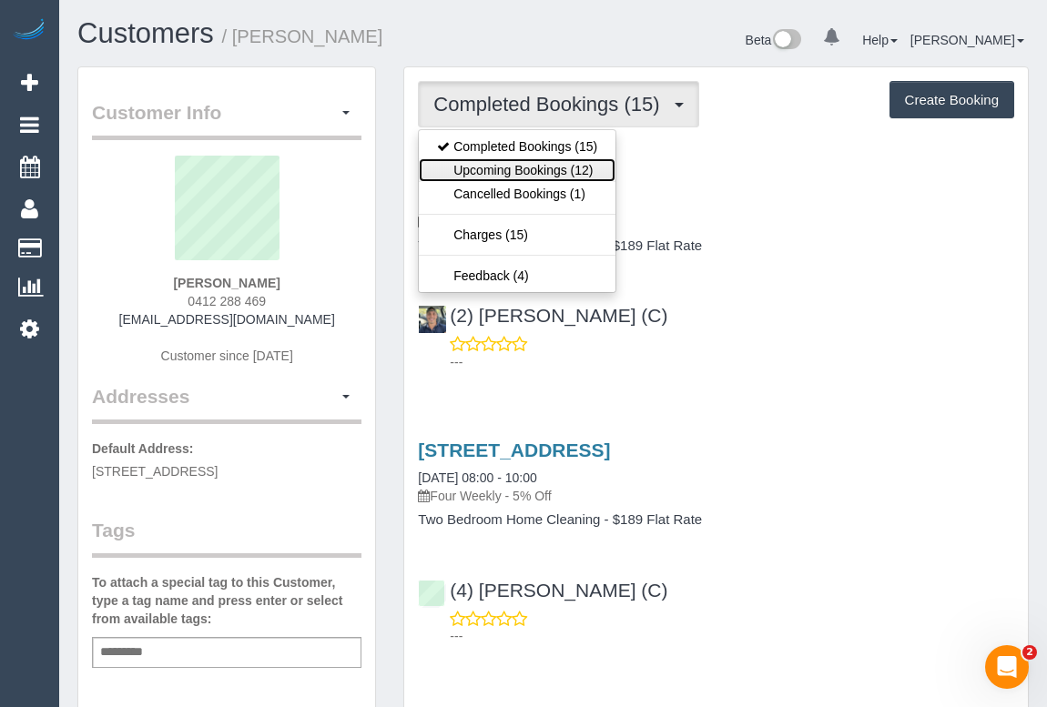
click at [482, 173] on link "Upcoming Bookings (12)" at bounding box center [517, 170] width 197 height 24
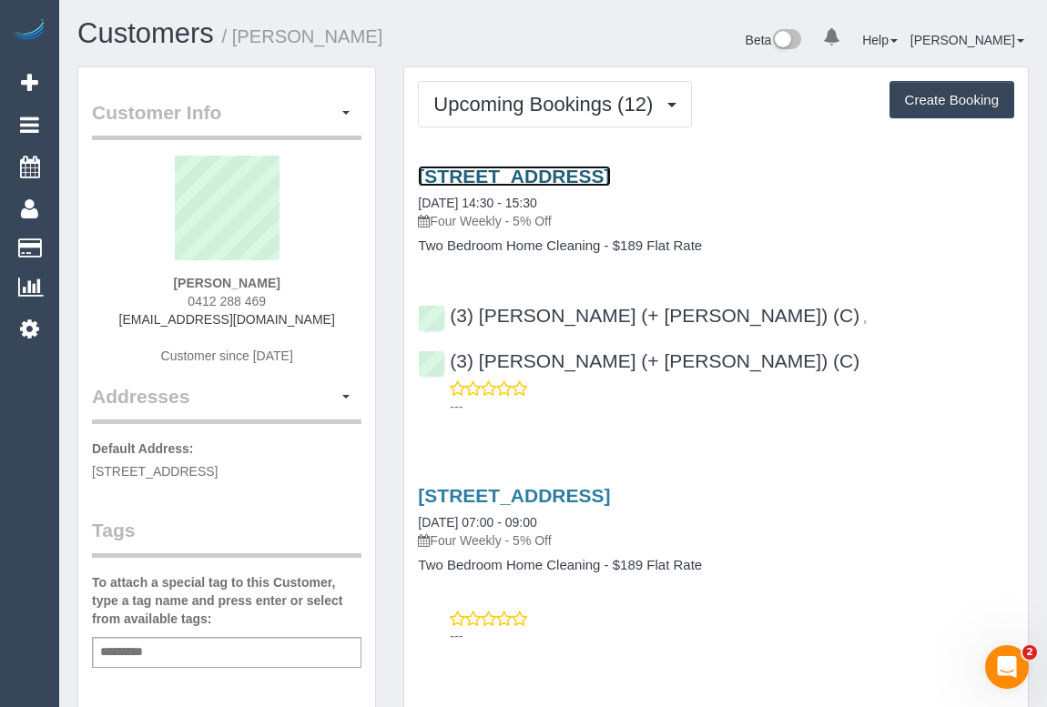
click at [610, 173] on link "1a Trafford Street, Brunswick, VIC 3056" at bounding box center [514, 176] width 192 height 21
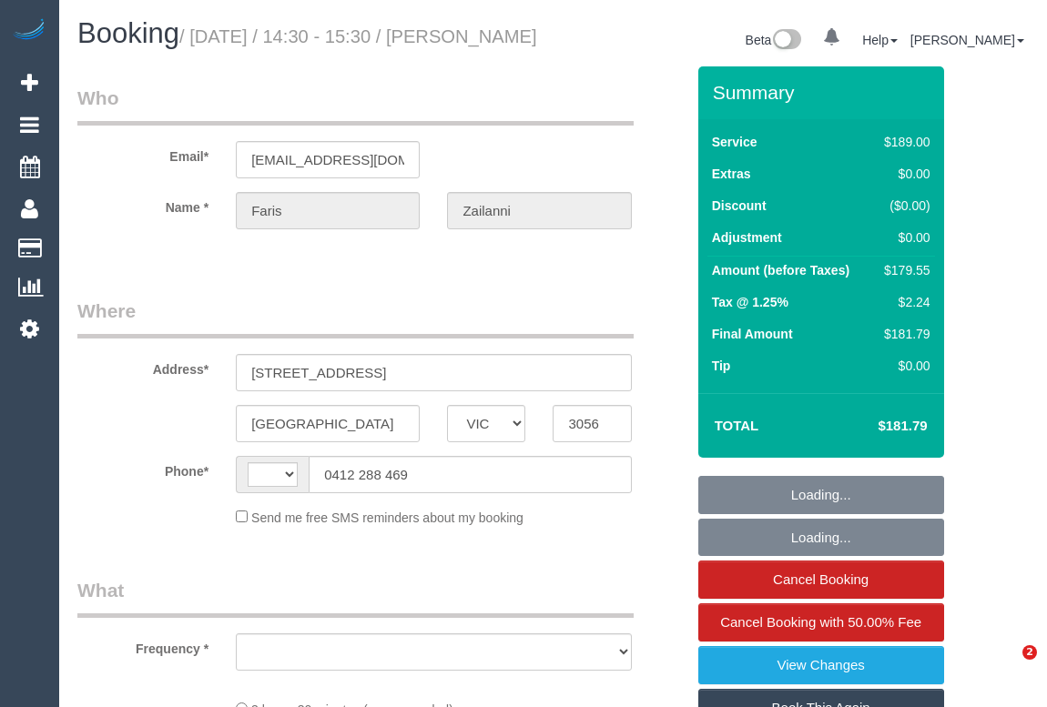
select select "VIC"
select select "object:367"
select select "string:stripe-pm_1Pn7RG2GScqysDRVw11QzItn"
select select "number:28"
select select "number:14"
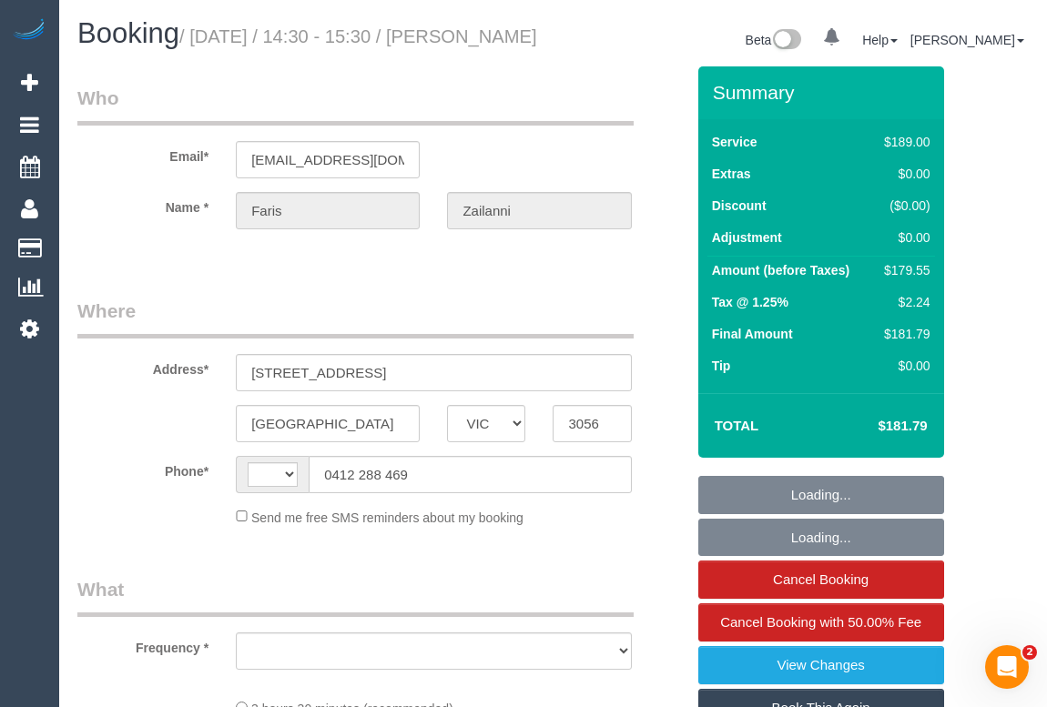
select select "number:19"
select select "number:24"
select select "number:34"
select select "number:26"
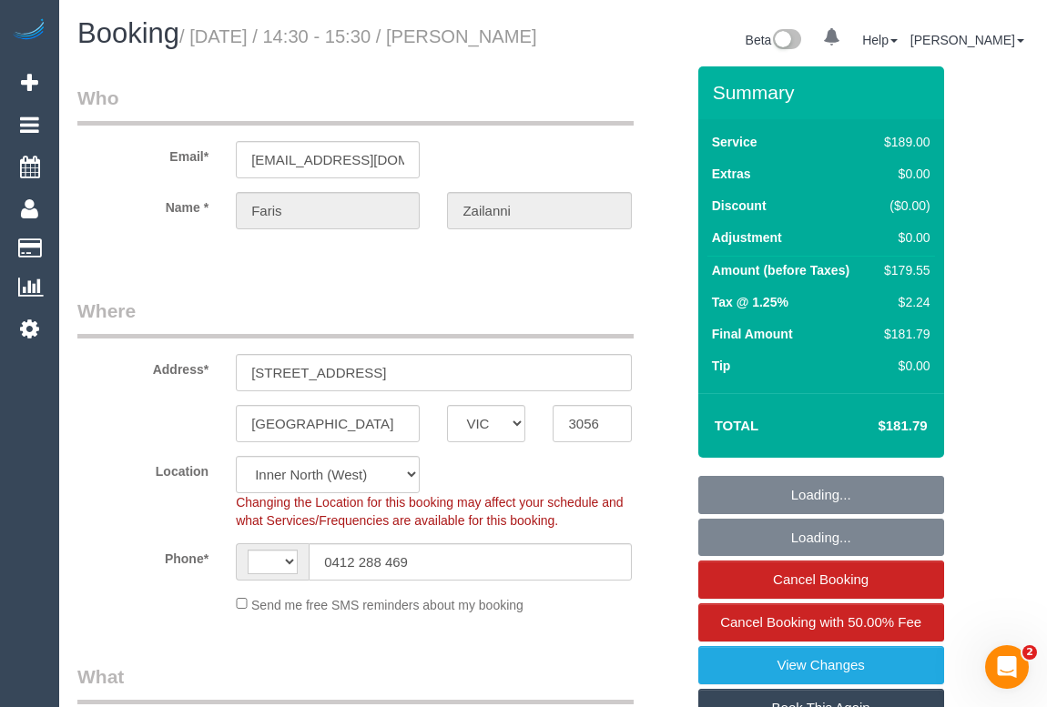
select select "object:616"
select select "string:AU"
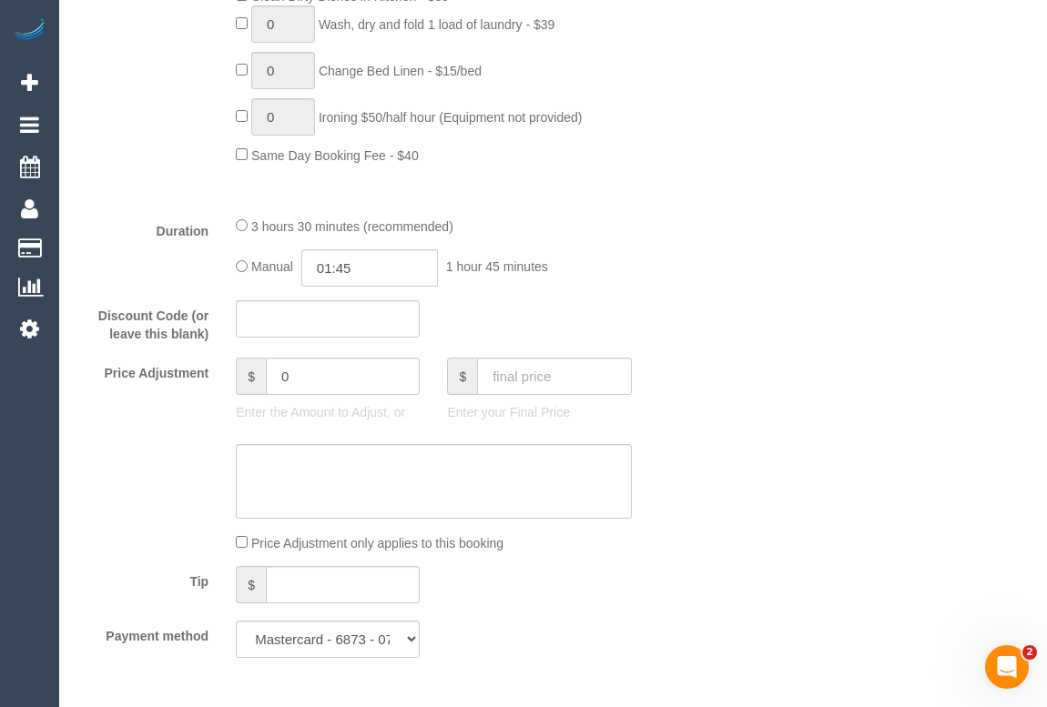
scroll to position [1324, 0]
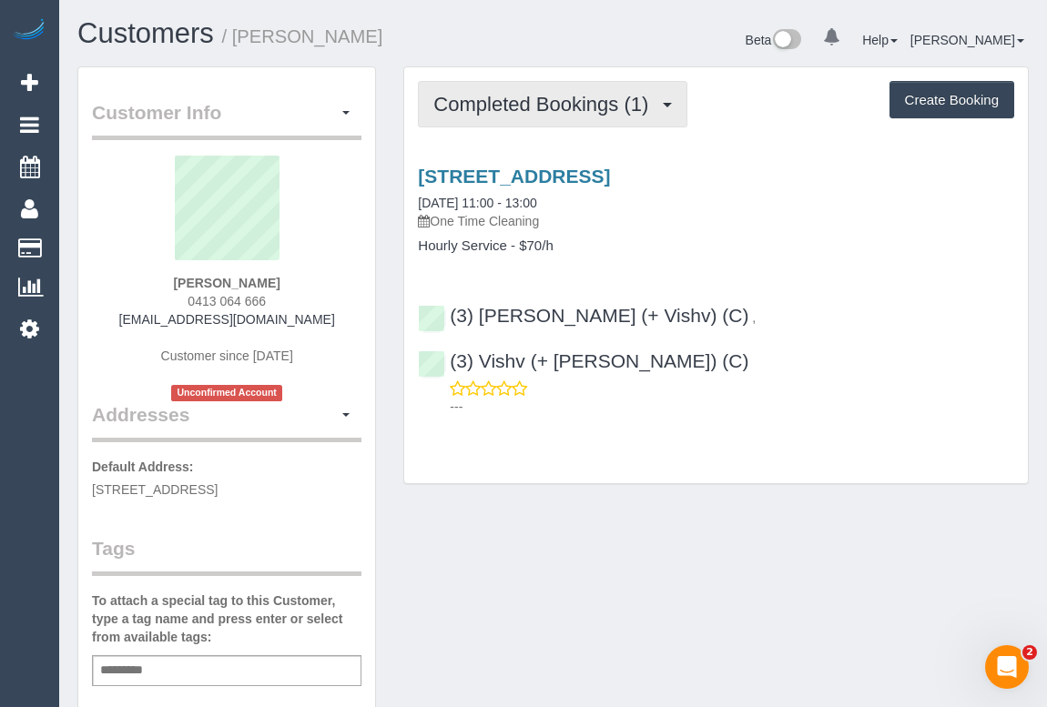
click at [493, 108] on span "Completed Bookings (1)" at bounding box center [545, 104] width 224 height 23
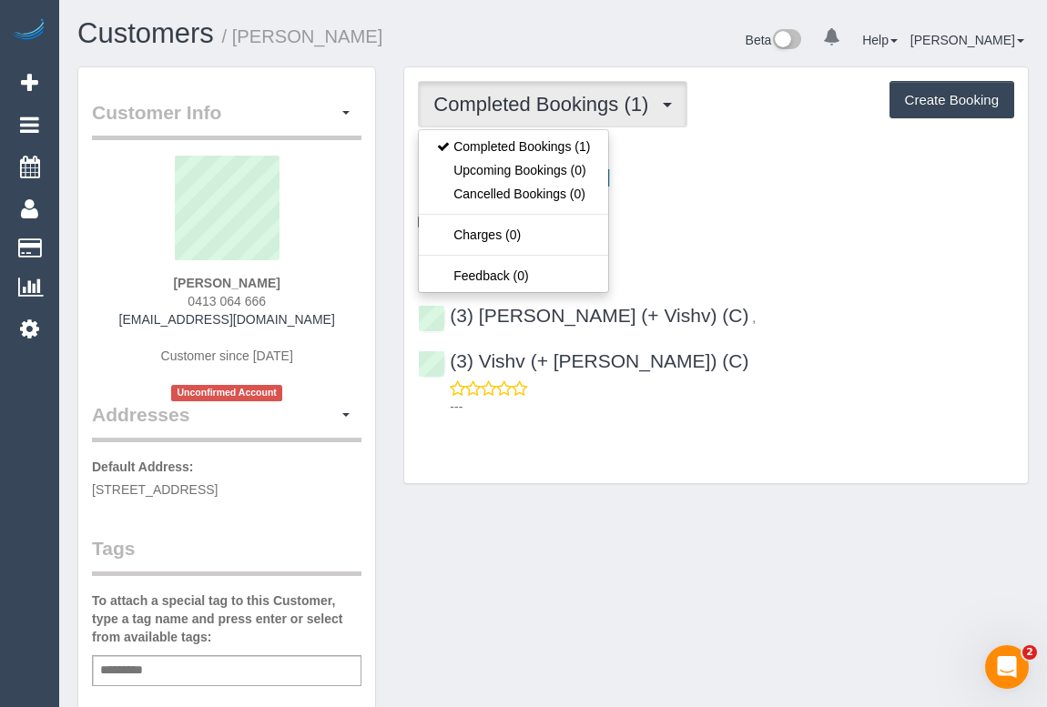
click at [900, 222] on p "One Time Cleaning" at bounding box center [716, 221] width 596 height 18
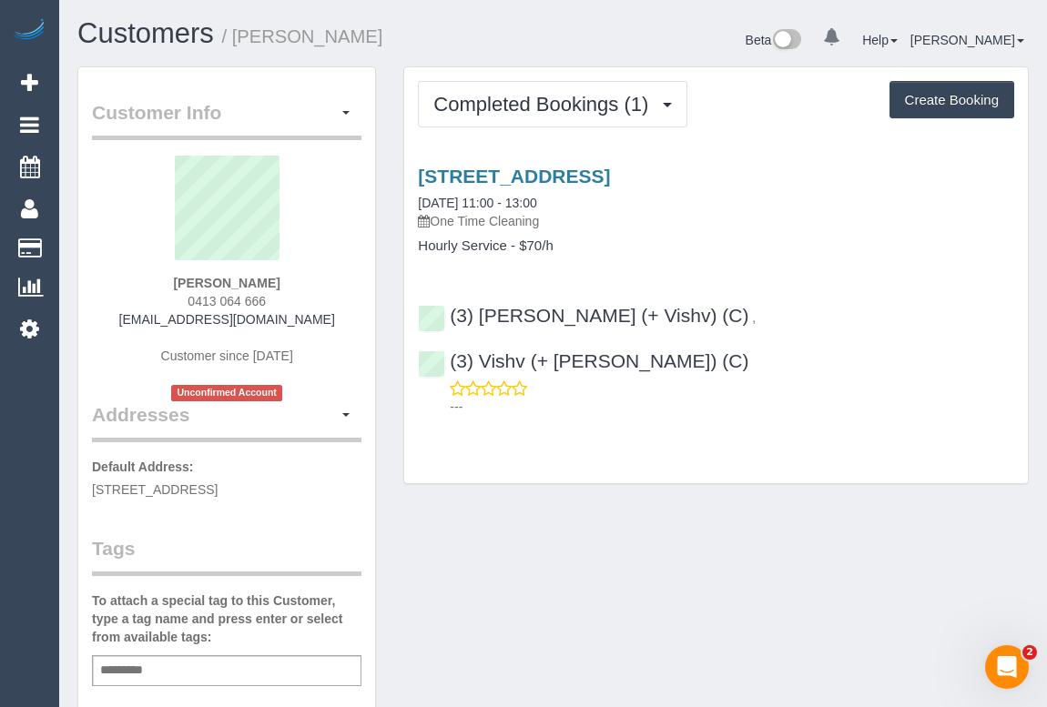
drag, startPoint x: 139, startPoint y: 321, endPoint x: 320, endPoint y: 327, distance: 181.2
click at [320, 327] on div "[PERSON_NAME] 0413 064 666 [EMAIL_ADDRESS][DOMAIN_NAME] Customer since [DATE] U…" at bounding box center [226, 279] width 269 height 246
copy link "[EMAIL_ADDRESS][DOMAIN_NAME]"
drag, startPoint x: 177, startPoint y: 282, endPoint x: 298, endPoint y: 273, distance: 121.4
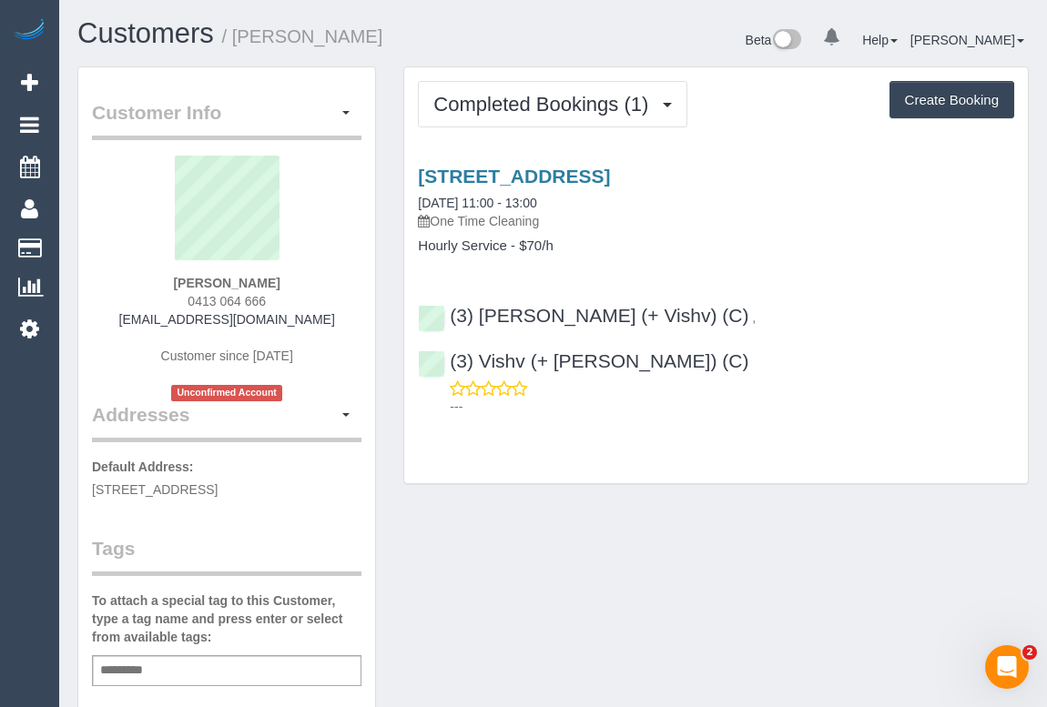
click at [298, 273] on div "Jade Brown 0413 064 666 jadebrown050@gmail.com Customer since 2025 Unconfirmed …" at bounding box center [226, 279] width 269 height 246
copy strong "Jade Brown"
drag, startPoint x: 178, startPoint y: 295, endPoint x: 295, endPoint y: 297, distance: 117.5
click at [295, 297] on div "Jade Brown 0413 064 666 jadebrown050@gmail.com Customer since 2025 Unconfirmed …" at bounding box center [226, 279] width 269 height 246
copy span "0413 064 666"
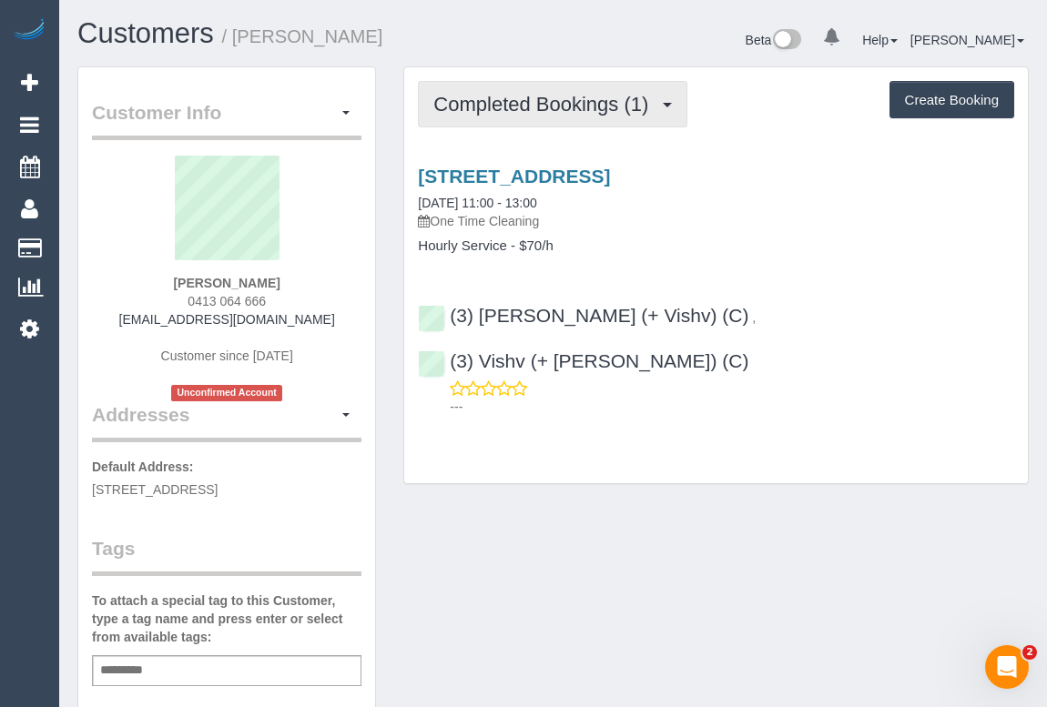
click at [442, 118] on button "Completed Bookings (1)" at bounding box center [552, 104] width 269 height 46
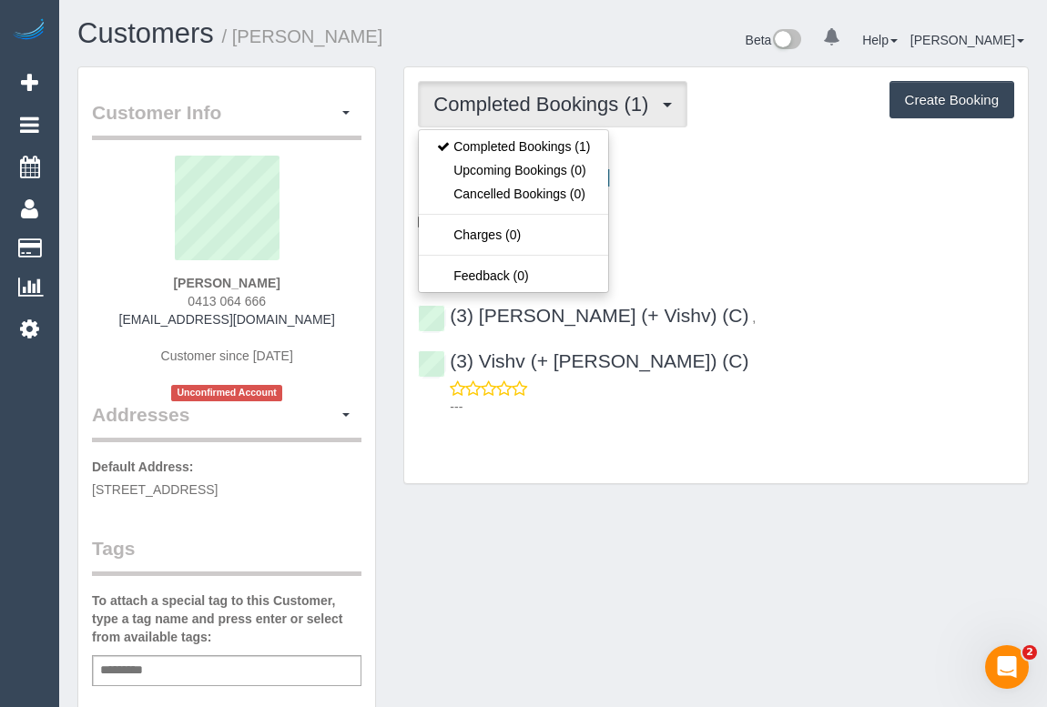
click at [756, 417] on div "Completed Bookings (1) Completed Bookings (1) Upcoming Bookings (0) Cancelled B…" at bounding box center [716, 275] width 624 height 416
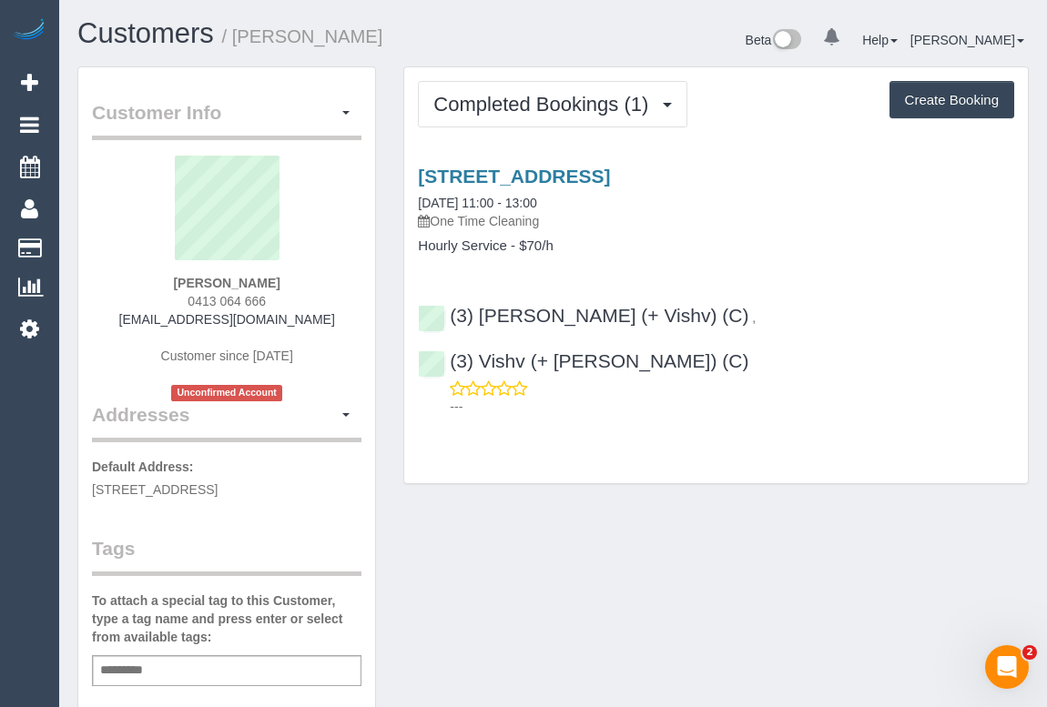
drag, startPoint x: 179, startPoint y: 284, endPoint x: 285, endPoint y: 289, distance: 105.7
click at [285, 289] on div "Jade Brown 0413 064 666 jadebrown050@gmail.com Customer since 2025 Unconfirmed …" at bounding box center [226, 279] width 269 height 246
copy strong "Jade Brown"
drag, startPoint x: 510, startPoint y: 493, endPoint x: 198, endPoint y: 328, distance: 353.1
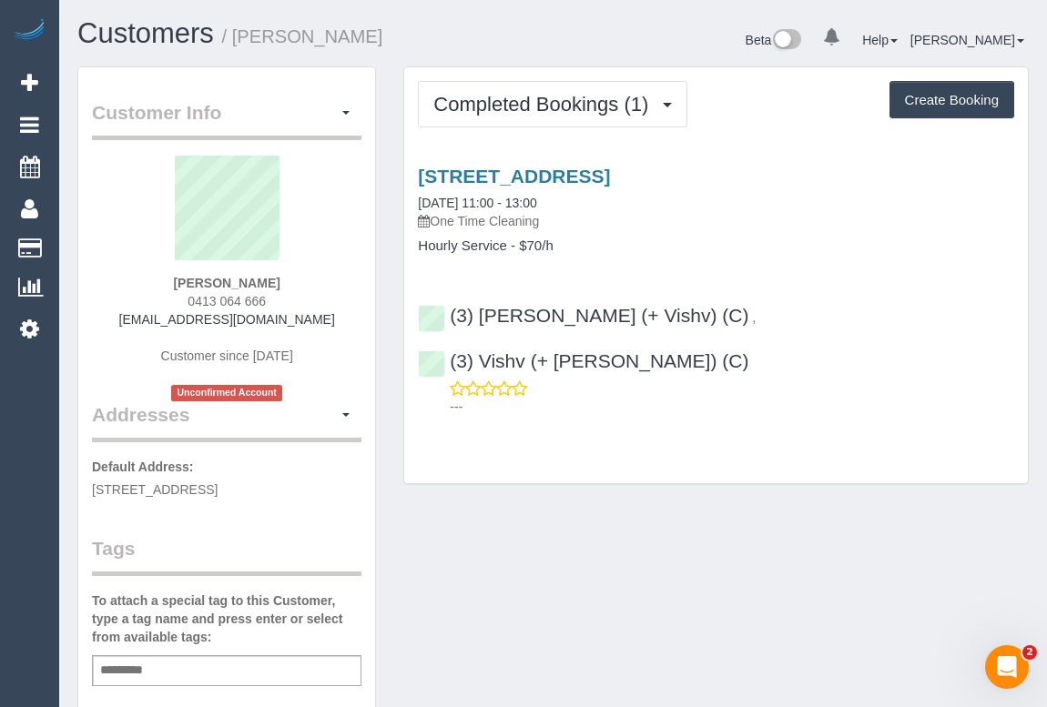
drag, startPoint x: 173, startPoint y: 282, endPoint x: 285, endPoint y: 282, distance: 112.0
click at [285, 282] on div "Jade Brown 0413 064 666 jadebrown050@gmail.com Customer since 2025 Unconfirmed …" at bounding box center [226, 279] width 269 height 246
copy strong "Jade Brown"
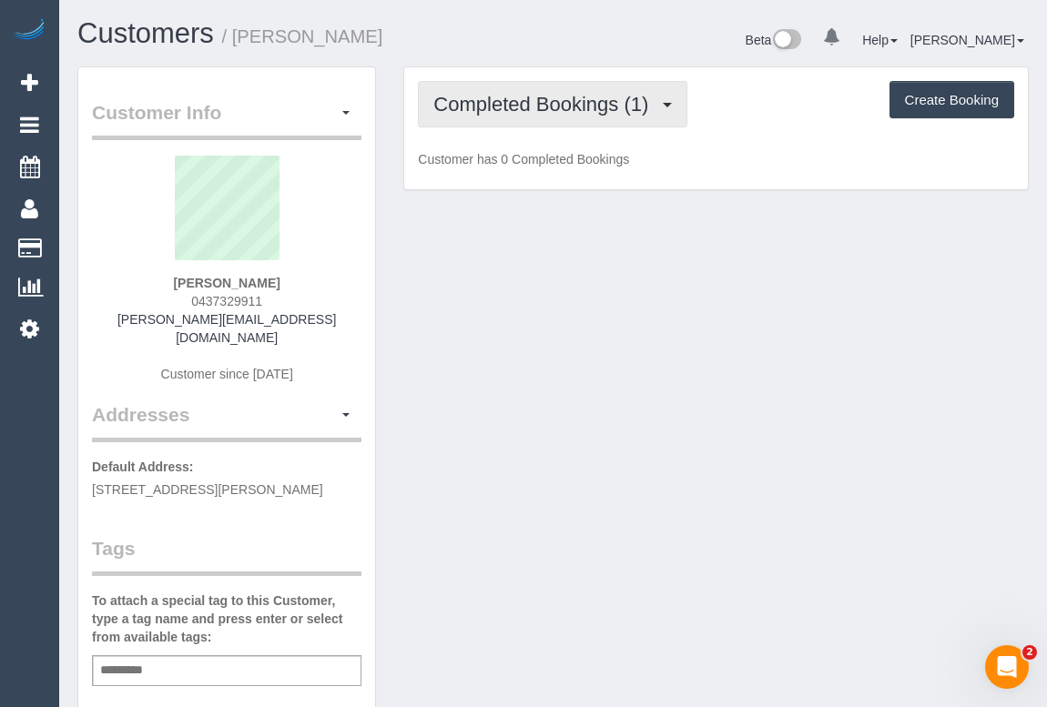
click at [564, 100] on span "Completed Bookings (1)" at bounding box center [545, 104] width 224 height 23
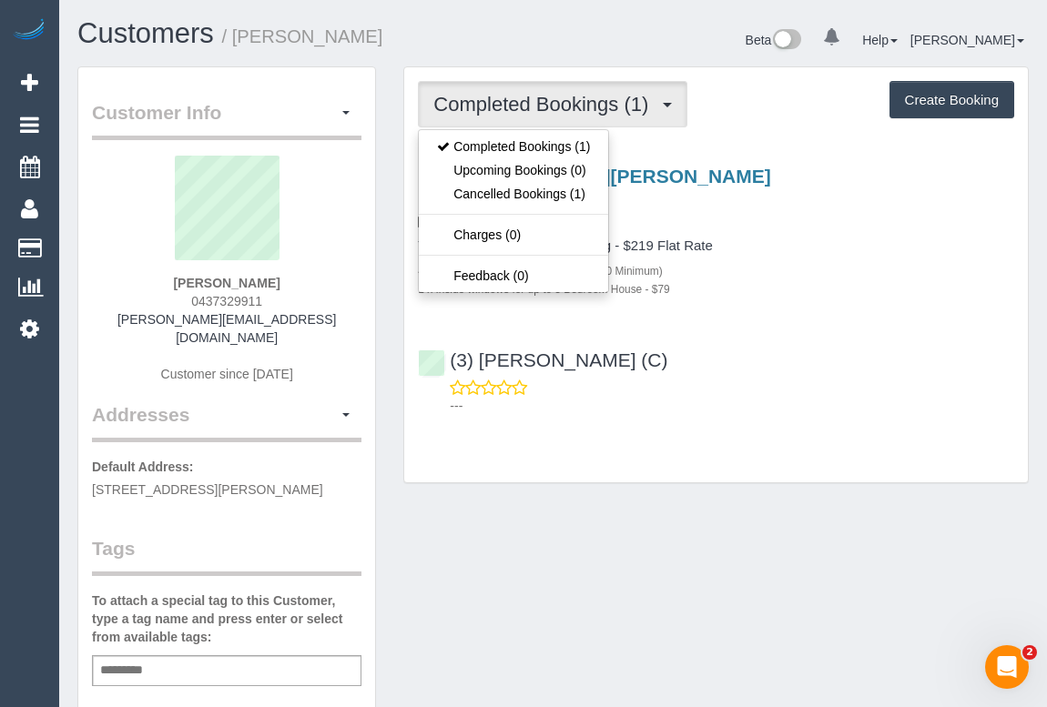
click at [863, 264] on div "4 x Steam Cleaning - $55 per Unit ($110 Minimum)" at bounding box center [716, 270] width 596 height 18
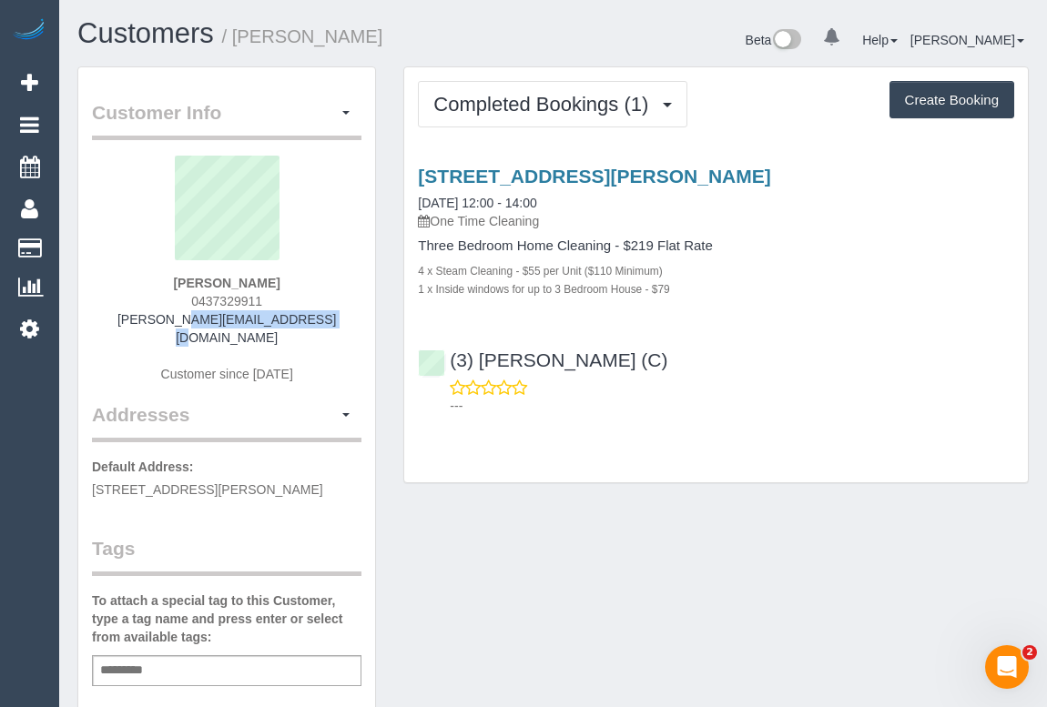
drag, startPoint x: 148, startPoint y: 324, endPoint x: 319, endPoint y: 318, distance: 170.4
click at [319, 318] on div "[PERSON_NAME] 0437329911 [PERSON_NAME][EMAIL_ADDRESS][DOMAIN_NAME] Customer sin…" at bounding box center [226, 279] width 269 height 246
copy link "[PERSON_NAME][EMAIL_ADDRESS][DOMAIN_NAME]"
drag, startPoint x: 181, startPoint y: 280, endPoint x: 277, endPoint y: 279, distance: 95.6
click at [277, 279] on div "Tim Surtees 0437329911 tim.surtees@gmail.com Customer since 2025" at bounding box center [226, 279] width 269 height 246
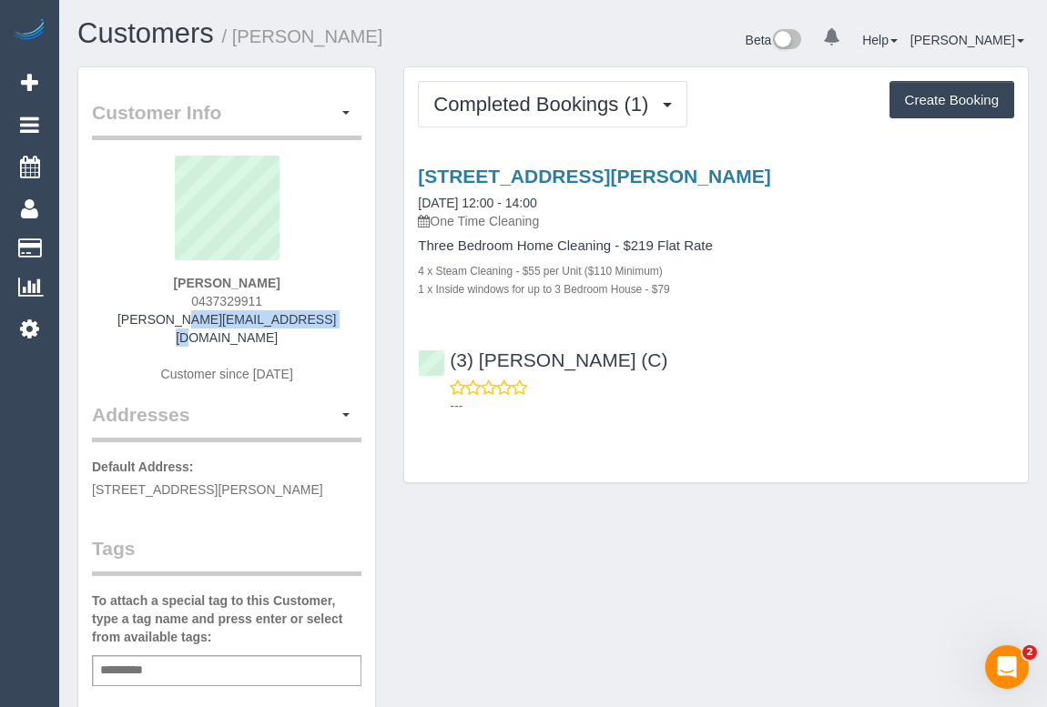
copy strong "Tim Surtees"
drag, startPoint x: 179, startPoint y: 303, endPoint x: 327, endPoint y: 300, distance: 147.5
click at [327, 300] on div "Tim Surtees 0437329911 tim.surtees@gmail.com Customer since 2025" at bounding box center [226, 279] width 269 height 246
copy span "0437329911"
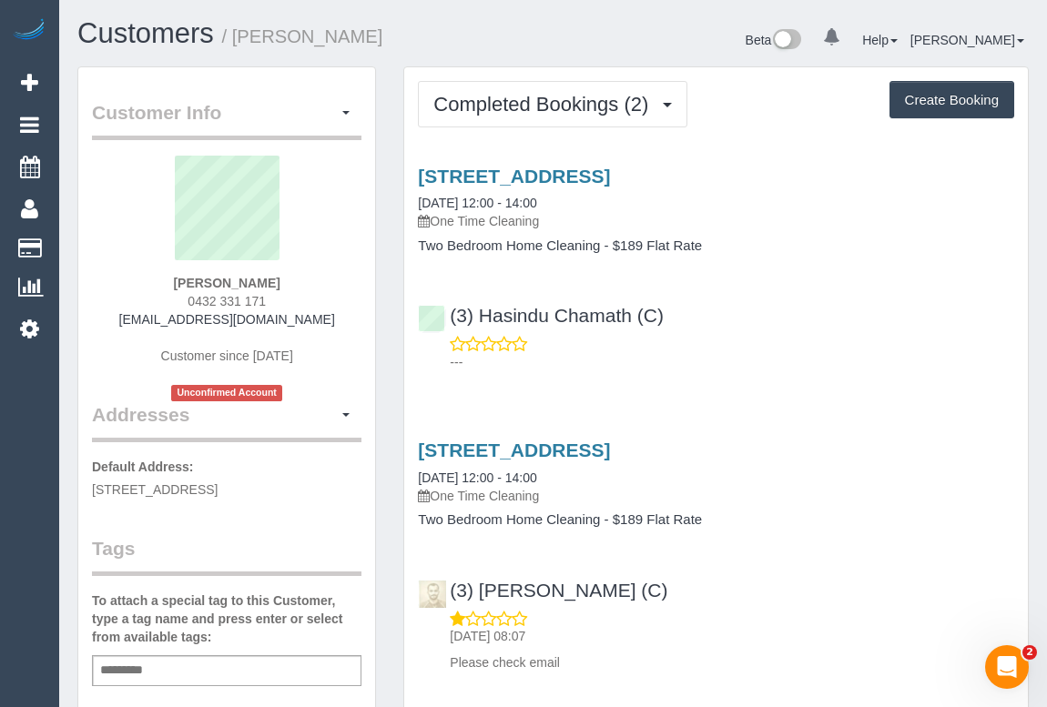
drag, startPoint x: 155, startPoint y: 315, endPoint x: 299, endPoint y: 319, distance: 143.9
click at [299, 319] on div "[PERSON_NAME] 0432 331 171 [EMAIL_ADDRESS][DOMAIN_NAME] Customer since [DATE] U…" at bounding box center [226, 279] width 269 height 246
copy link "[EMAIL_ADDRESS][DOMAIN_NAME]"
drag, startPoint x: 149, startPoint y: 284, endPoint x: 228, endPoint y: 286, distance: 78.3
click at [228, 286] on div "Okechukwu Ezejibuaku 0432 331 171 okeybodies@gmail.com Customer since 2025 Unco…" at bounding box center [226, 279] width 269 height 246
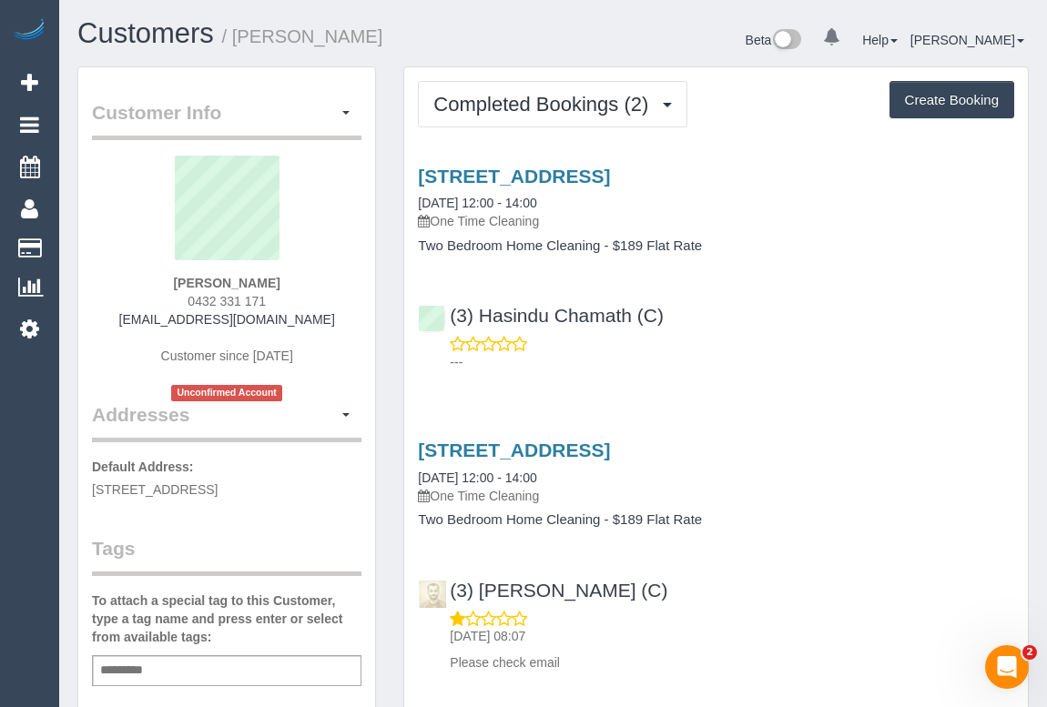
copy strong "Okechukwu"
click at [140, 291] on div "Okechukwu Ezejibuaku 0432 331 171 okeybodies@gmail.com Customer since 2025 Unco…" at bounding box center [226, 279] width 269 height 246
drag, startPoint x: 140, startPoint y: 285, endPoint x: 340, endPoint y: 288, distance: 199.4
click at [340, 288] on div "Okechukwu Ezejibuaku 0432 331 171 okeybodies@gmail.com Customer since 2025 Unco…" at bounding box center [226, 279] width 269 height 246
copy strong "Okechukwu Ezejibuaku"
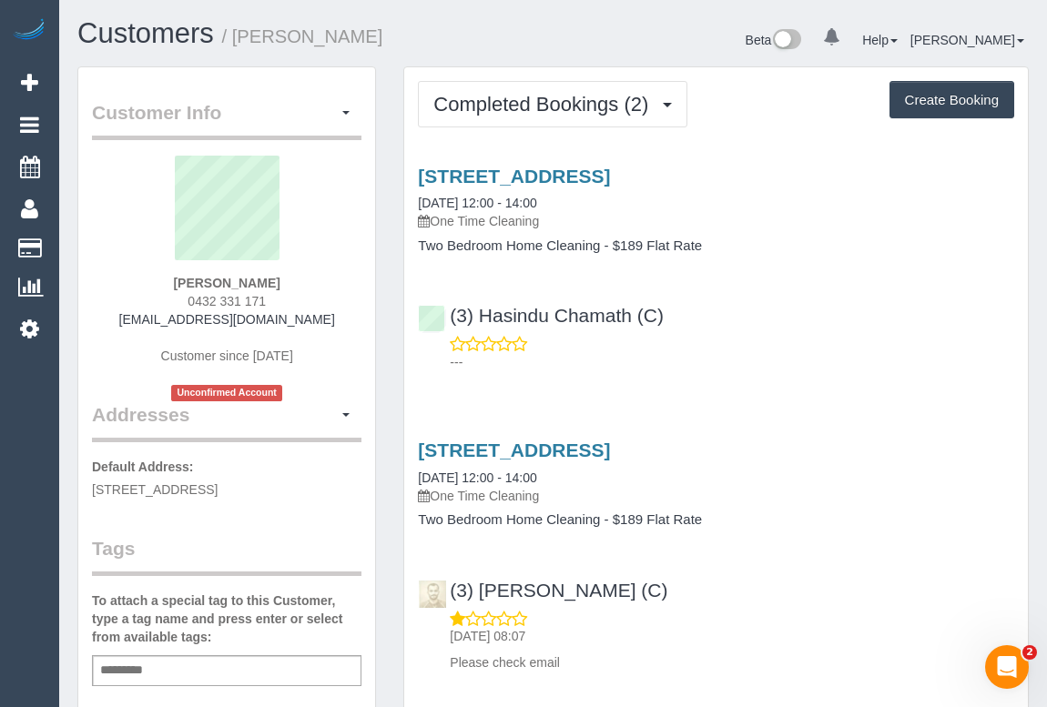
drag, startPoint x: 182, startPoint y: 294, endPoint x: 277, endPoint y: 299, distance: 94.8
click at [277, 299] on div "Okechukwu Ezejibuaku 0432 331 171 okeybodies@gmail.com Customer since 2025 Unco…" at bounding box center [226, 279] width 269 height 246
copy span "0432 331 171"
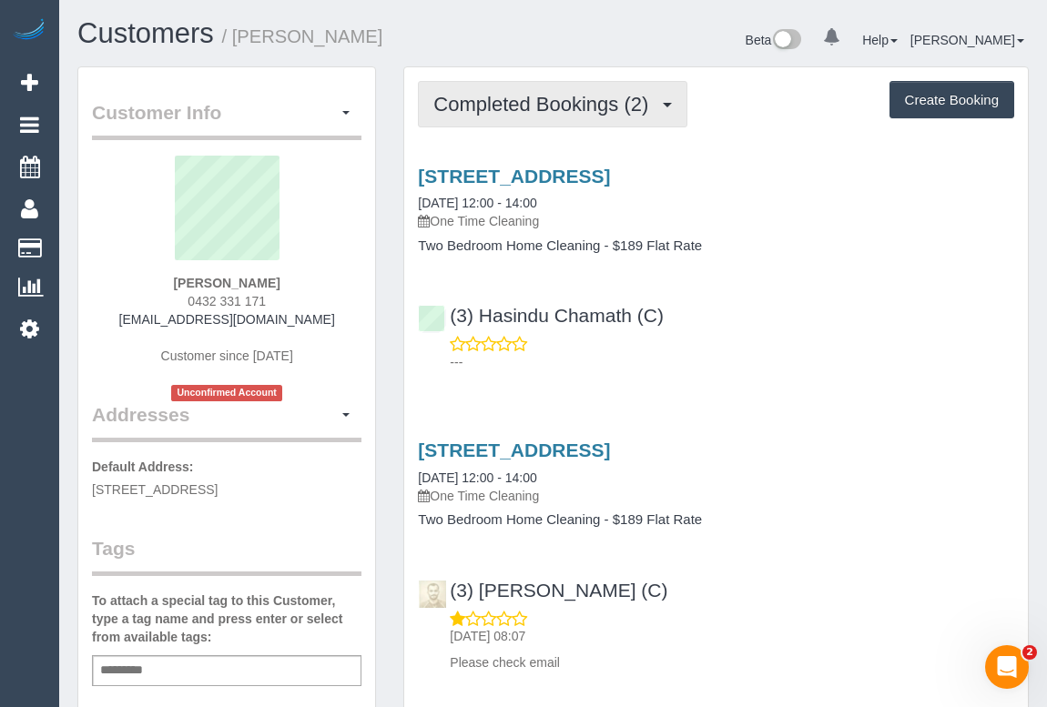
drag, startPoint x: 528, startPoint y: 117, endPoint x: 525, endPoint y: 137, distance: 20.2
click at [528, 117] on button "Completed Bookings (2)" at bounding box center [552, 104] width 269 height 46
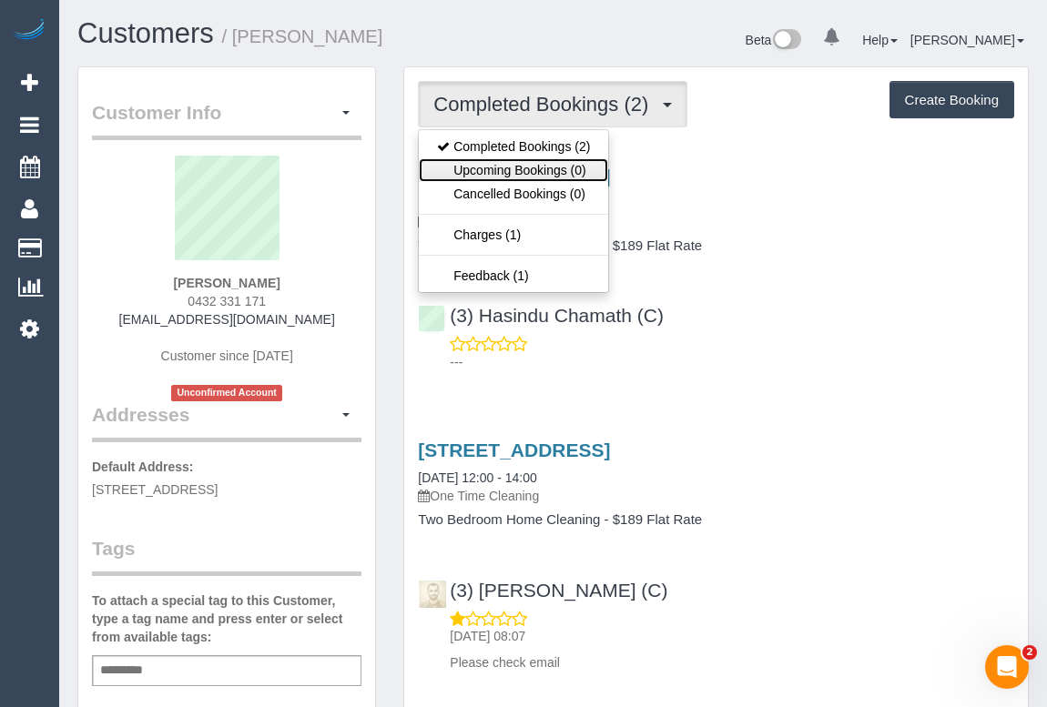
click at [525, 172] on link "Upcoming Bookings (0)" at bounding box center [513, 170] width 189 height 24
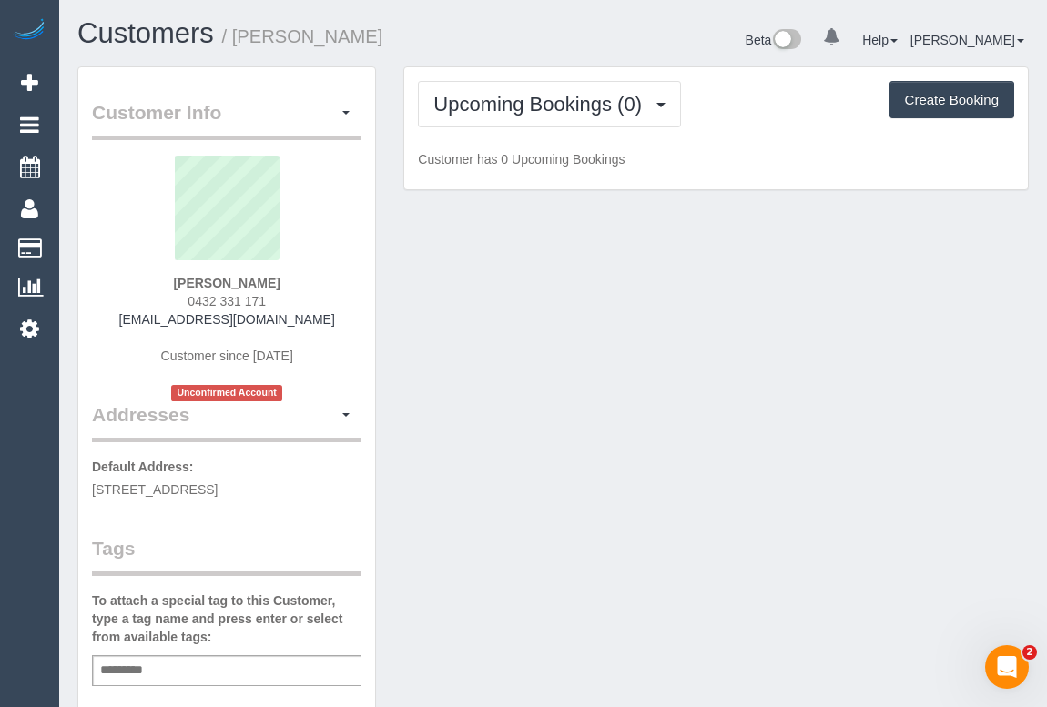
drag, startPoint x: 149, startPoint y: 286, endPoint x: 310, endPoint y: 282, distance: 160.3
click at [310, 282] on div "Okechukwu Ezejibuaku 0432 331 171 okeybodies@gmail.com Customer since 2025 Unco…" at bounding box center [226, 279] width 269 height 246
copy strong "Okechukwu Ezejibuaku"
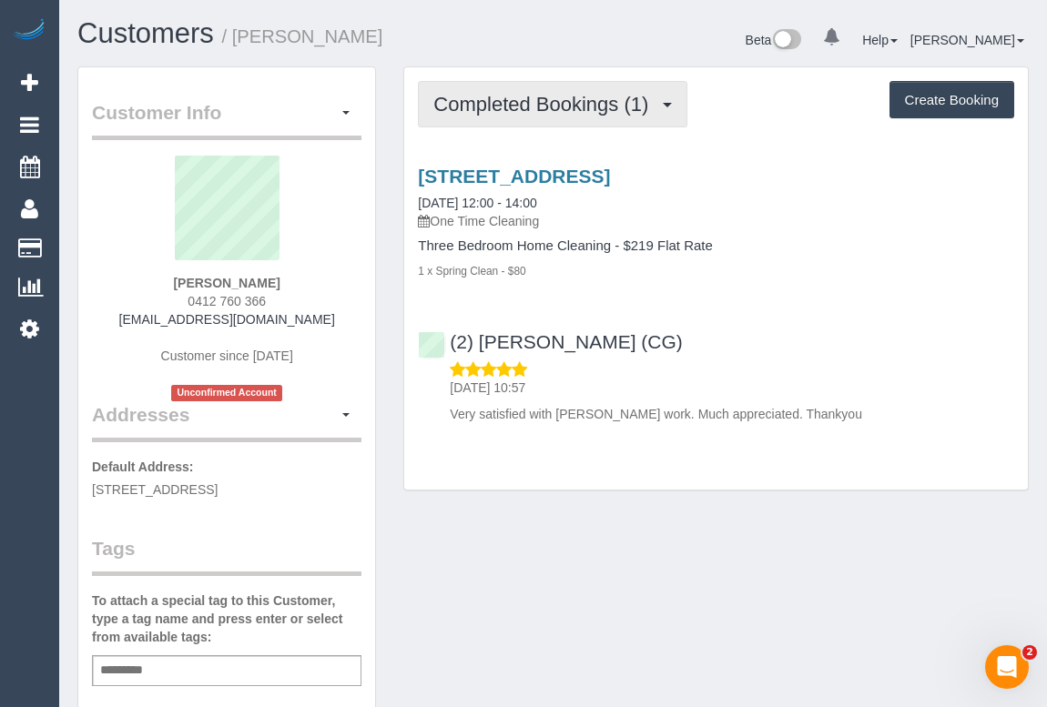
click at [506, 112] on span "Completed Bookings (1)" at bounding box center [545, 104] width 224 height 23
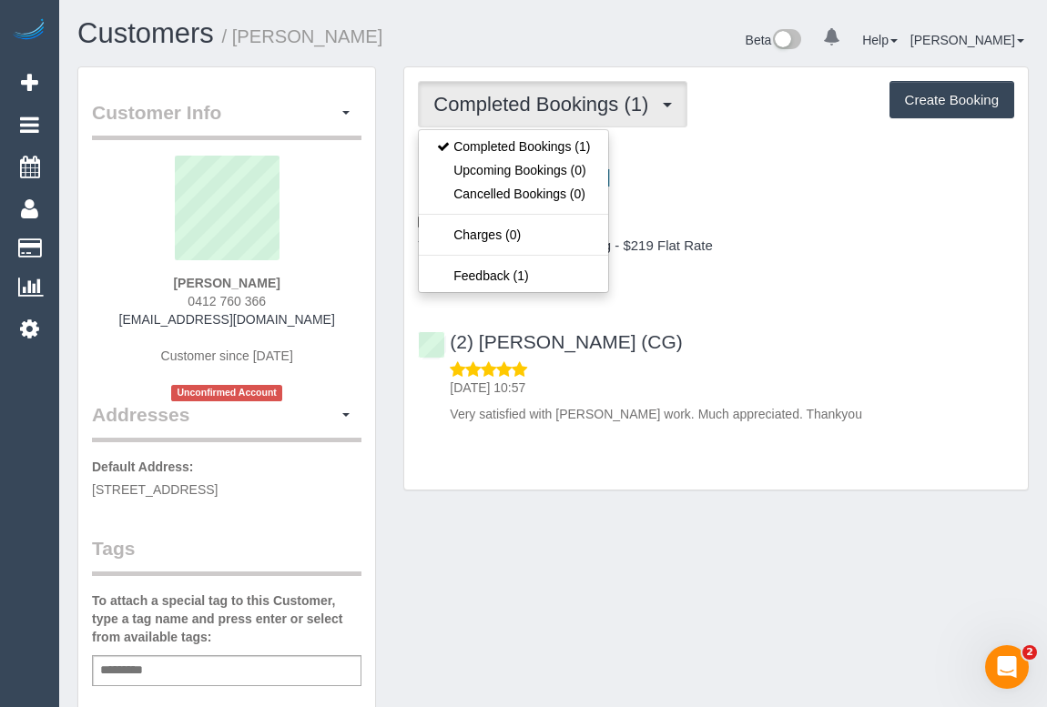
click at [766, 593] on div "Customer Info Edit Contact Info Send Message Email Preferences Special Sales Ta…" at bounding box center [553, 685] width 979 height 1238
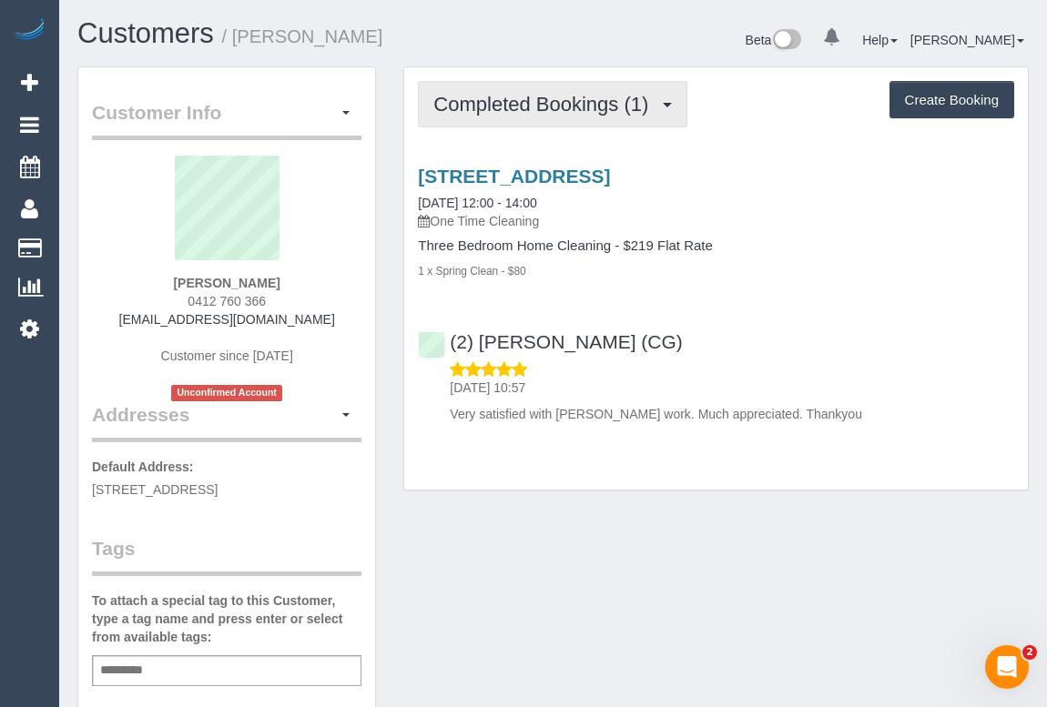
click at [519, 108] on span "Completed Bookings (1)" at bounding box center [545, 104] width 224 height 23
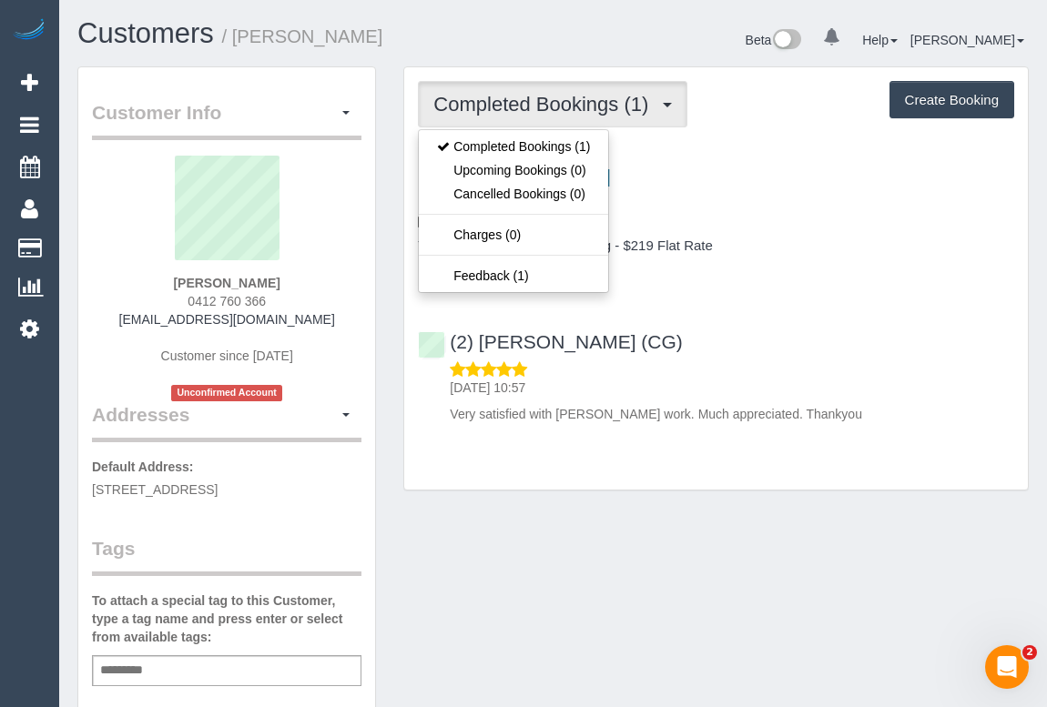
click at [906, 311] on div "1/14 First Street, Claytob South, VIC 3168 16/08/2025 12:00 - 14:00 One Time Cl…" at bounding box center [716, 290] width 624 height 281
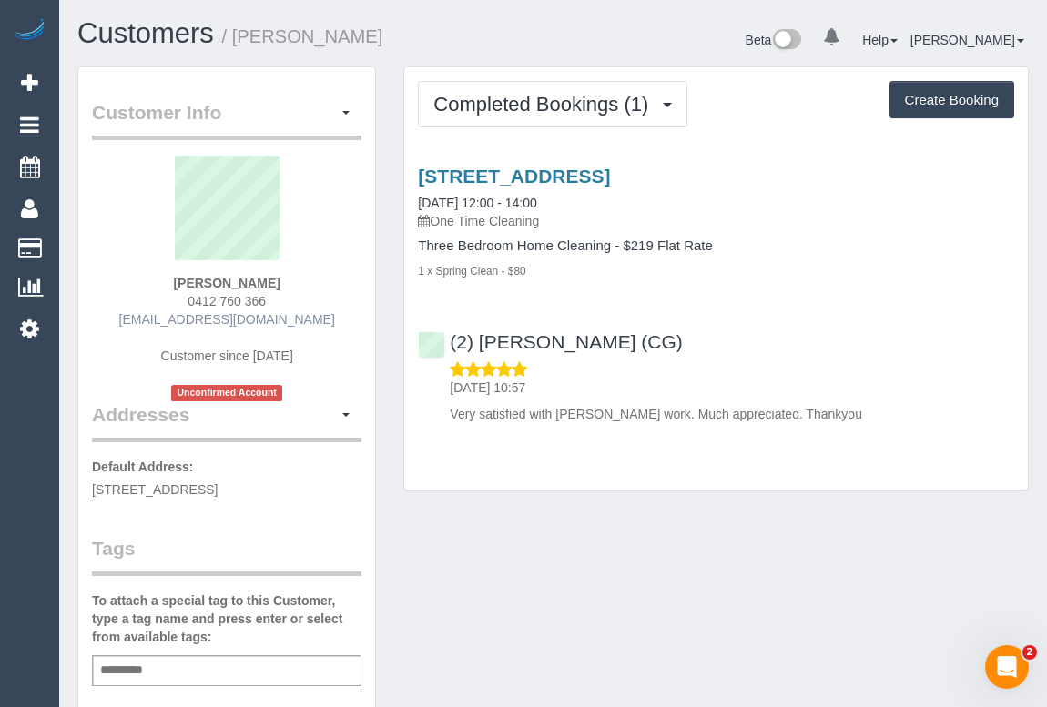
drag, startPoint x: 140, startPoint y: 318, endPoint x: 301, endPoint y: 316, distance: 161.1
click at [301, 316] on div "Gregory Oates 0412 760 366 terrainspotting@gmail.com Customer since 2025 Unconf…" at bounding box center [226, 279] width 269 height 246
copy link "terrainspotting@gmail.com"
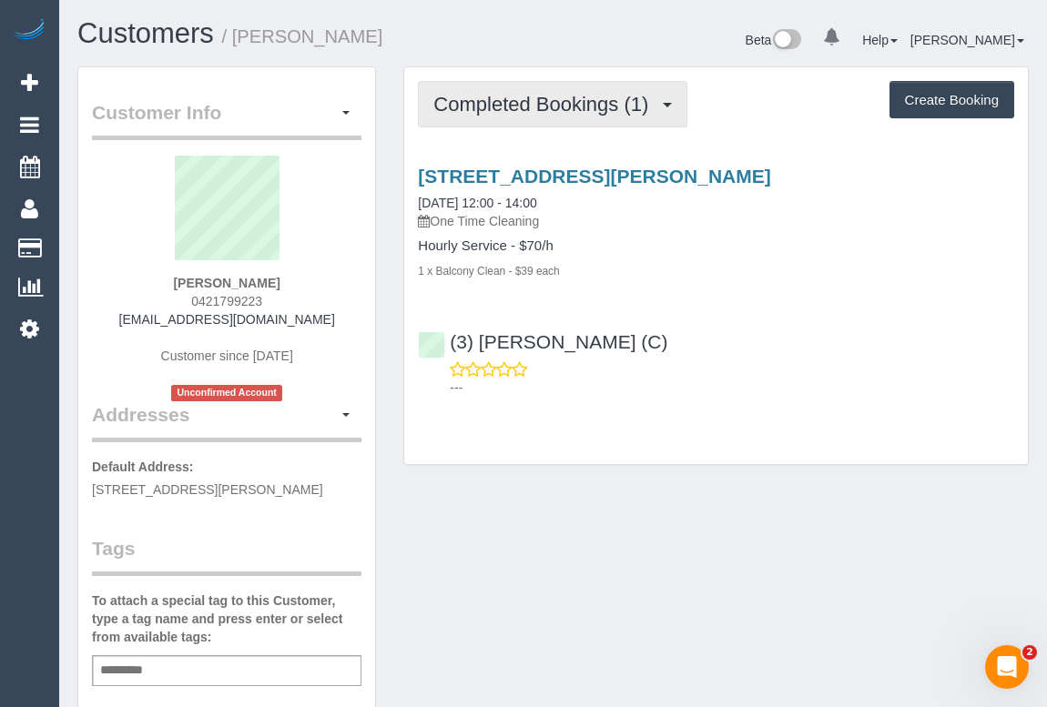
click at [509, 104] on span "Completed Bookings (1)" at bounding box center [545, 104] width 224 height 23
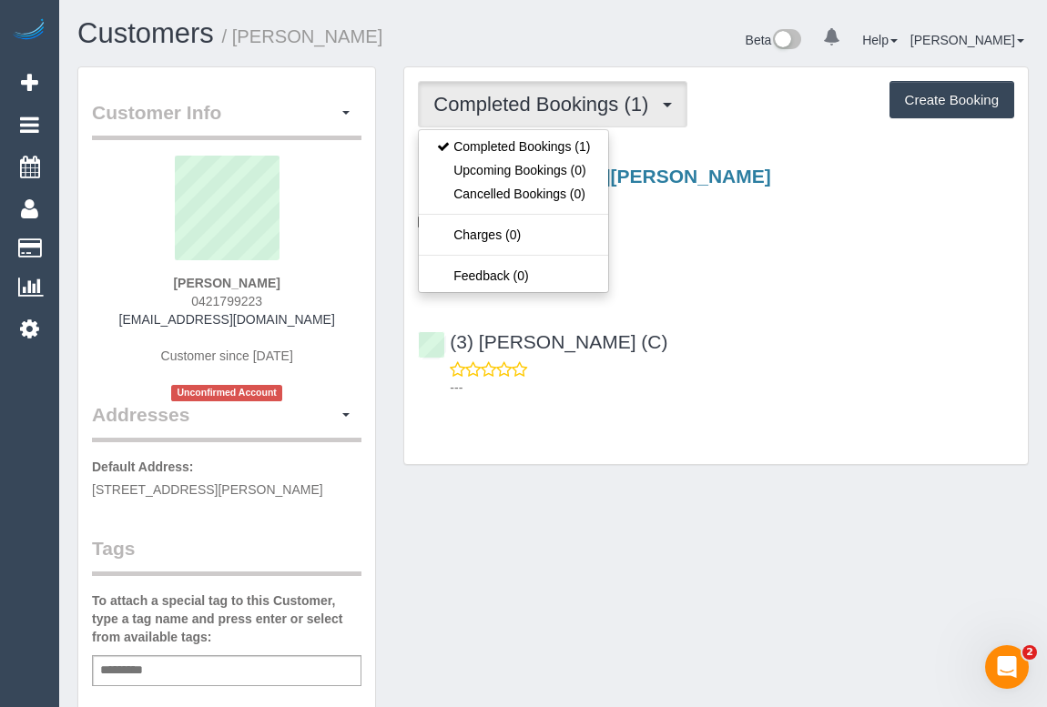
drag, startPoint x: 640, startPoint y: 574, endPoint x: 426, endPoint y: 381, distance: 288.7
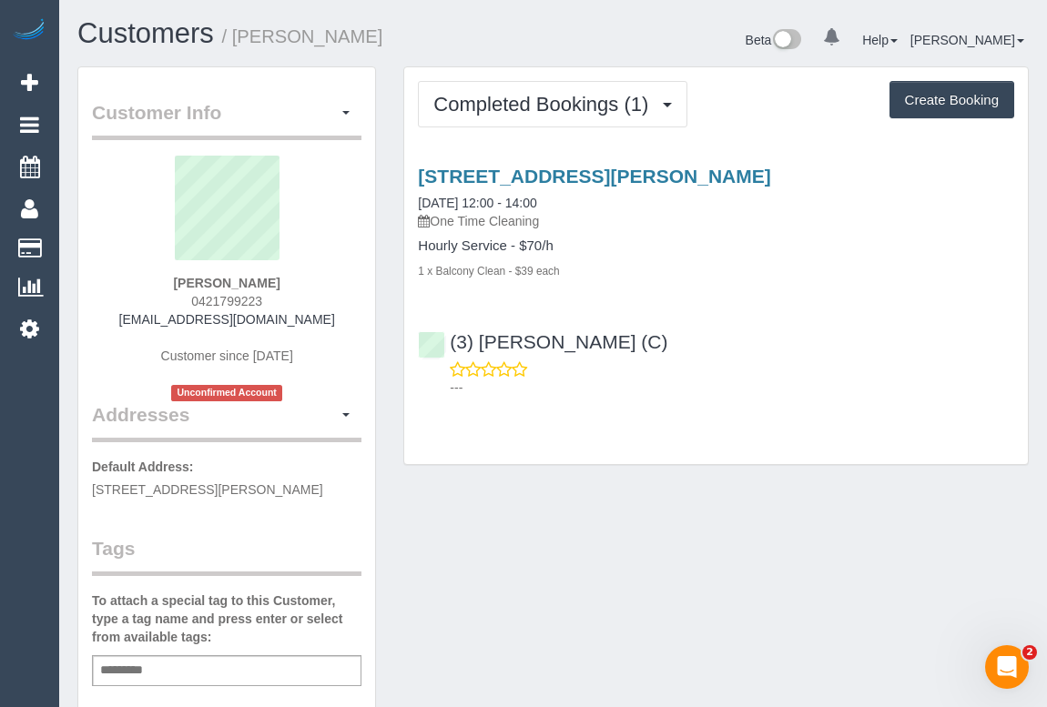
drag, startPoint x: 183, startPoint y: 297, endPoint x: 276, endPoint y: 291, distance: 93.0
click at [276, 291] on div "Shaun Butson 0421799223 shaunbutson@gmail.com Customer since 2025 Unconfirmed A…" at bounding box center [226, 279] width 269 height 246
copy span "0421799223"
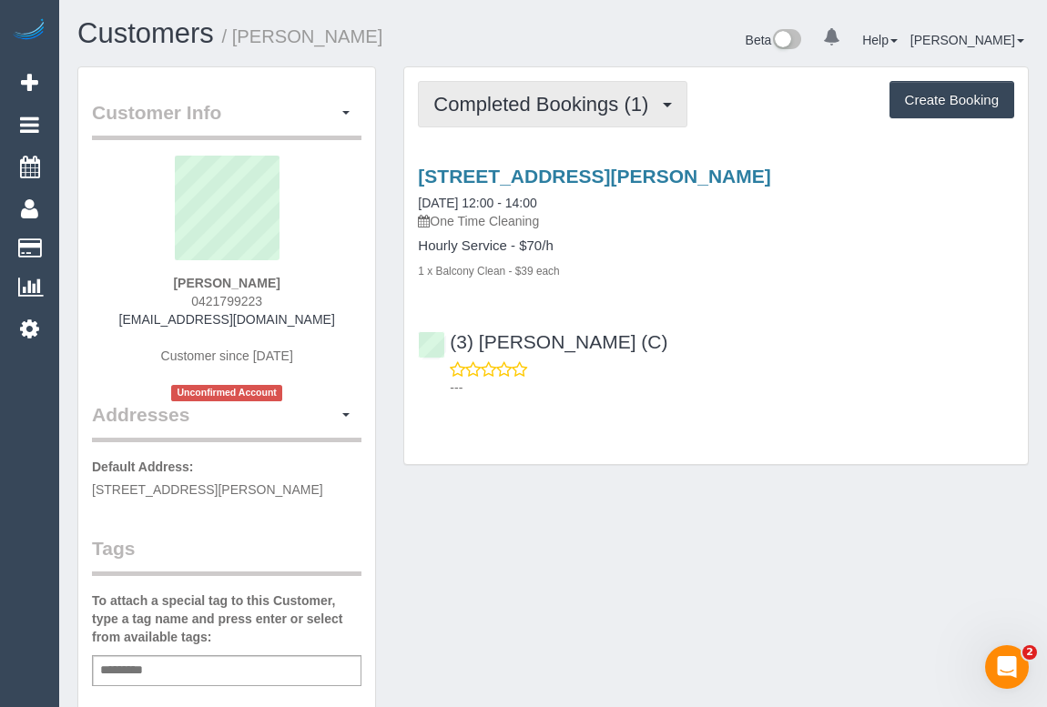
click at [556, 108] on span "Completed Bookings (1)" at bounding box center [545, 104] width 224 height 23
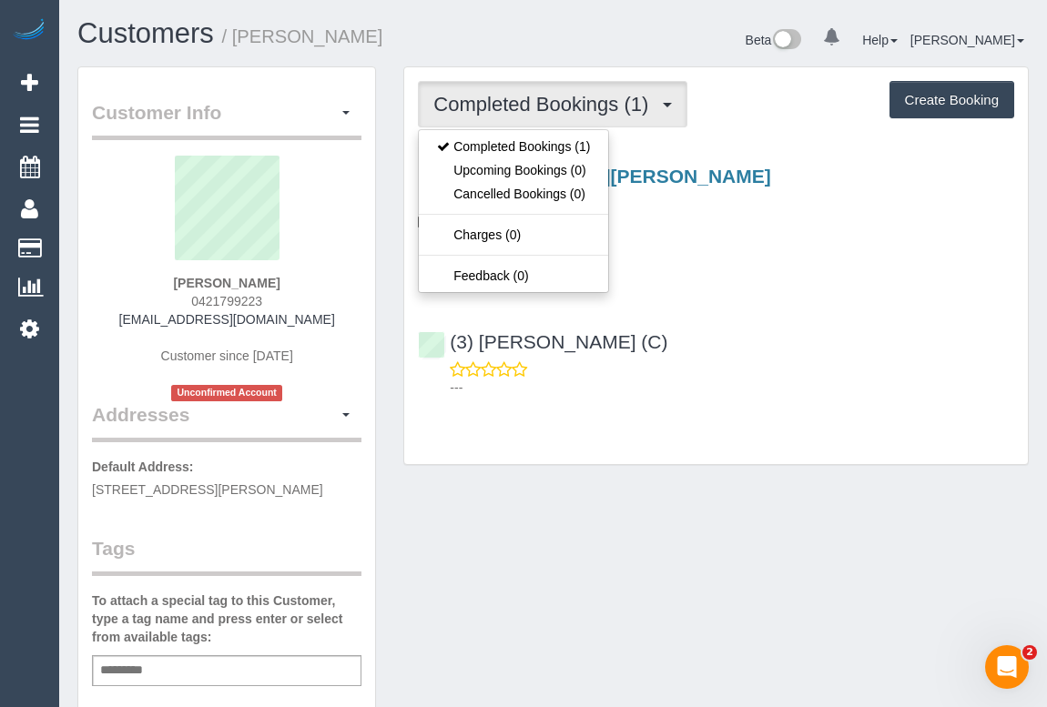
click at [781, 328] on div "(3) [PERSON_NAME] (C) ---" at bounding box center [716, 357] width 624 height 82
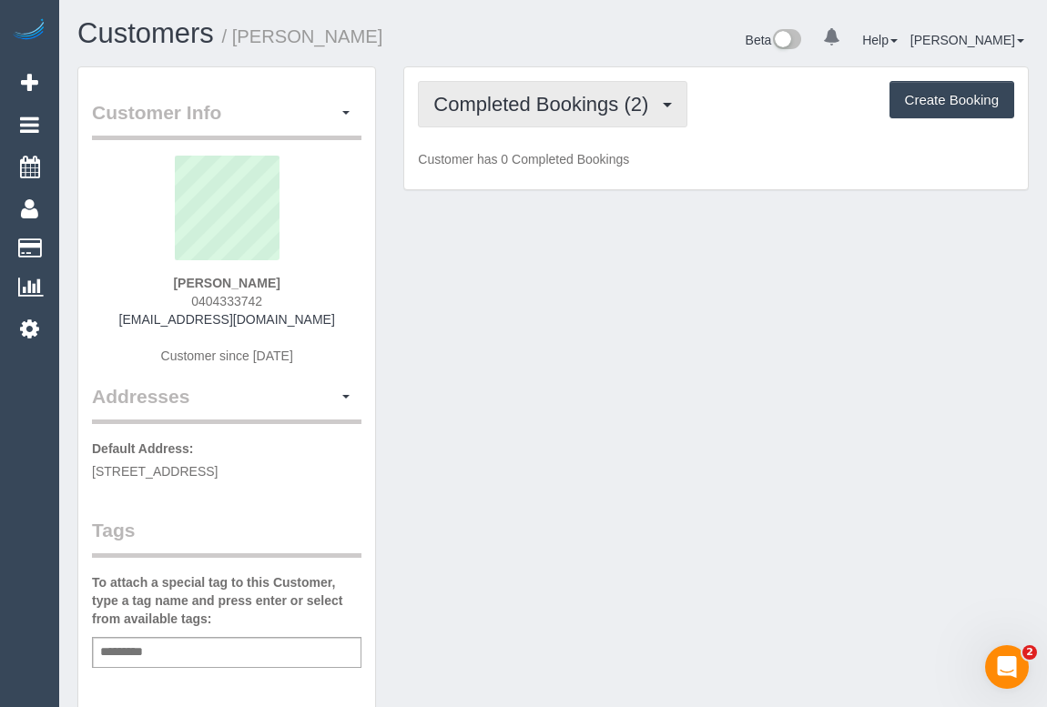
click at [561, 108] on span "Completed Bookings (2)" at bounding box center [545, 104] width 224 height 23
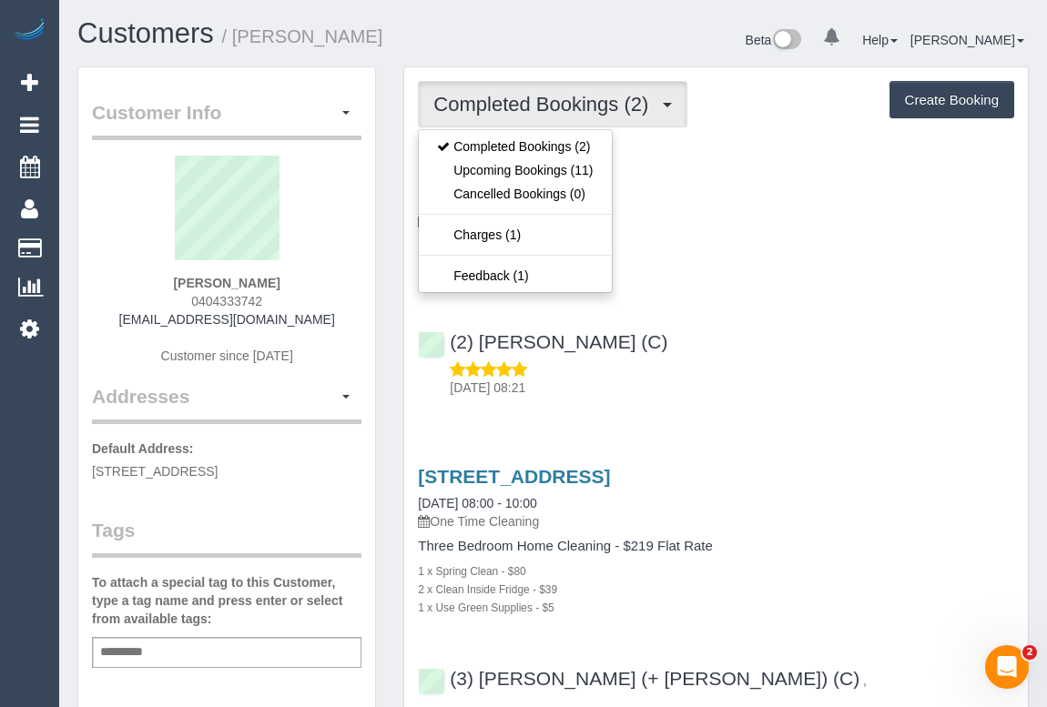
click at [871, 340] on div "(2) Joshua Russell (C) 17/08/2025 08:21" at bounding box center [716, 357] width 624 height 82
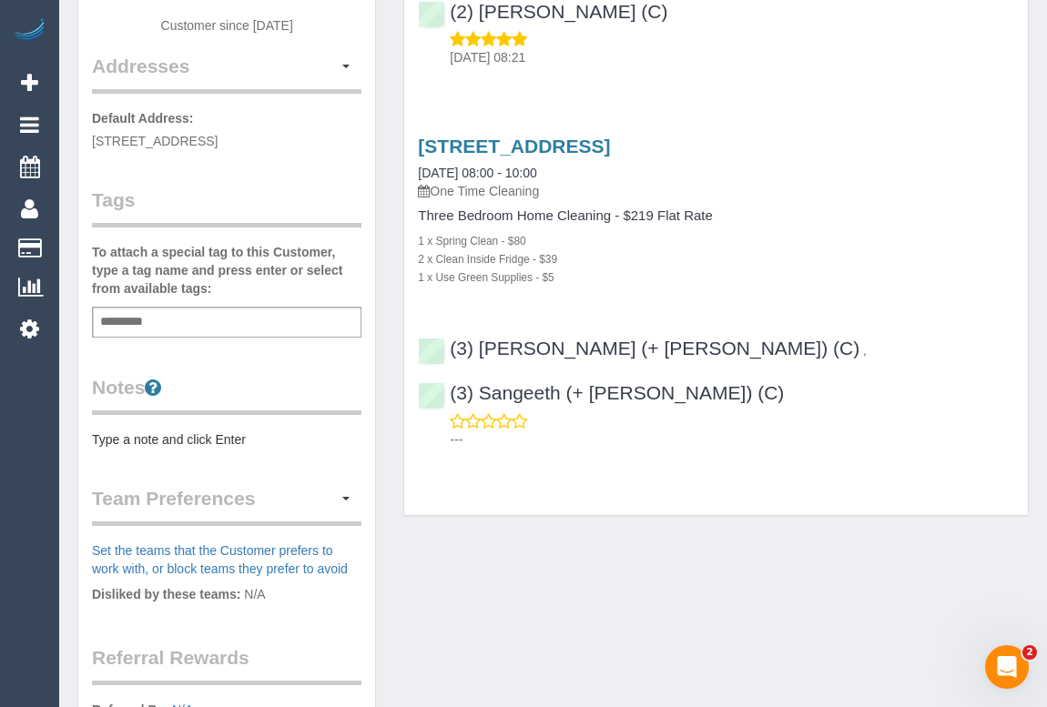
scroll to position [165, 0]
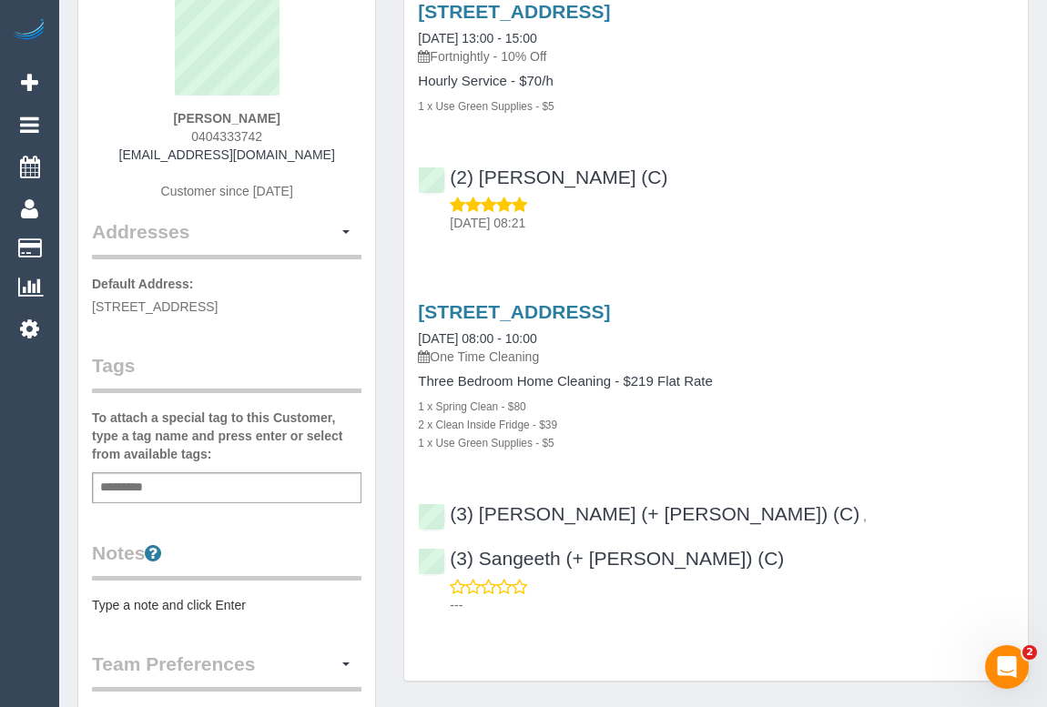
drag, startPoint x: 198, startPoint y: 137, endPoint x: 280, endPoint y: 133, distance: 82.0
click at [280, 133] on div "Eric Grigson 0404333742 ericgrigson@gmail.com Customer since 2025" at bounding box center [226, 105] width 269 height 228
copy span "0404333742"
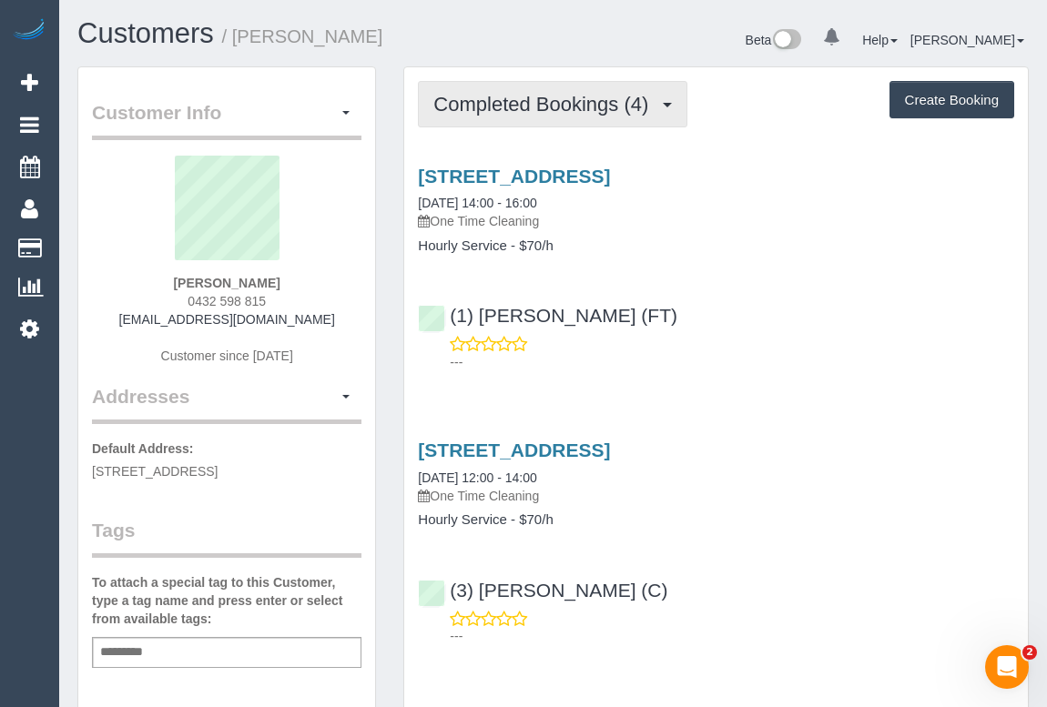
click at [568, 119] on button "Completed Bookings (4)" at bounding box center [552, 104] width 269 height 46
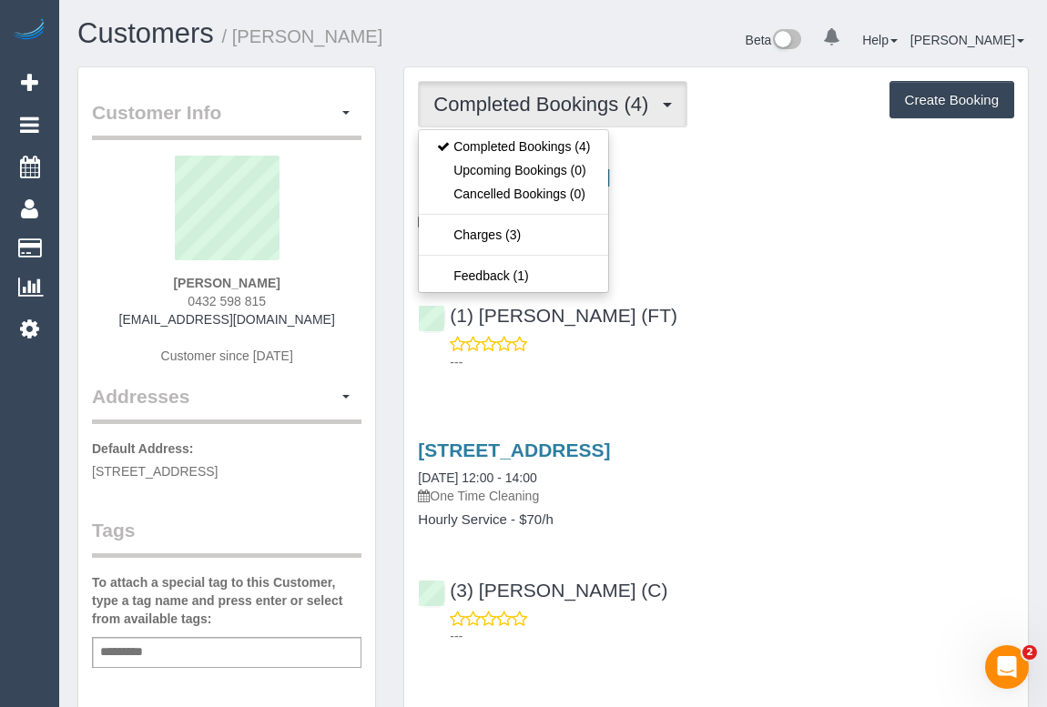
click at [760, 288] on div "1 Ascot Vale Road, 1507, Flemington, VIC 3031 16/08/2025 14:00 - 16:00 One Time…" at bounding box center [716, 264] width 624 height 229
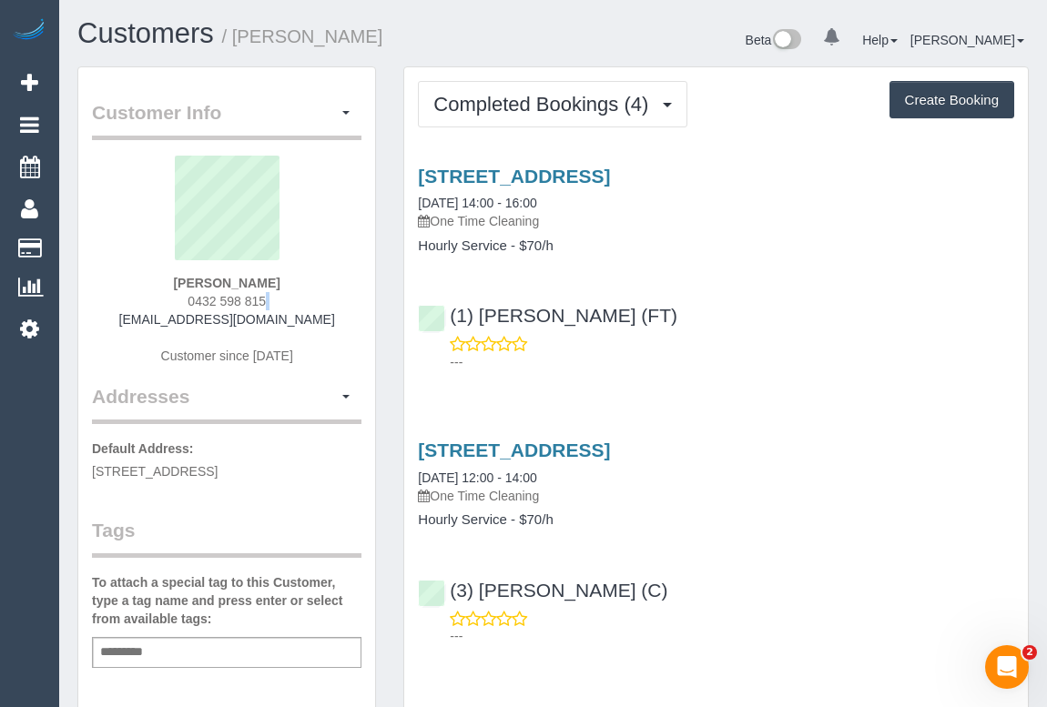
drag, startPoint x: 131, startPoint y: 314, endPoint x: 336, endPoint y: 309, distance: 204.9
click at [336, 309] on div "Leonardo Djuarto 0432 598 815 leonardodjuarto@gmail.com Customer since 2024" at bounding box center [226, 270] width 269 height 228
click at [315, 326] on div "Leonardo Djuarto 0432 598 815 leonardodjuarto@gmail.com Customer since 2024" at bounding box center [226, 270] width 269 height 228
drag, startPoint x: 319, startPoint y: 318, endPoint x: 136, endPoint y: 322, distance: 183.0
click at [136, 322] on div "Leonardo Djuarto 0432 598 815 leonardodjuarto@gmail.com Customer since 2024" at bounding box center [226, 270] width 269 height 228
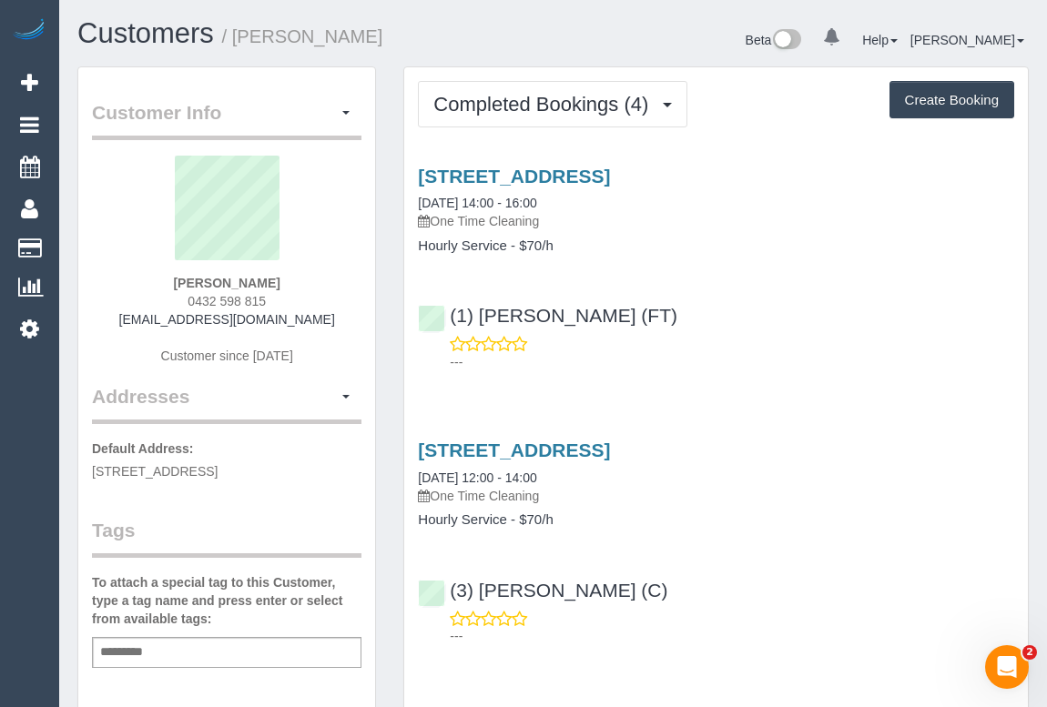
copy link "leonardodjuarto@gmail.com"
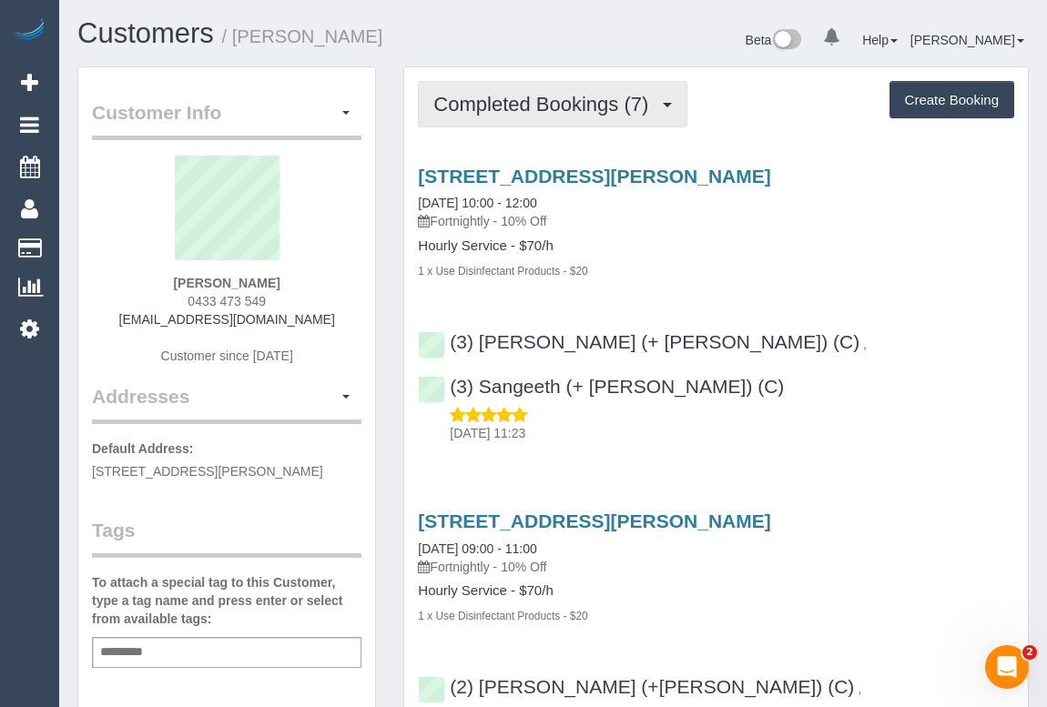
click at [533, 105] on span "Completed Bookings (7)" at bounding box center [545, 104] width 224 height 23
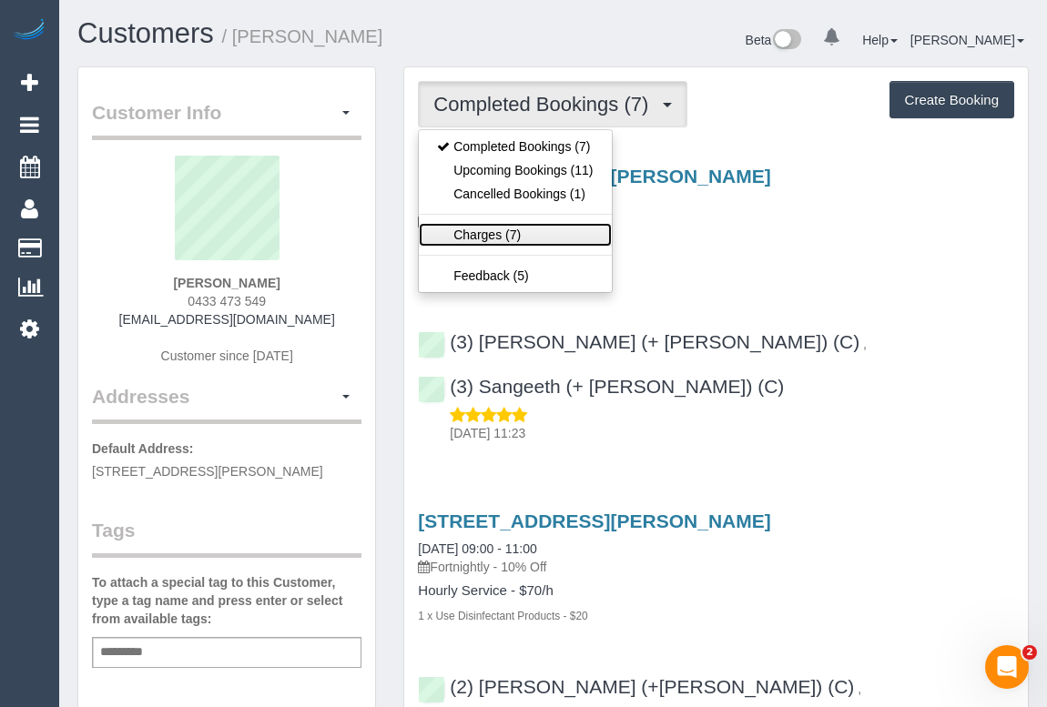
click at [487, 230] on link "Charges (7)" at bounding box center [515, 235] width 192 height 24
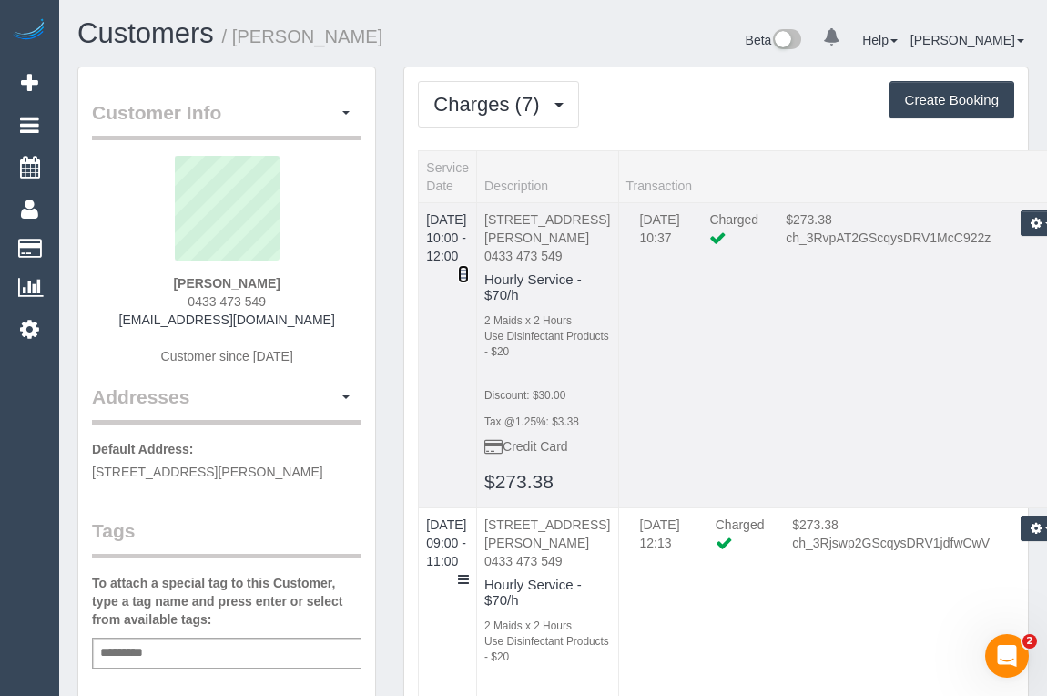
click at [469, 268] on icon at bounding box center [463, 274] width 11 height 13
